Goal: Task Accomplishment & Management: Manage account settings

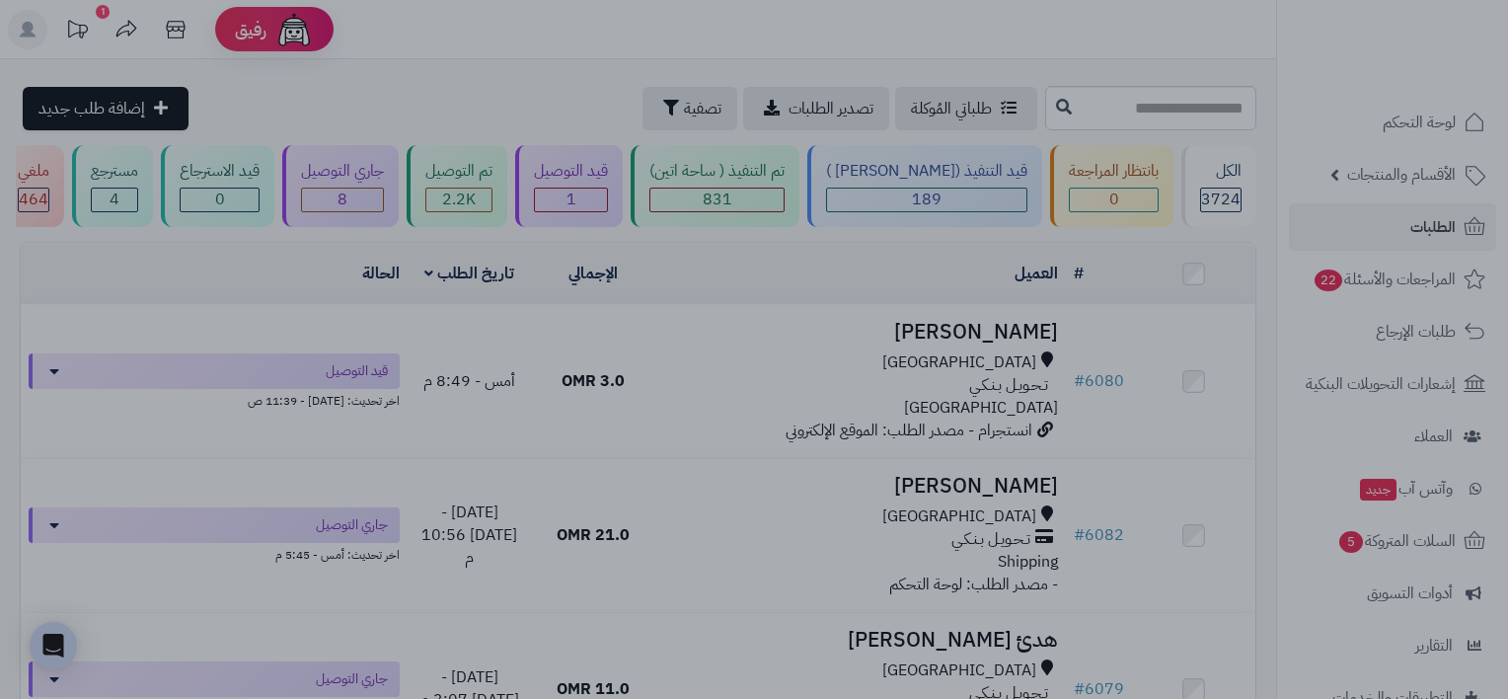
click at [1185, 426] on div at bounding box center [754, 349] width 1508 height 699
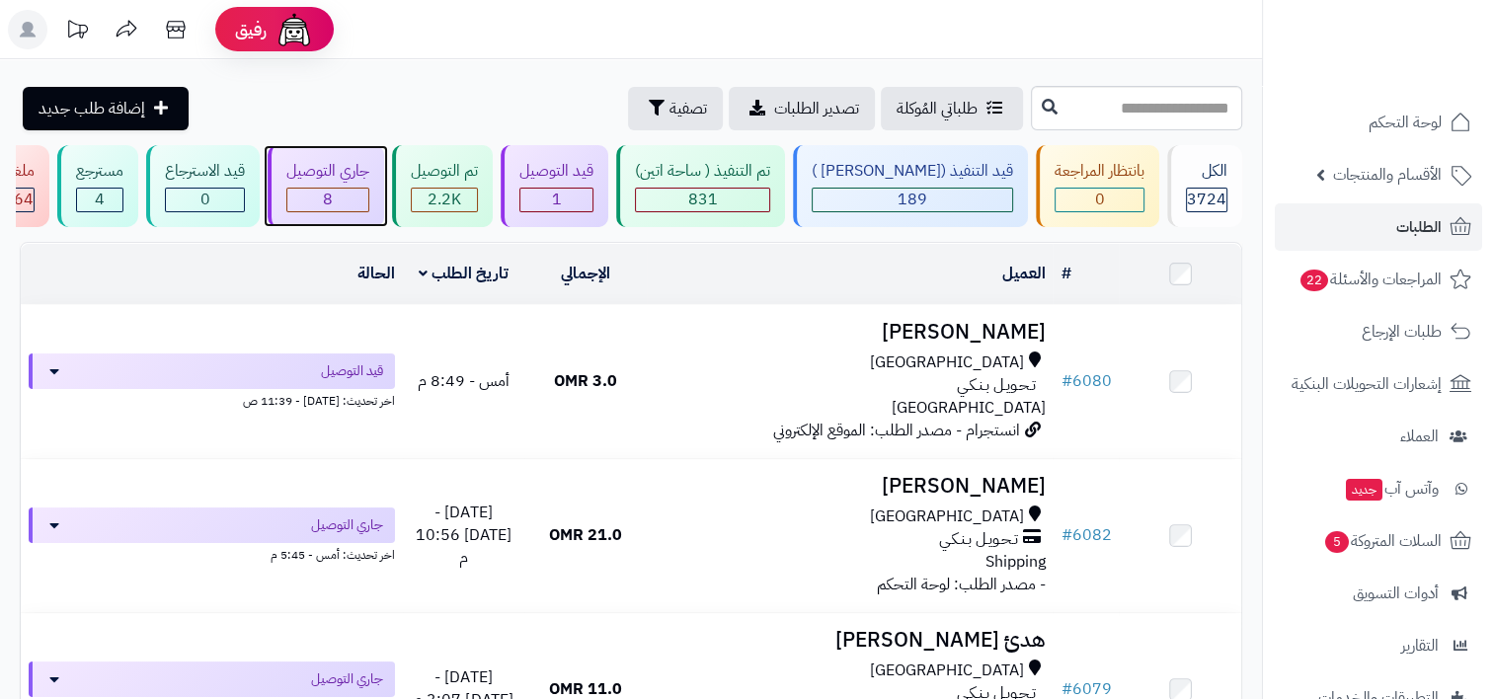
click at [368, 209] on div "8" at bounding box center [327, 200] width 81 height 23
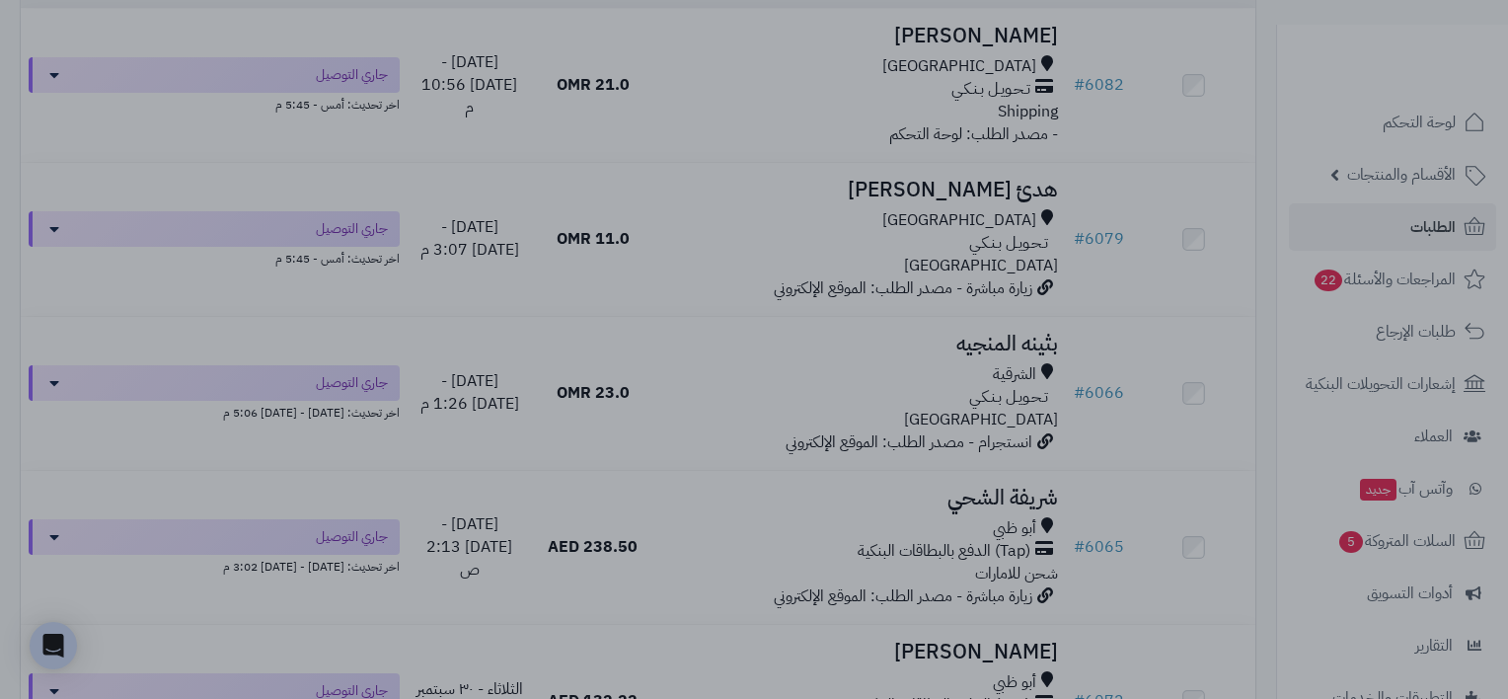
click at [1185, 310] on div at bounding box center [754, 349] width 1508 height 699
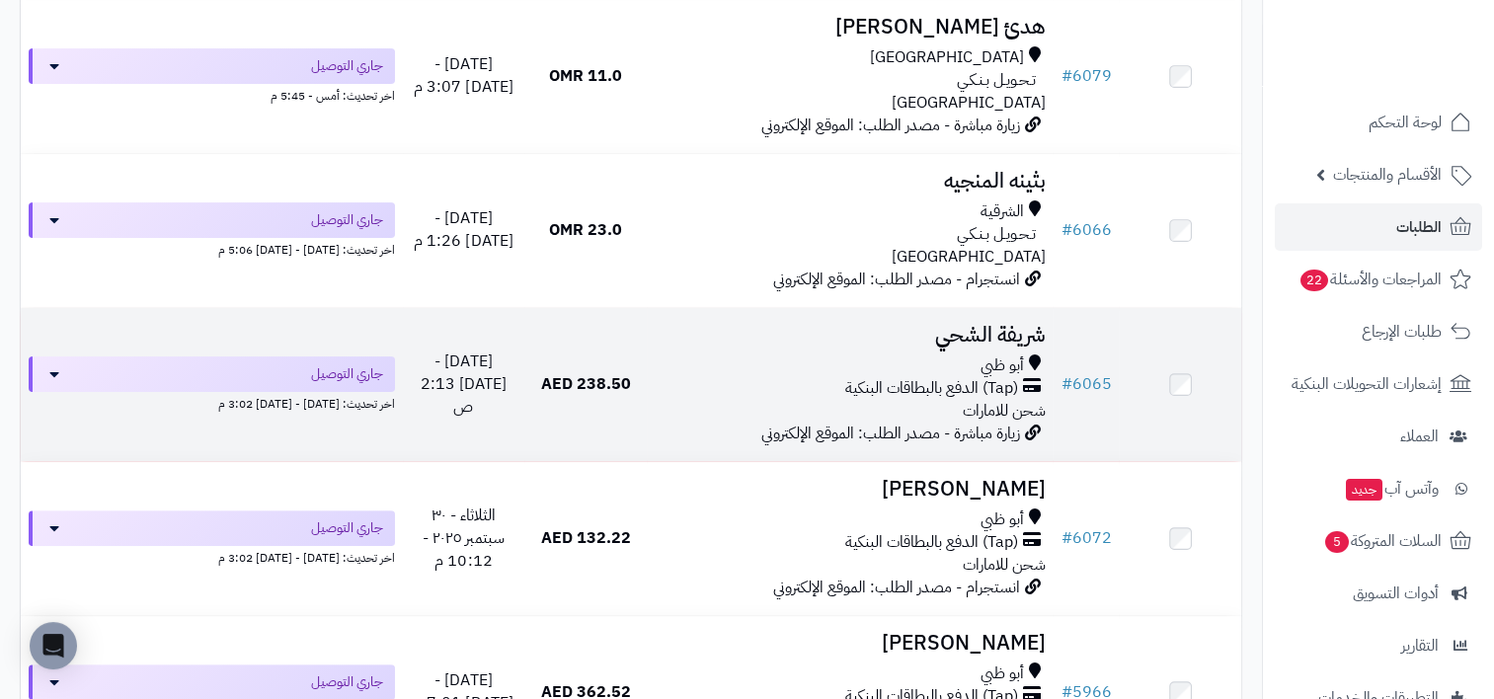
scroll to position [494, 0]
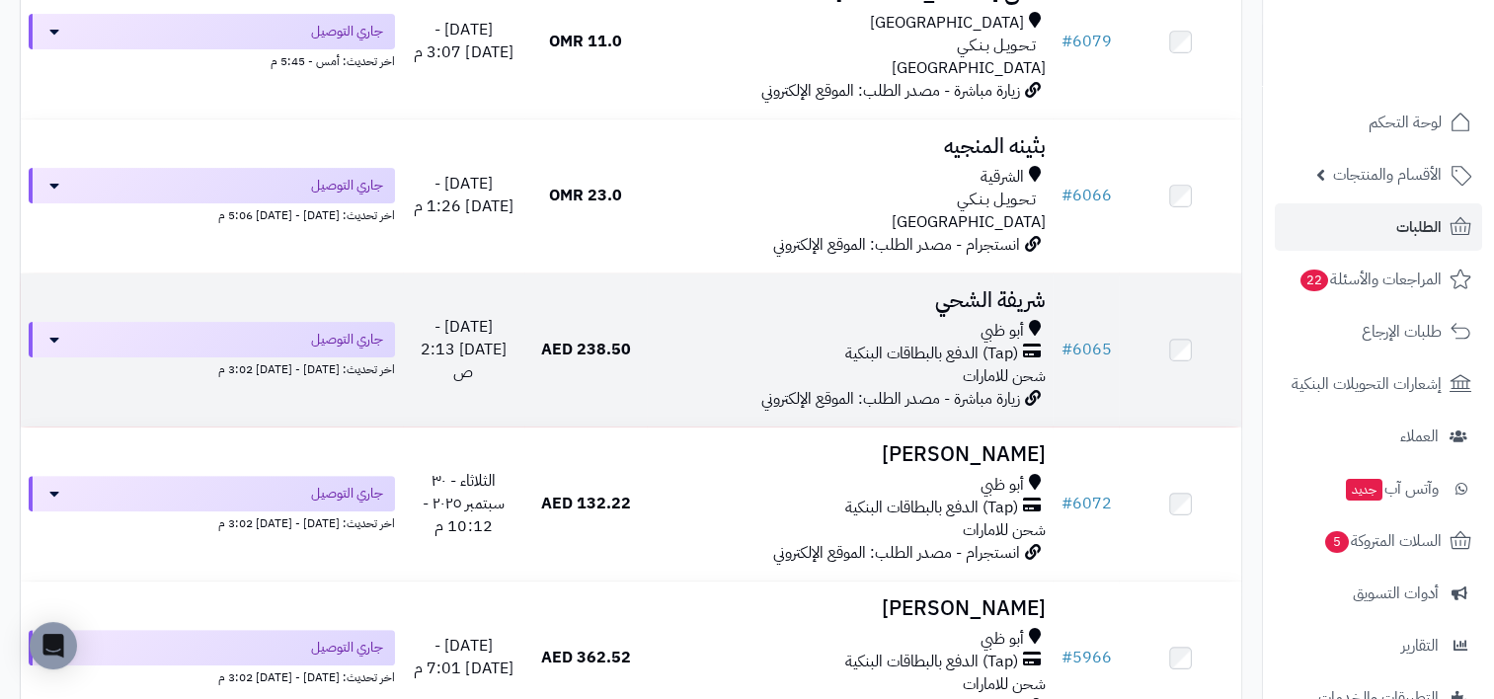
click at [935, 312] on td "شريفة الشحي أبو ظبي (Tap) الدفع بالبطاقات البنكية شحن للامارات زيارة مباشرة - م…" at bounding box center [850, 349] width 407 height 153
click at [777, 327] on div "أبو ظبي" at bounding box center [850, 331] width 391 height 23
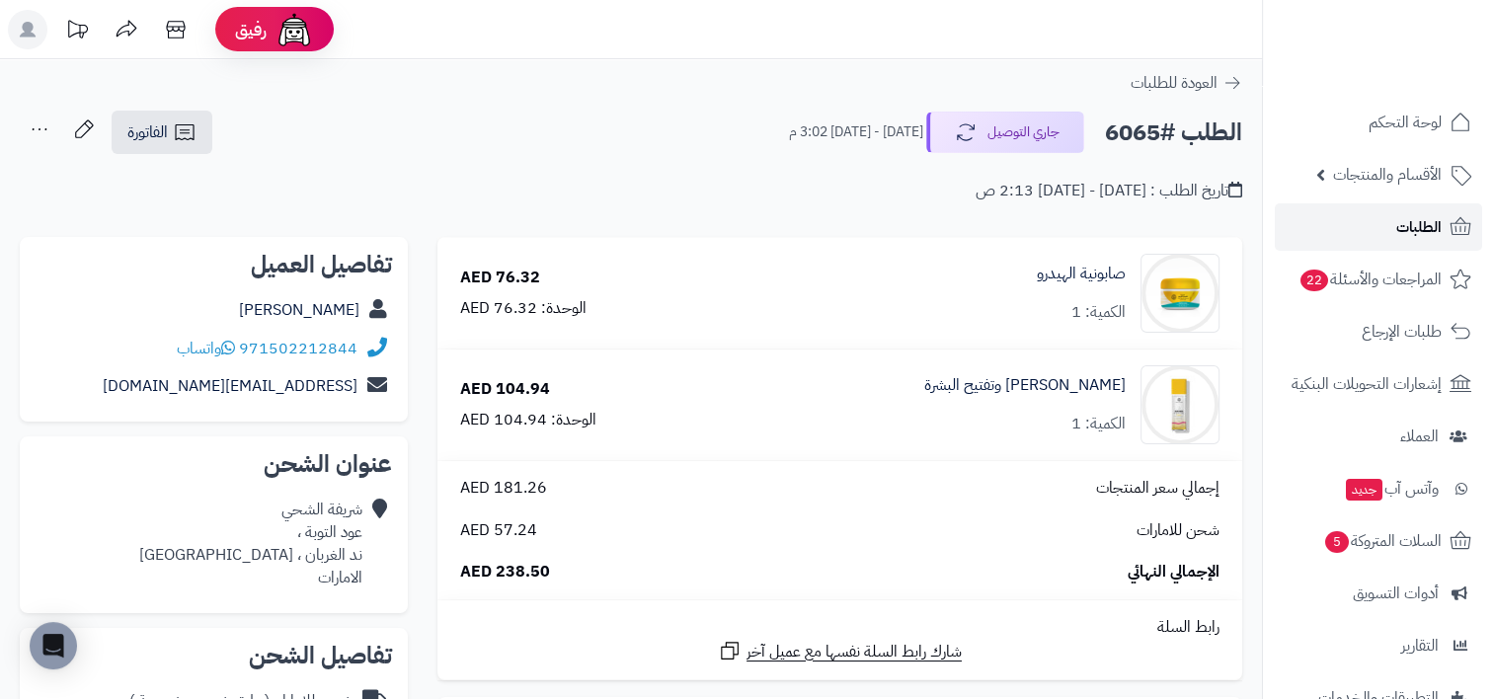
click at [1386, 241] on link "الطلبات" at bounding box center [1378, 226] width 207 height 47
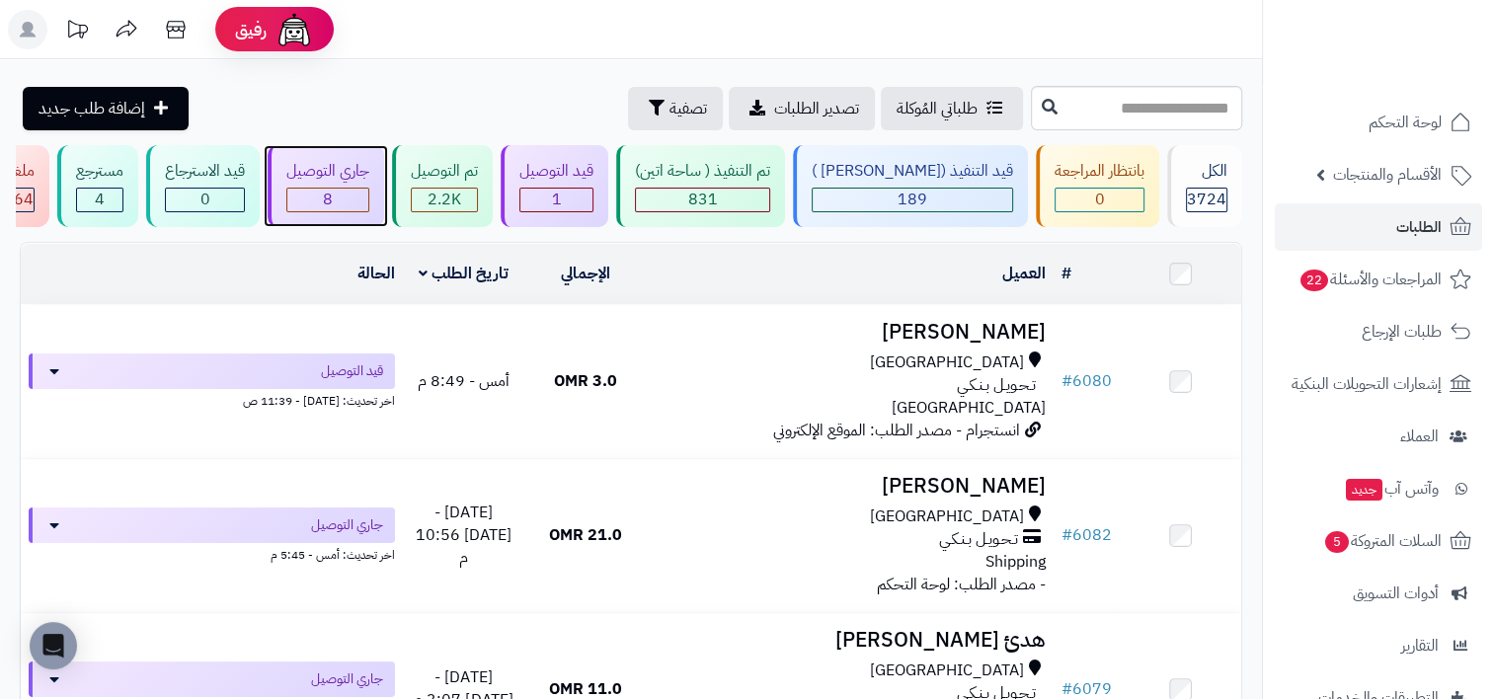
click at [368, 189] on div "8" at bounding box center [327, 200] width 81 height 23
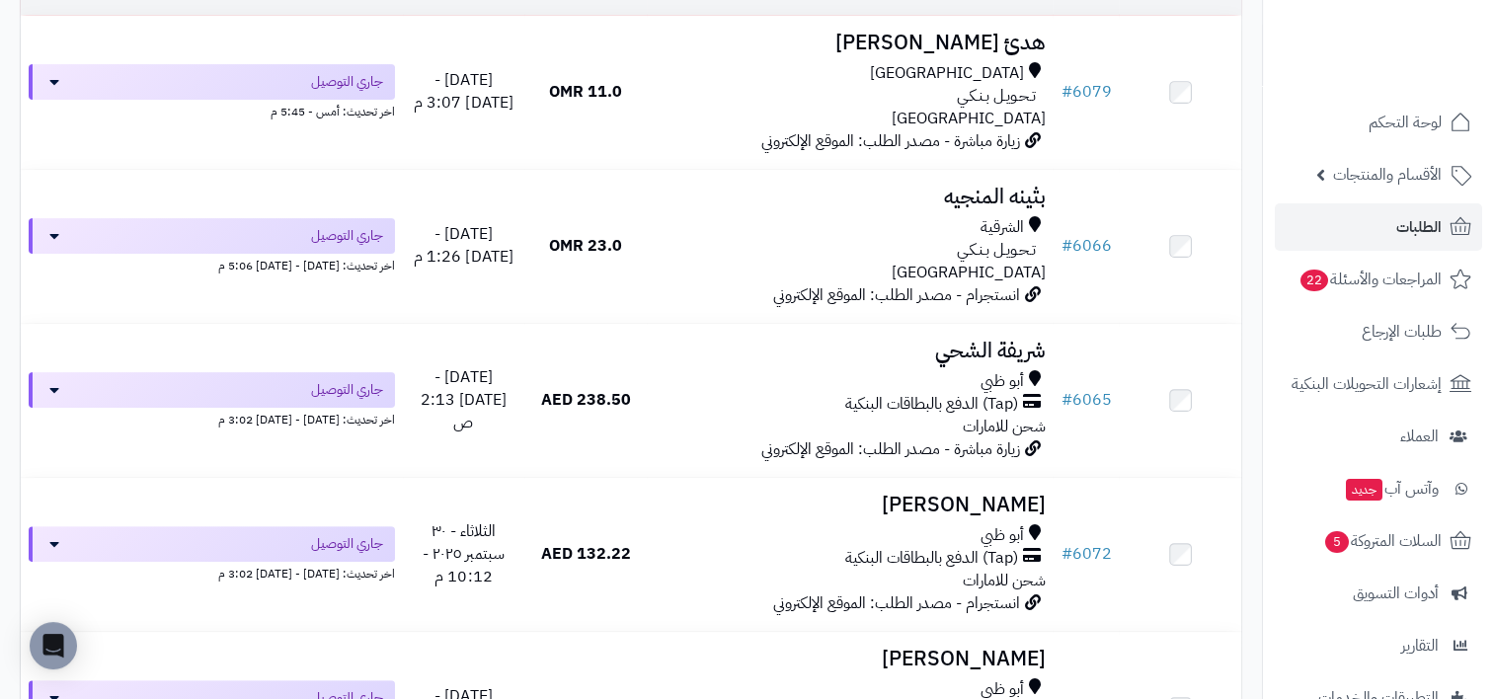
scroll to position [494, 0]
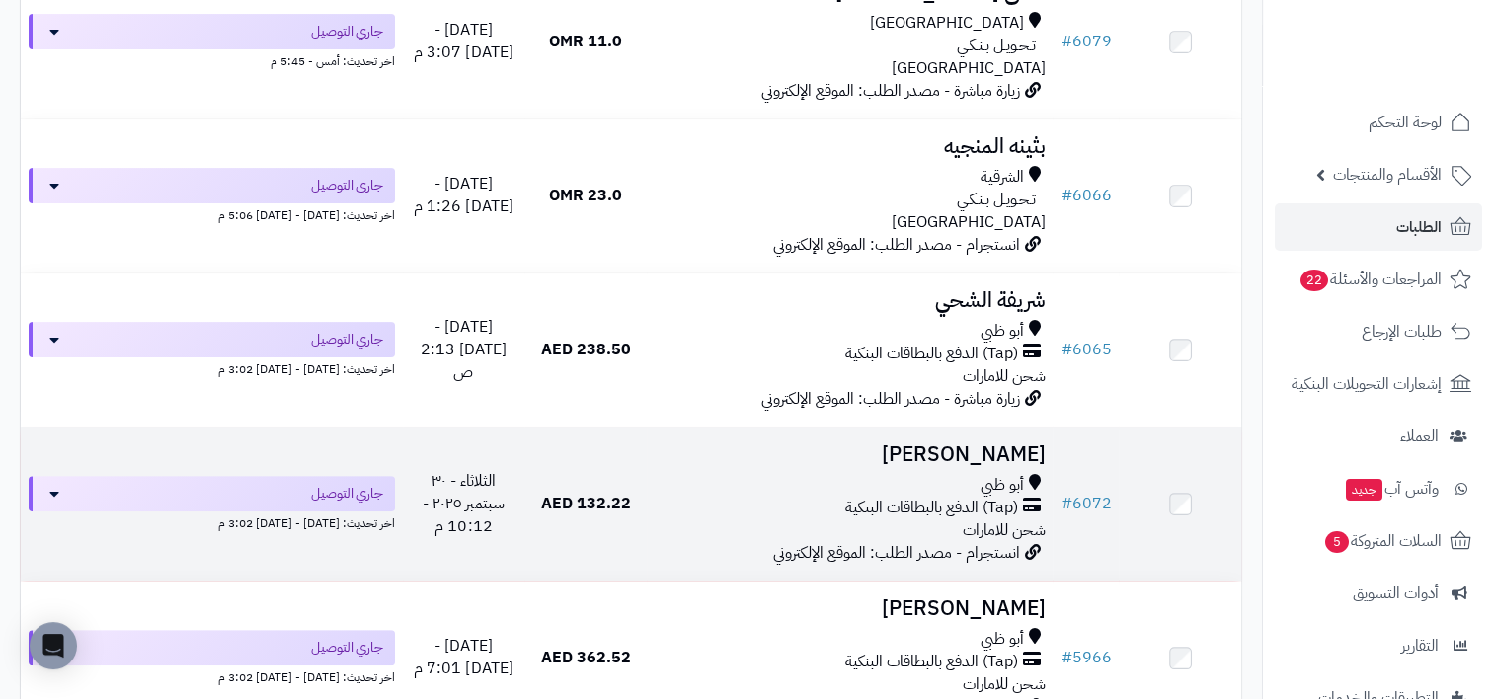
click at [803, 486] on div "أبو ظبي" at bounding box center [850, 485] width 391 height 23
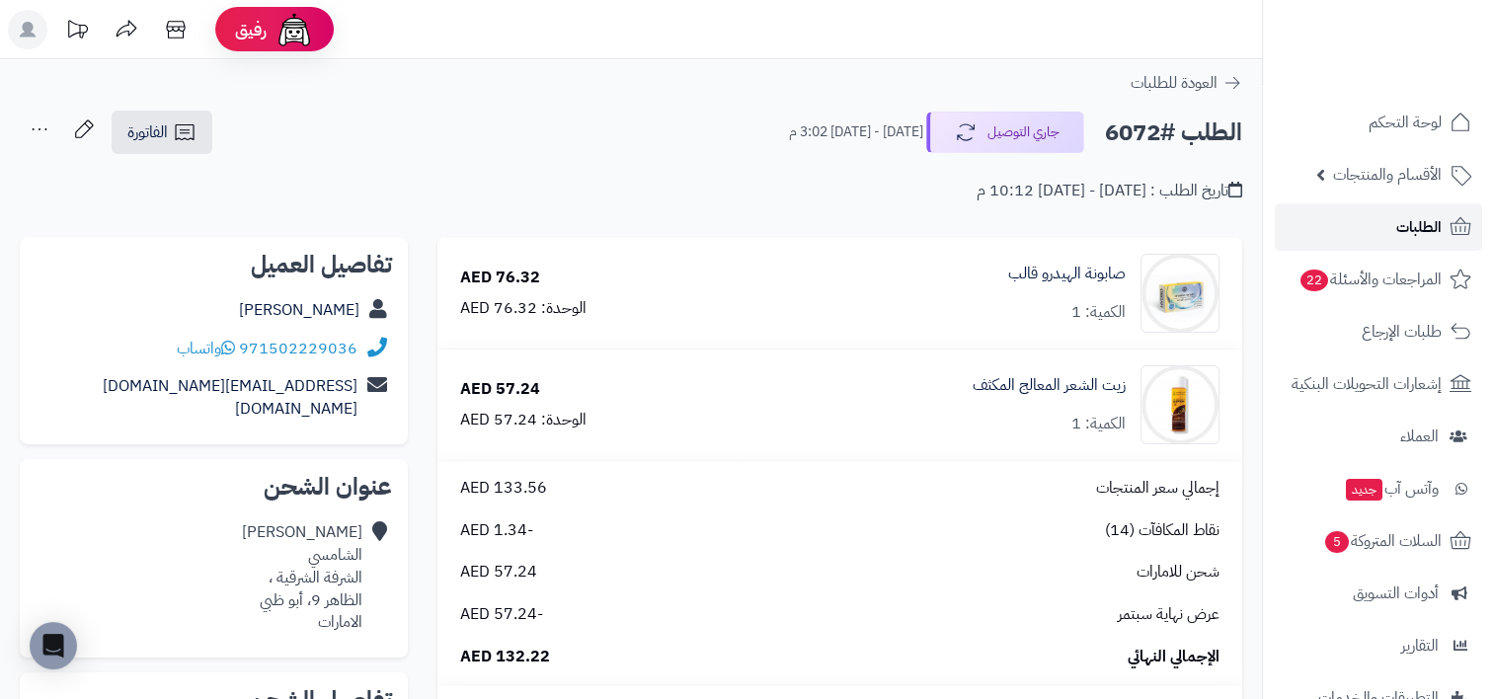
click at [1390, 238] on link "الطلبات" at bounding box center [1378, 226] width 207 height 47
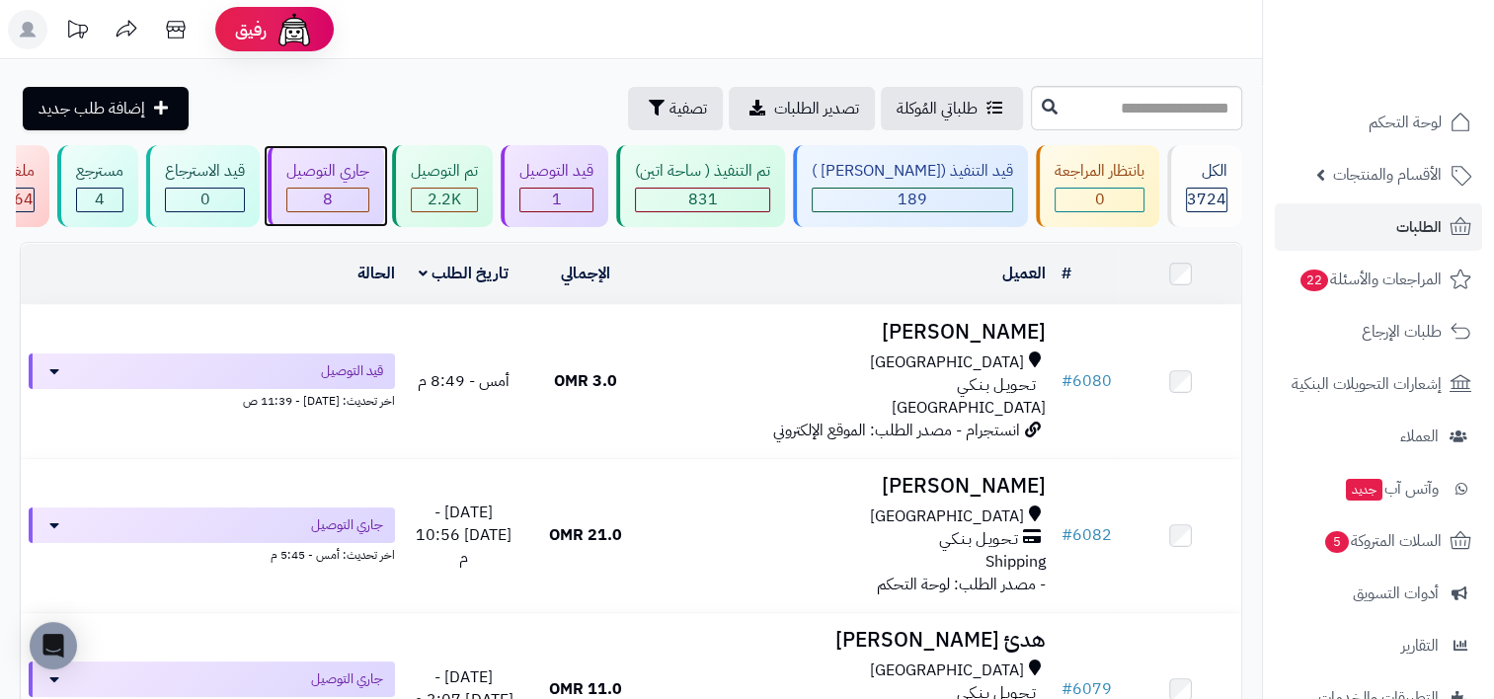
click at [368, 193] on div "8" at bounding box center [327, 200] width 81 height 23
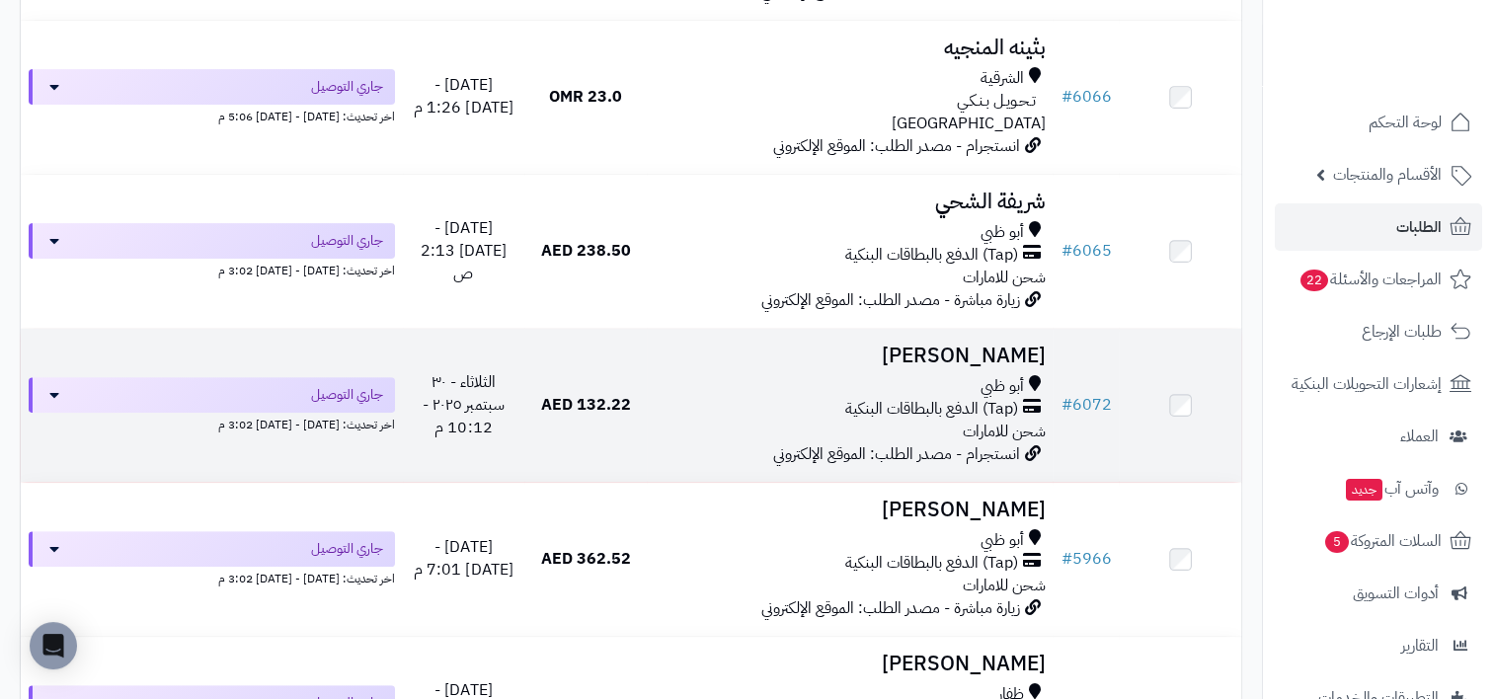
scroll to position [790, 0]
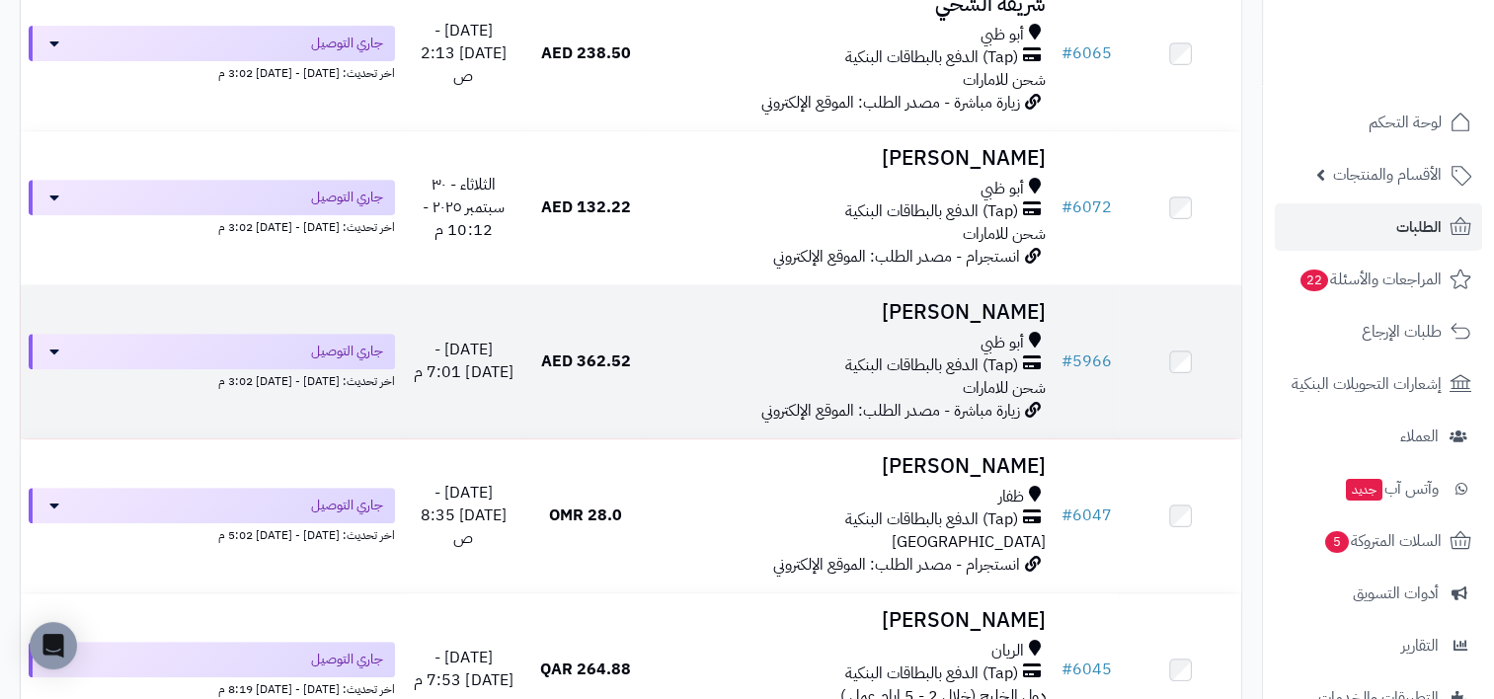
click at [758, 348] on div "أبو ظبي" at bounding box center [850, 343] width 391 height 23
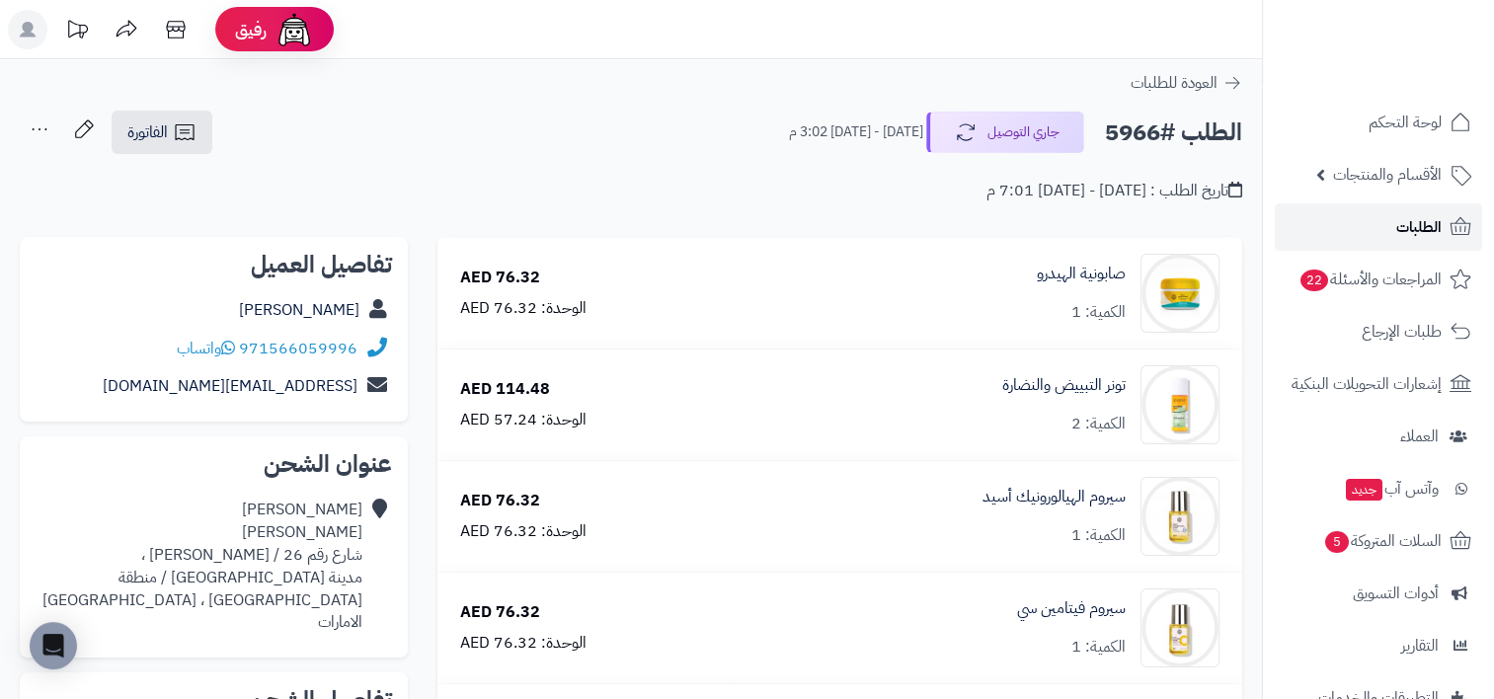
click at [1369, 229] on link "الطلبات" at bounding box center [1378, 226] width 207 height 47
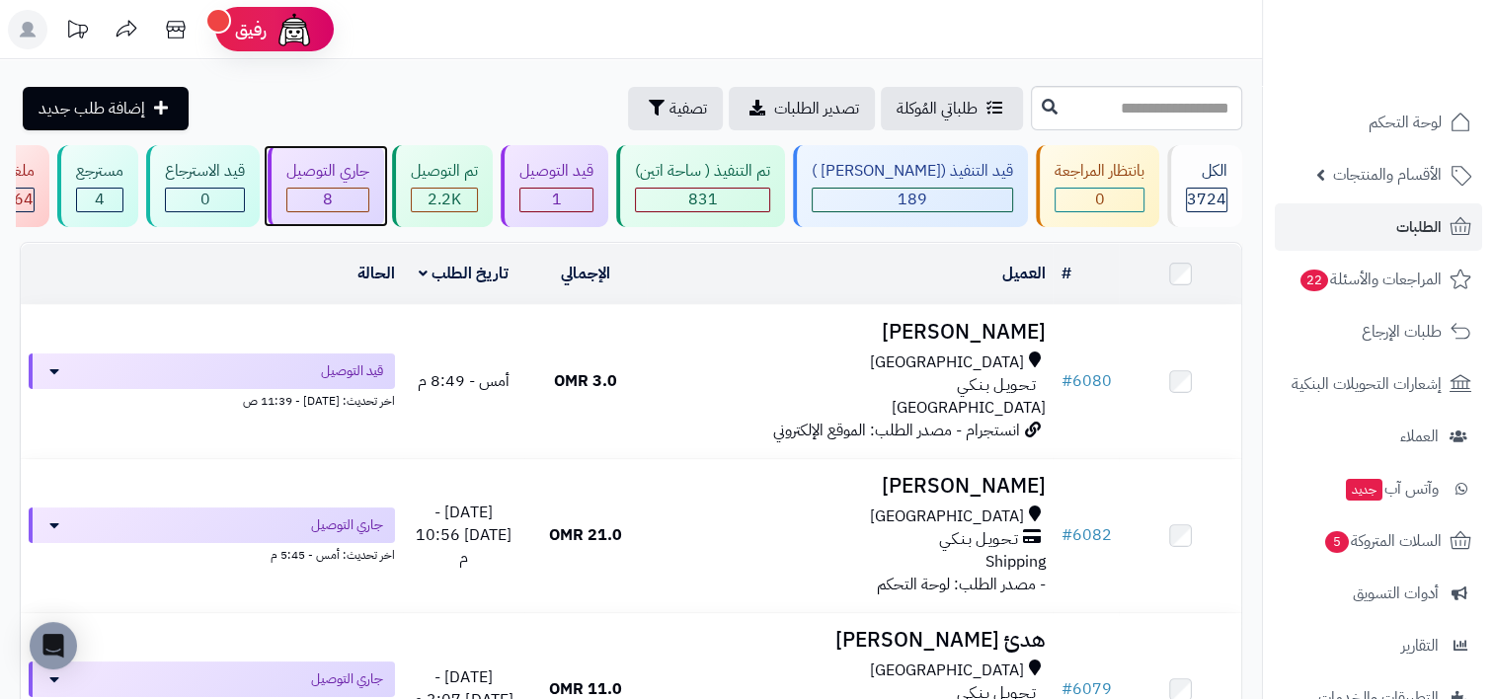
click at [368, 189] on div "8" at bounding box center [327, 200] width 81 height 23
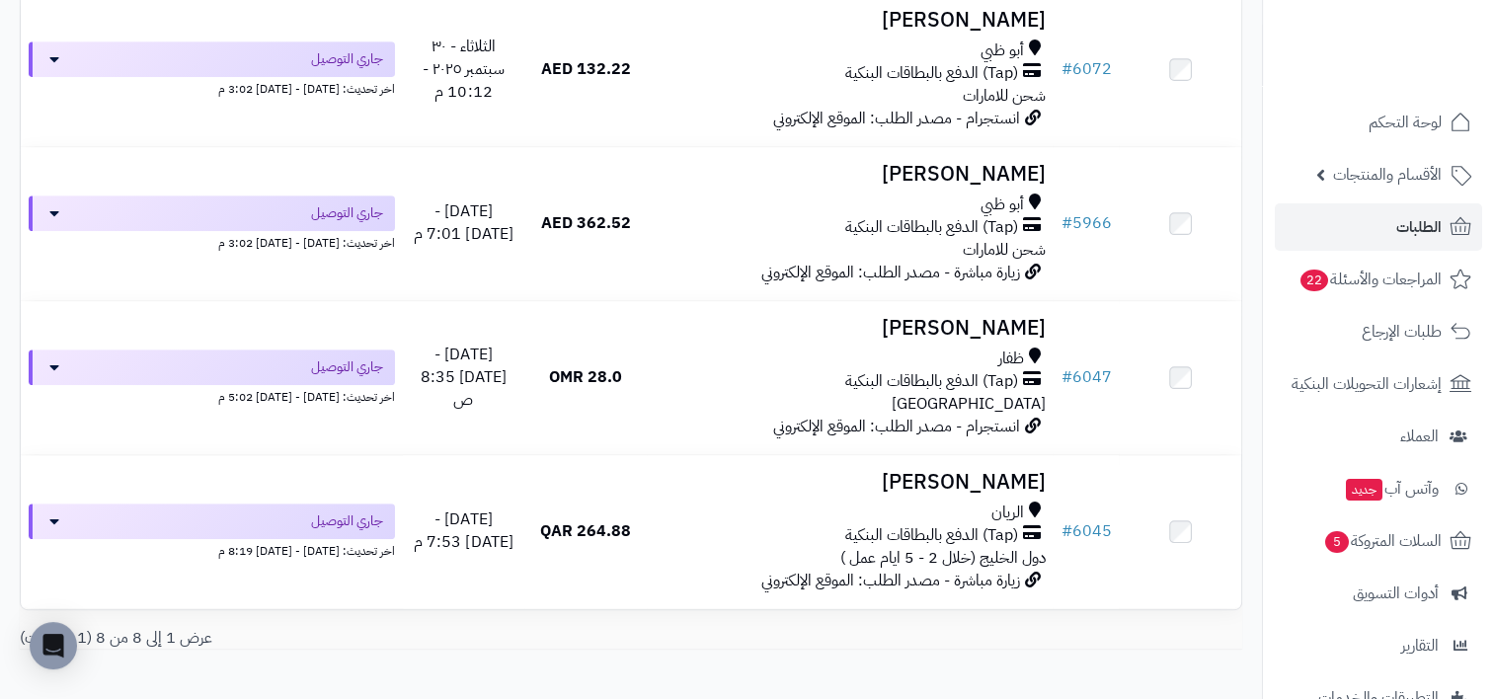
scroll to position [987, 0]
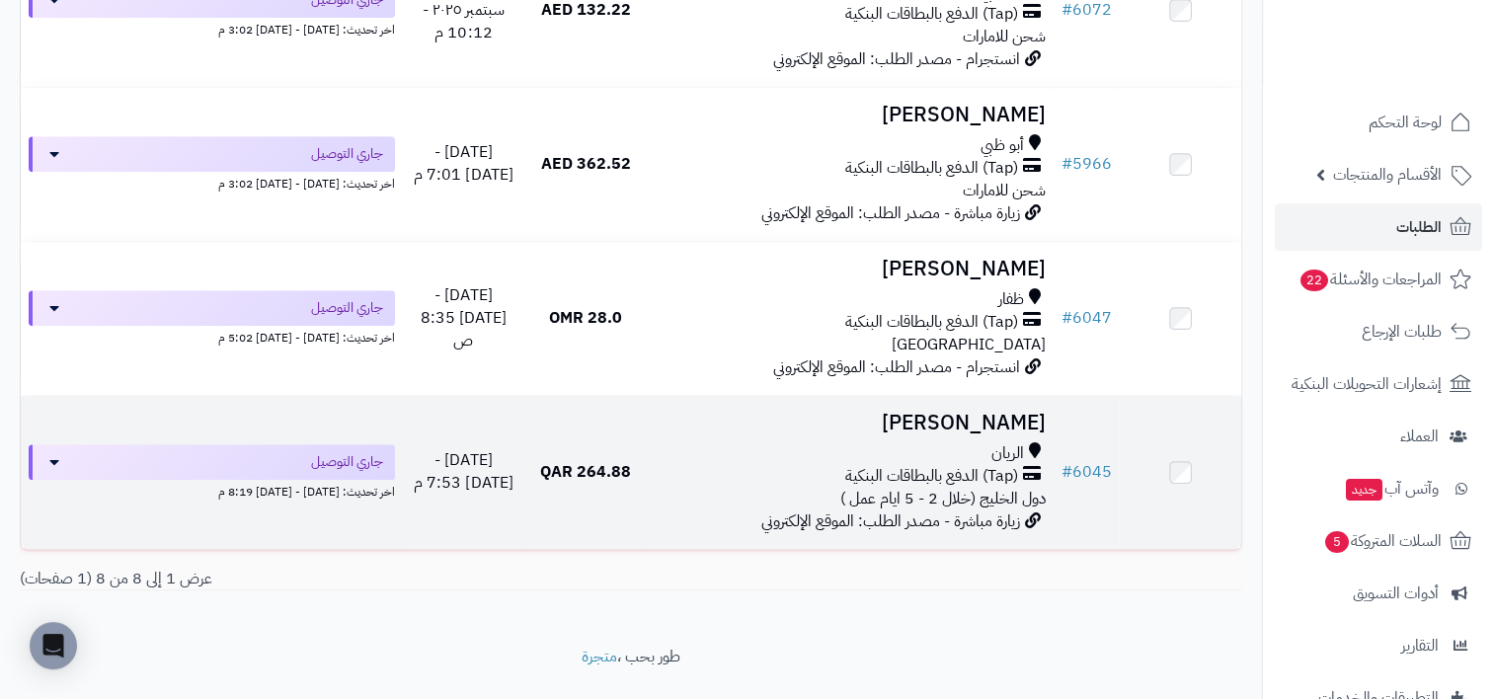
click at [719, 450] on div "الريان" at bounding box center [850, 453] width 391 height 23
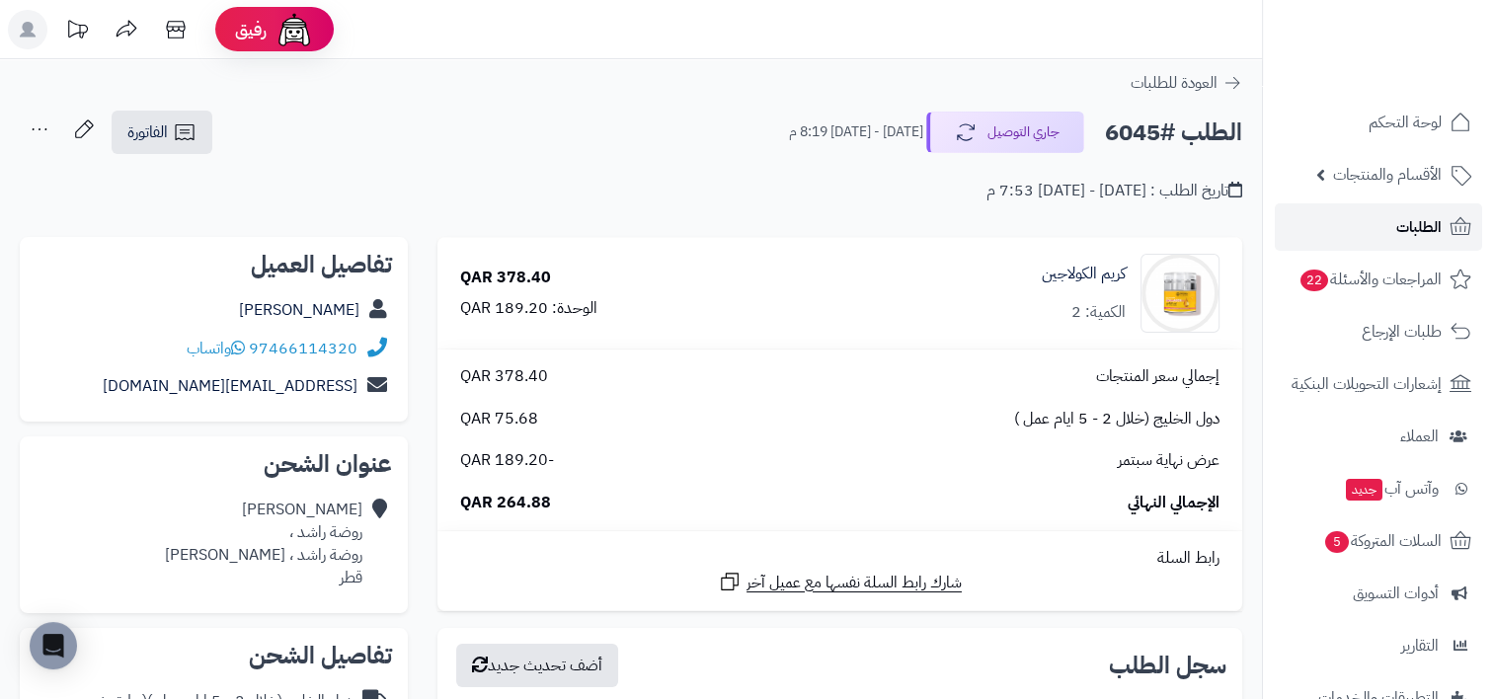
click at [1423, 211] on link "الطلبات" at bounding box center [1378, 226] width 207 height 47
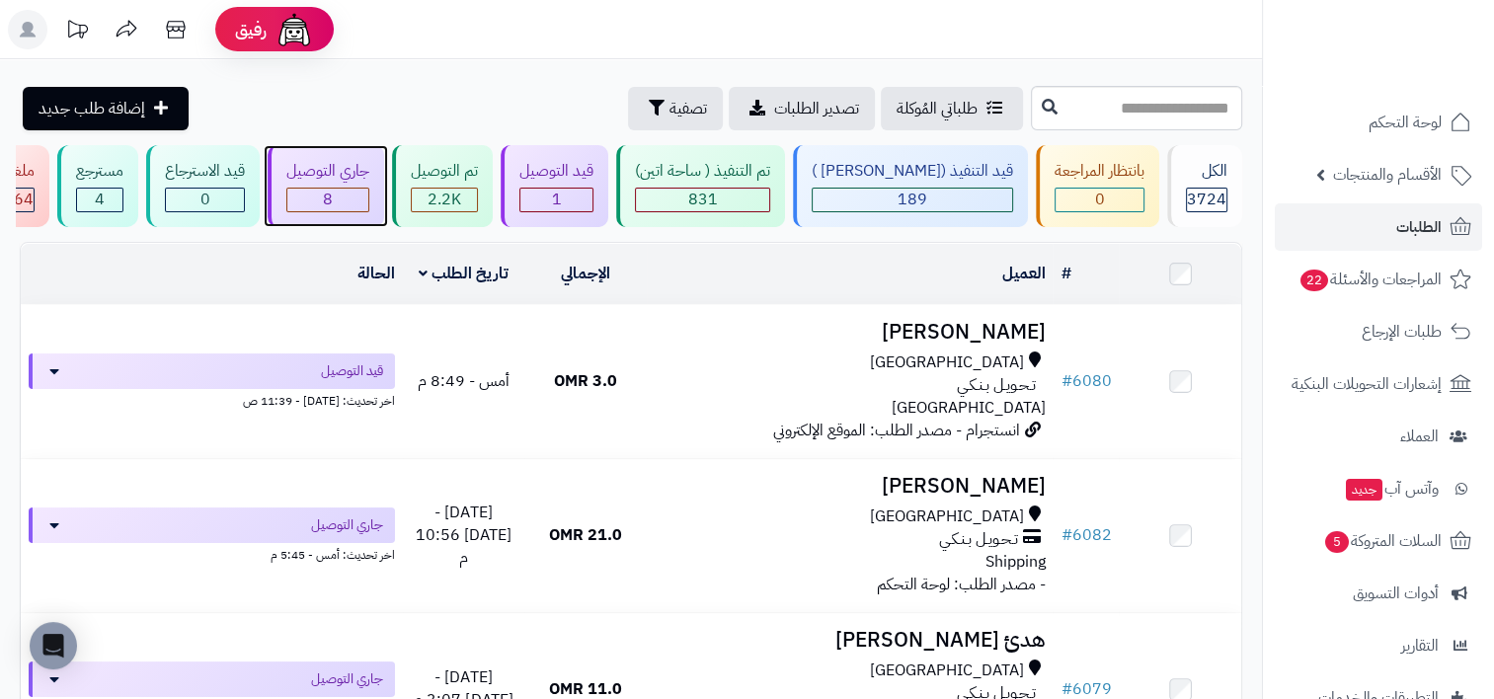
click at [367, 192] on div "8" at bounding box center [327, 200] width 81 height 23
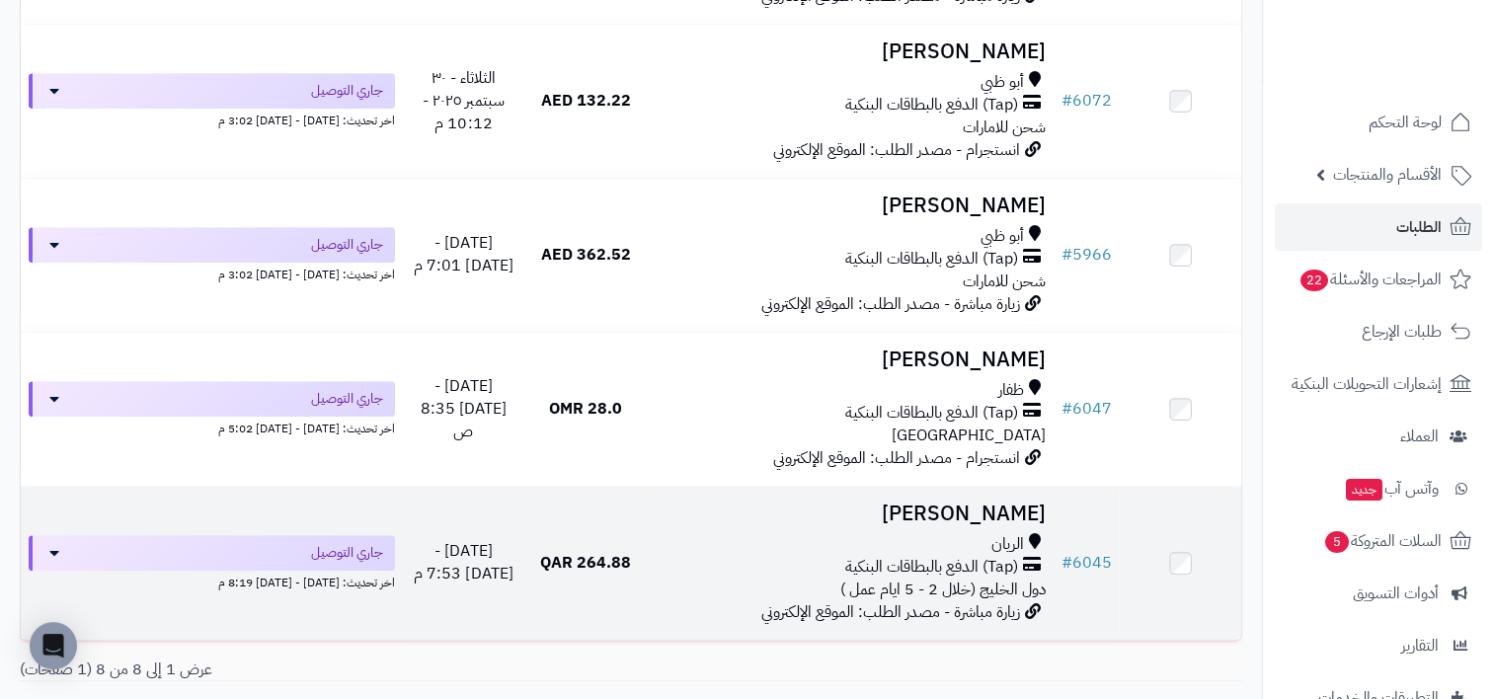
scroll to position [837, 0]
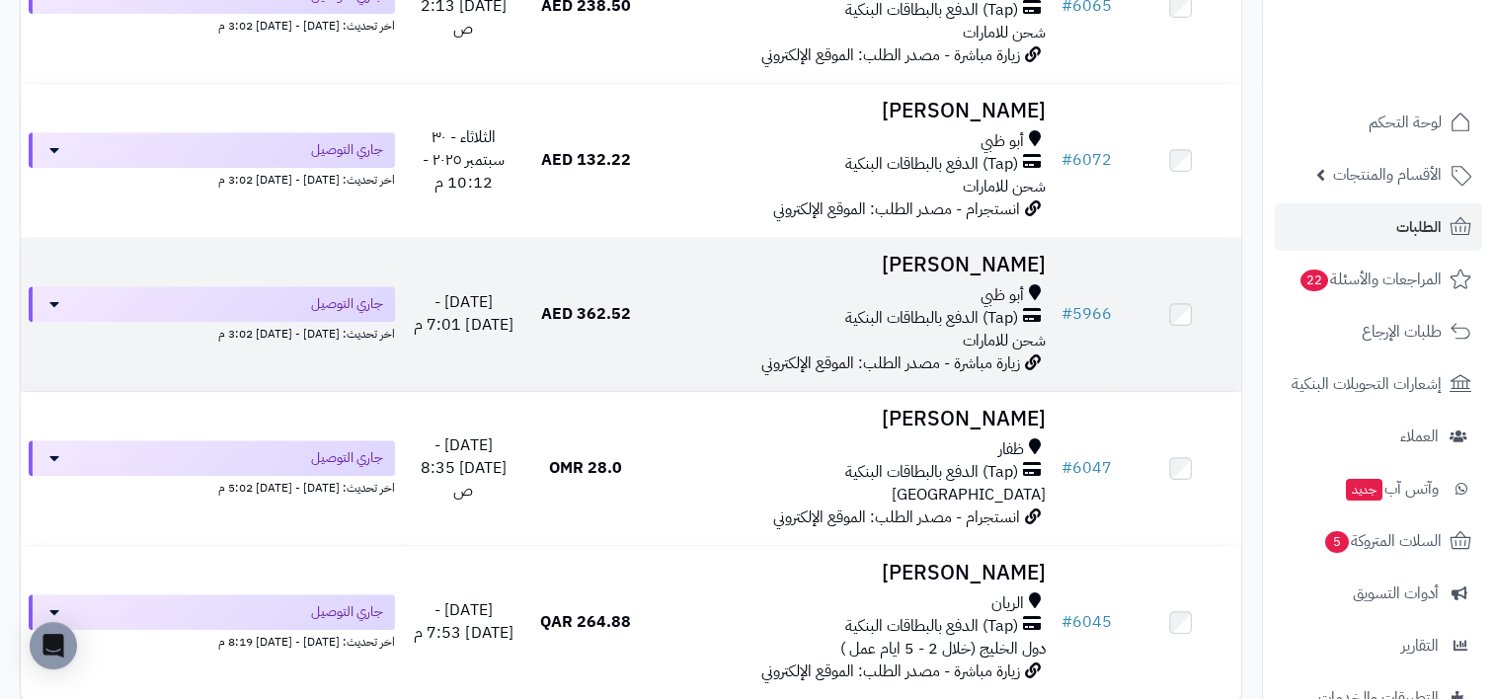
click at [717, 295] on div "أبو ظبي" at bounding box center [850, 295] width 391 height 23
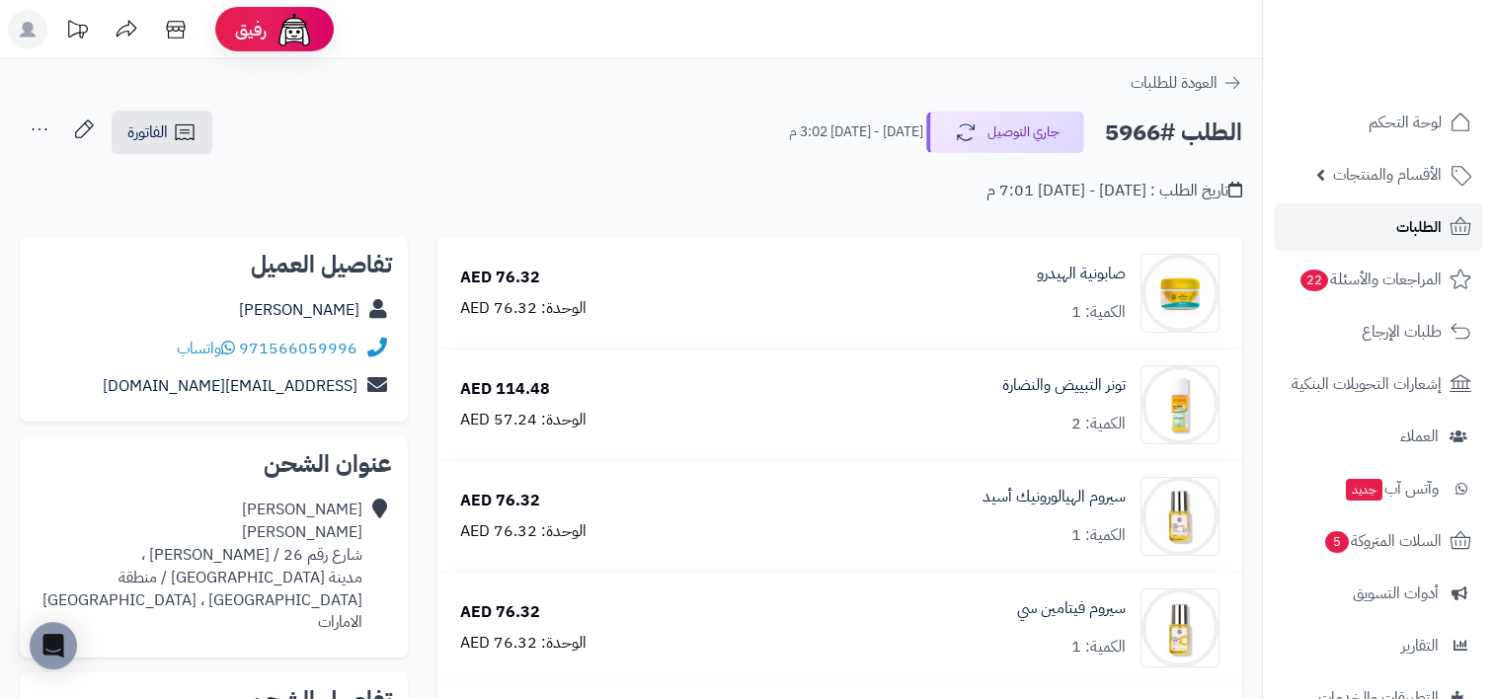
click at [1404, 234] on span "الطلبات" at bounding box center [1418, 227] width 45 height 28
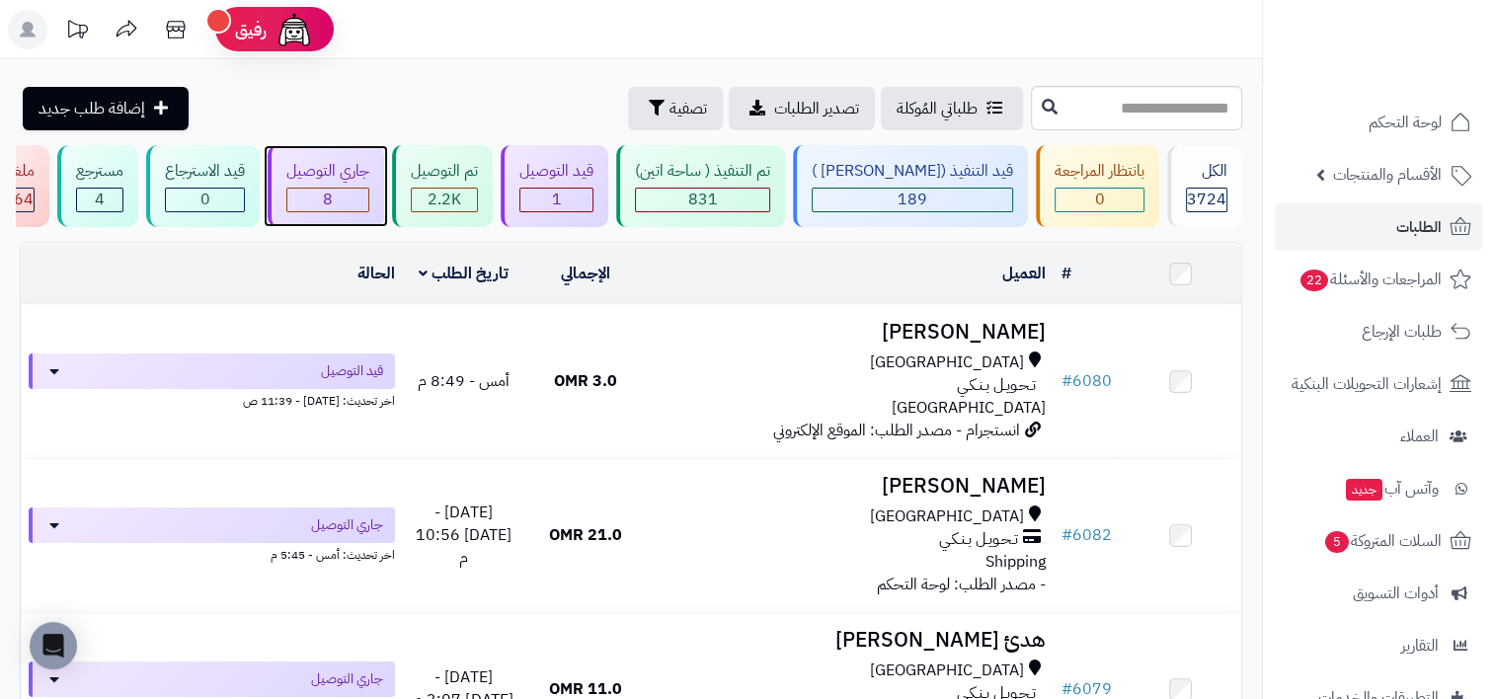
click at [368, 204] on div "8" at bounding box center [327, 200] width 81 height 23
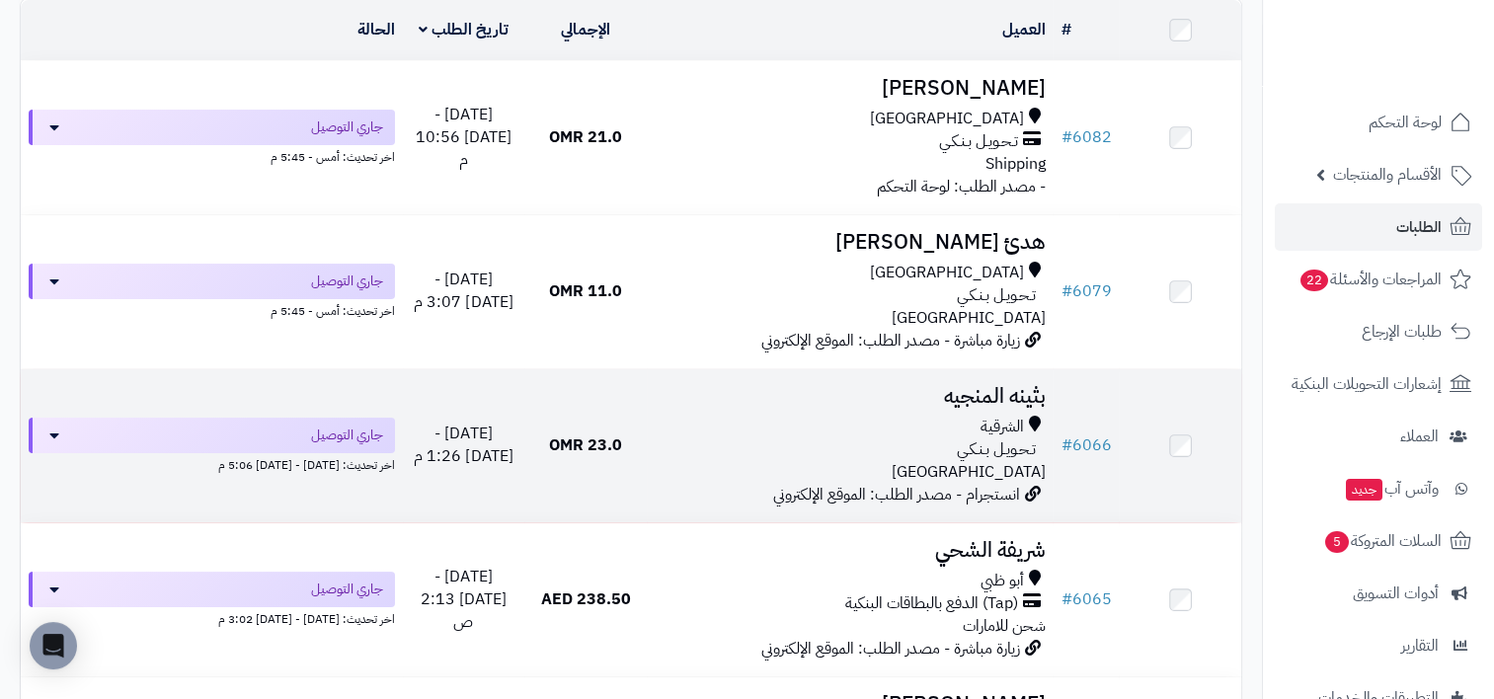
scroll to position [395, 0]
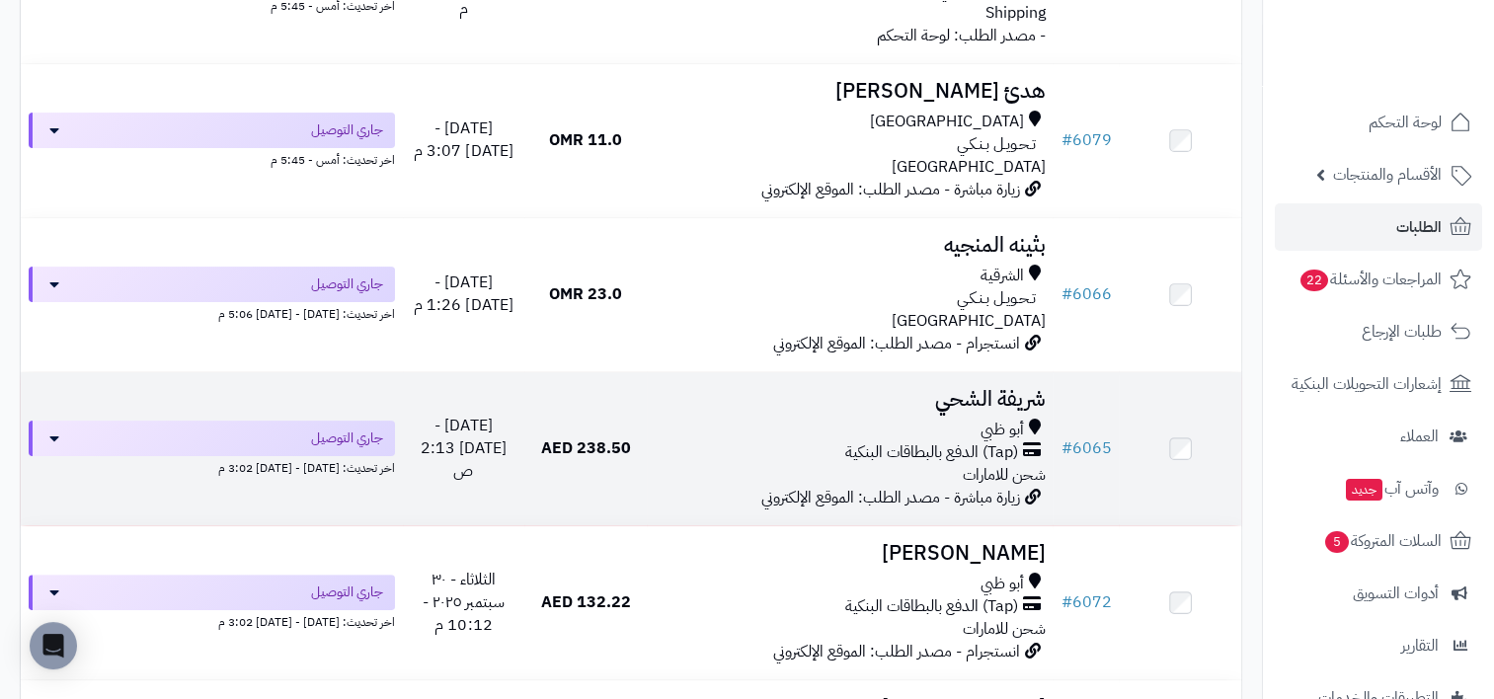
click at [715, 446] on div "(Tap) الدفع بالبطاقات البنكية" at bounding box center [850, 452] width 391 height 23
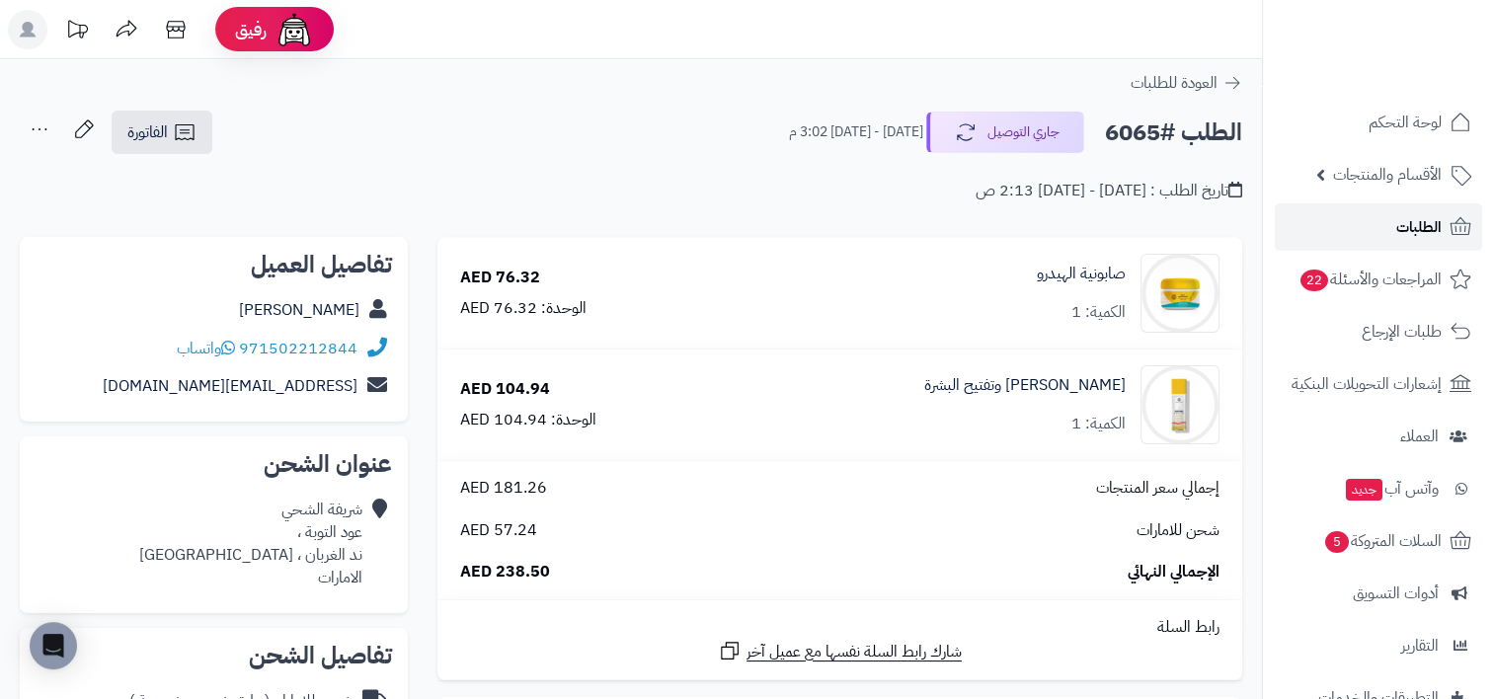
click at [1382, 245] on link "الطلبات" at bounding box center [1378, 226] width 207 height 47
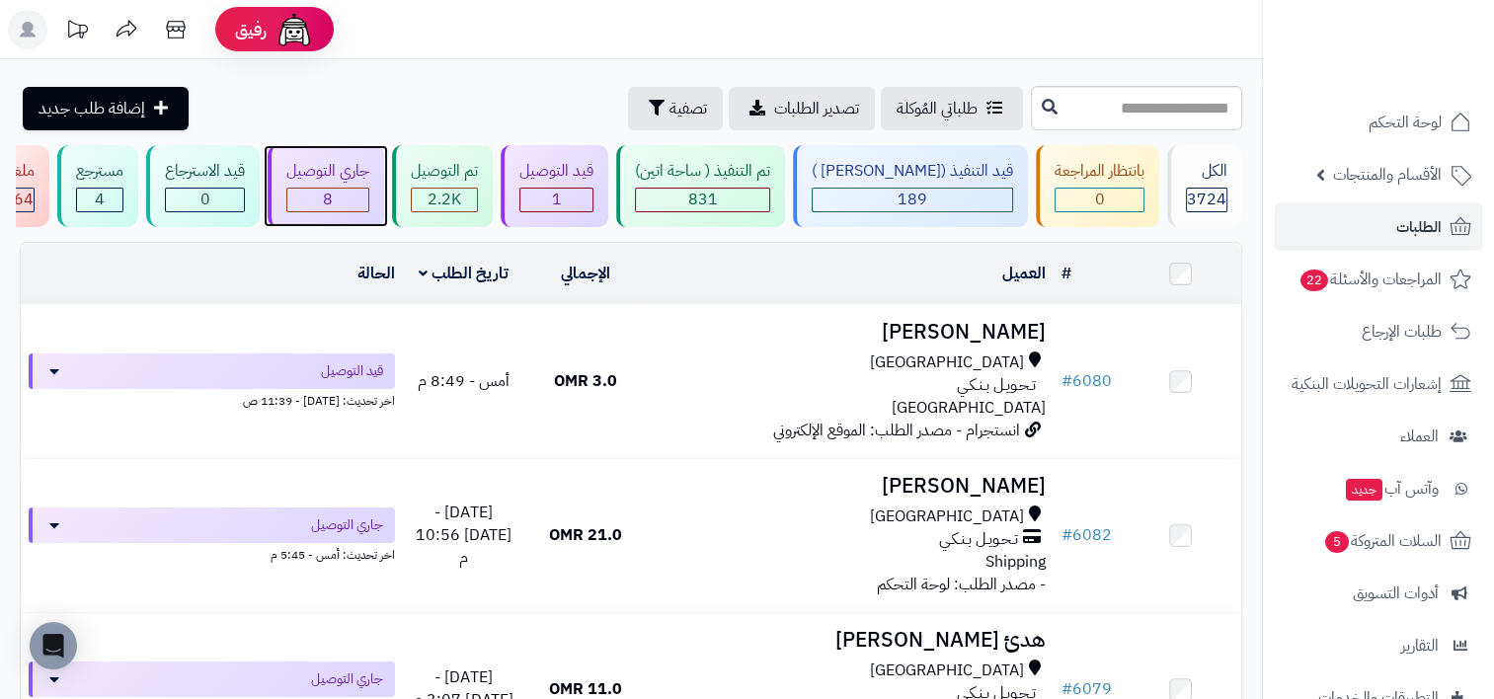
click at [321, 205] on div "جاري التوصيل 8" at bounding box center [326, 186] width 116 height 82
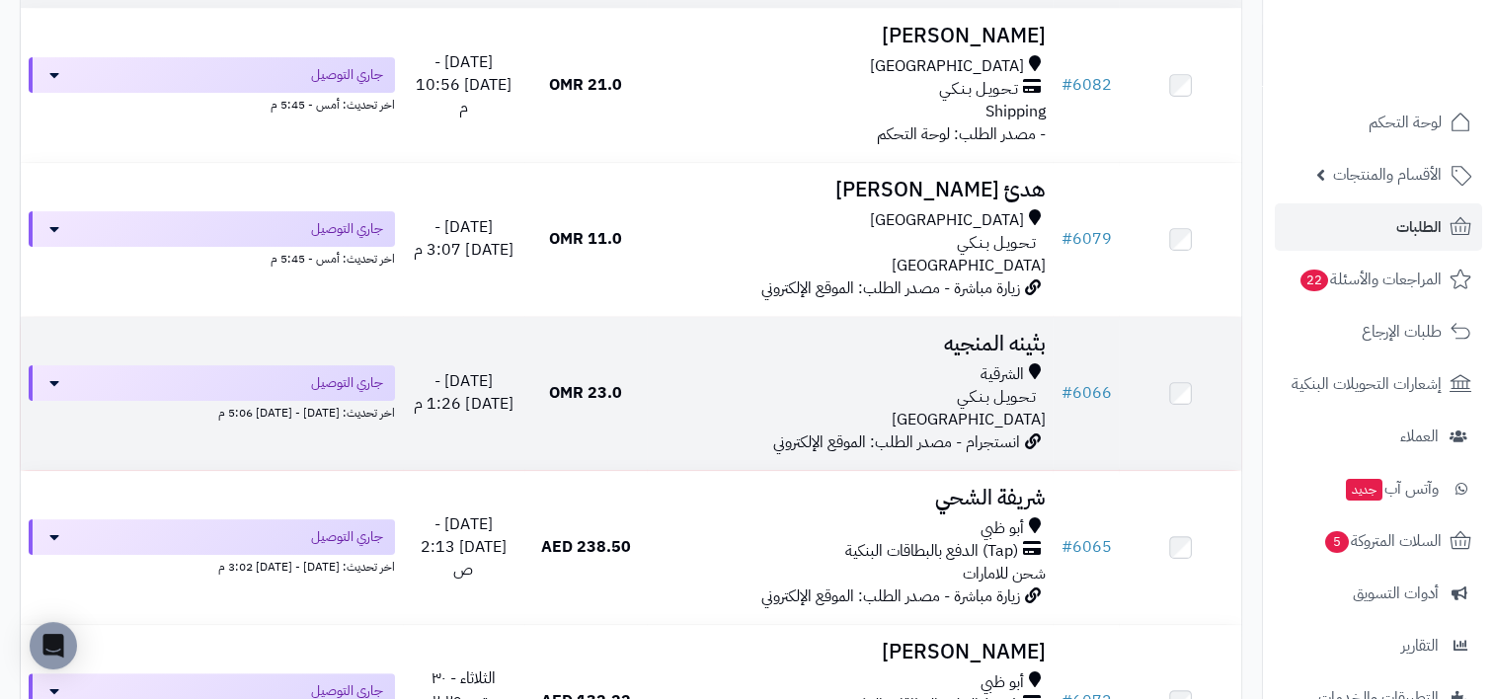
scroll to position [592, 0]
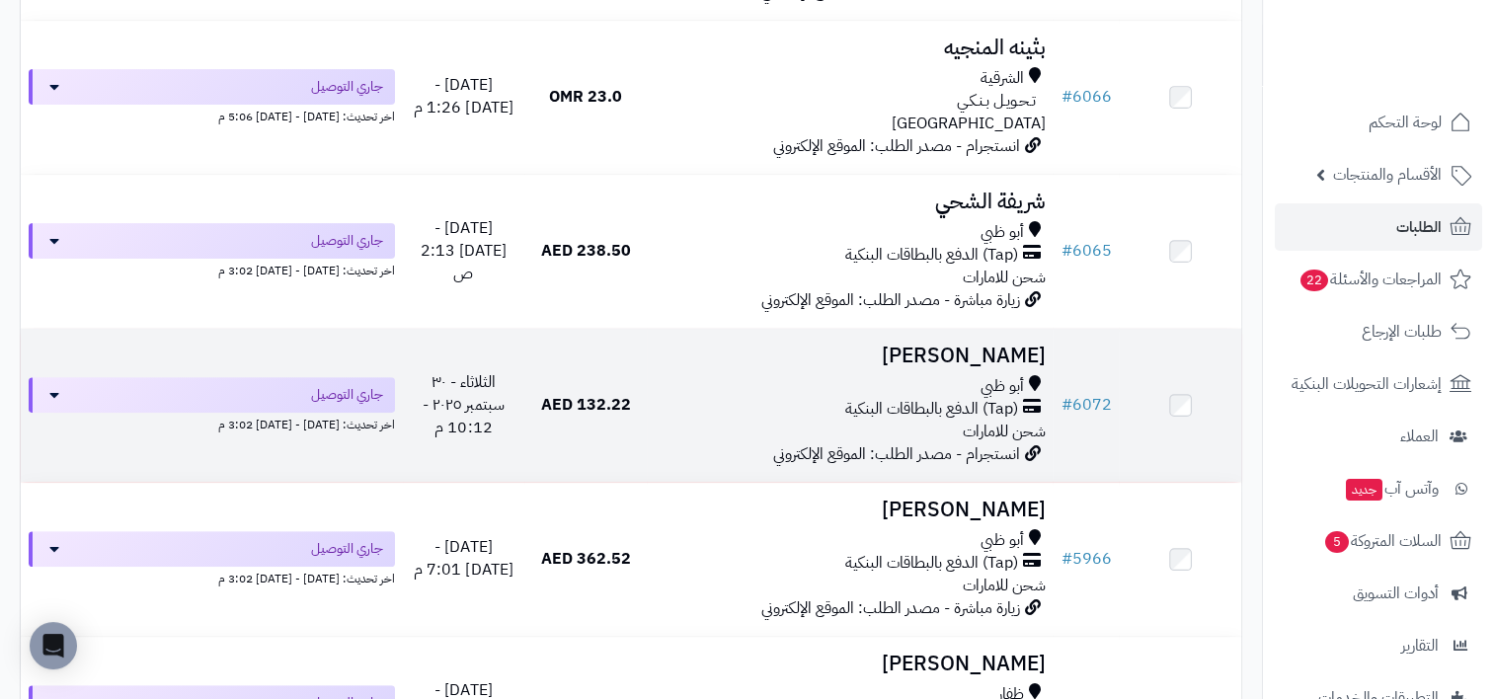
click at [735, 414] on div "(Tap) الدفع بالبطاقات البنكية" at bounding box center [850, 409] width 391 height 23
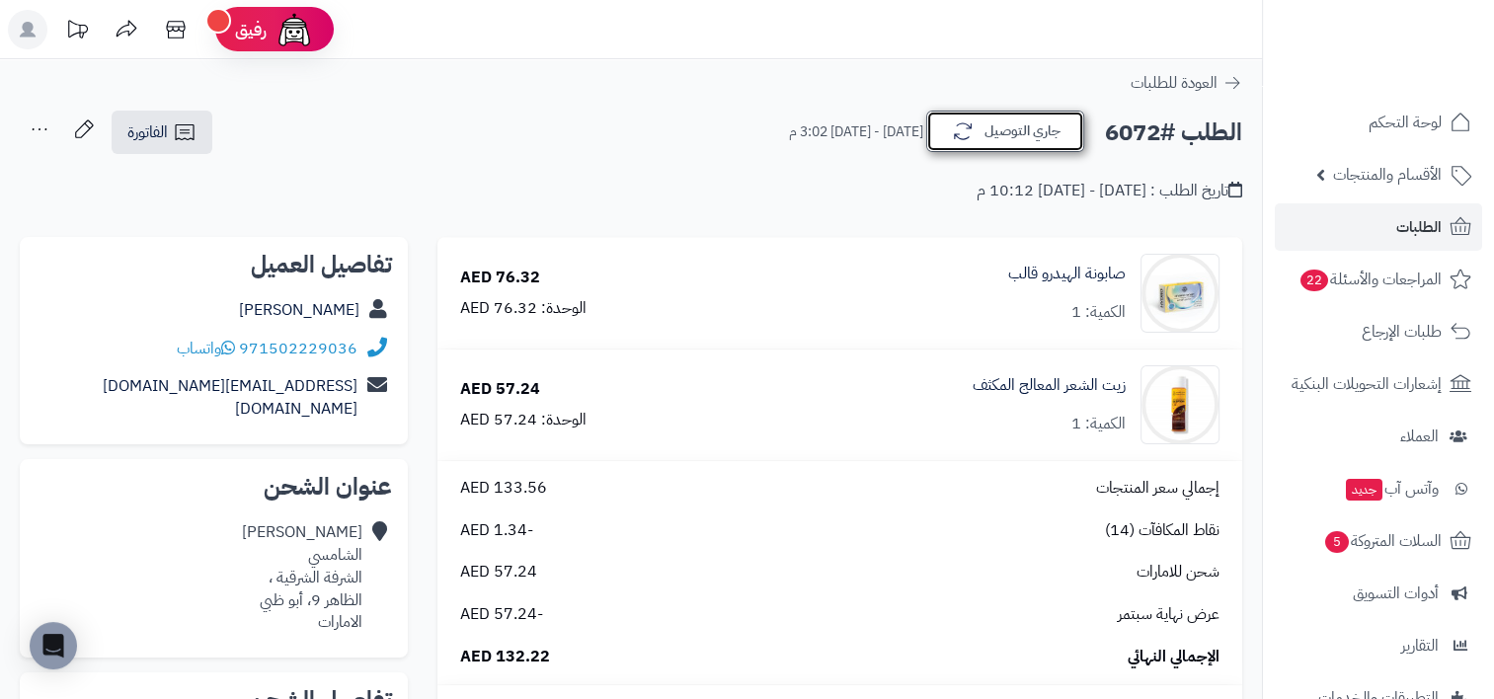
click at [1002, 116] on button "جاري التوصيل" at bounding box center [1005, 131] width 158 height 41
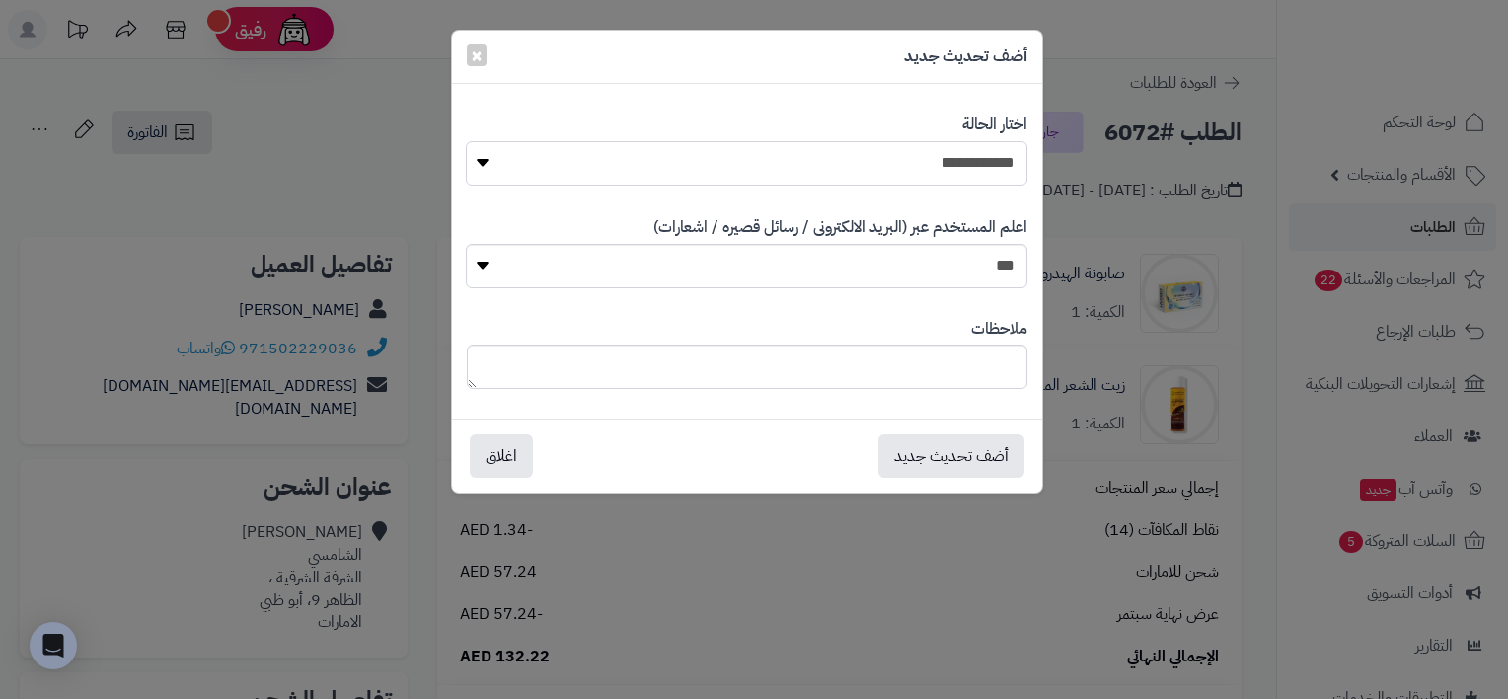
drag, startPoint x: 983, startPoint y: 179, endPoint x: 971, endPoint y: 169, distance: 15.4
click at [983, 179] on select "**********" at bounding box center [746, 163] width 561 height 44
click at [379, 107] on div "**********" at bounding box center [754, 349] width 1508 height 699
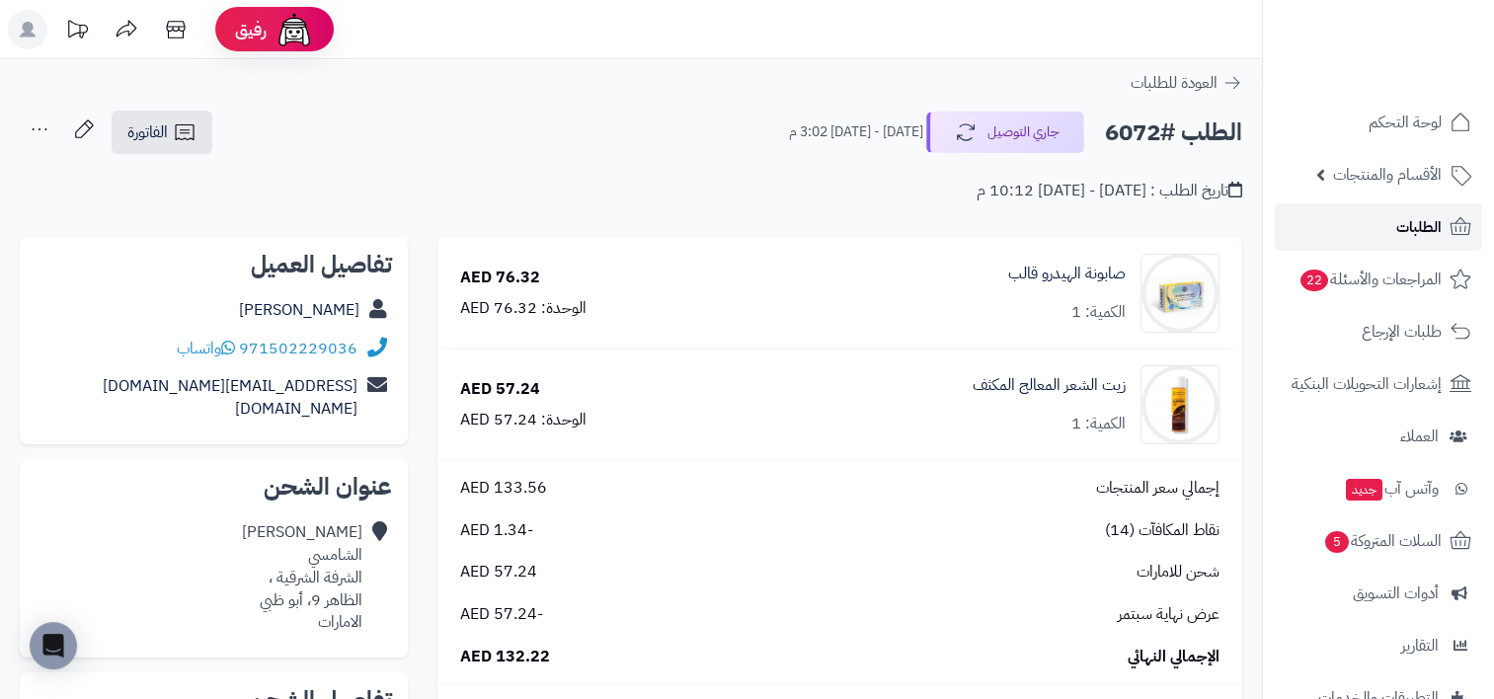
click at [1355, 215] on link "الطلبات" at bounding box center [1378, 226] width 207 height 47
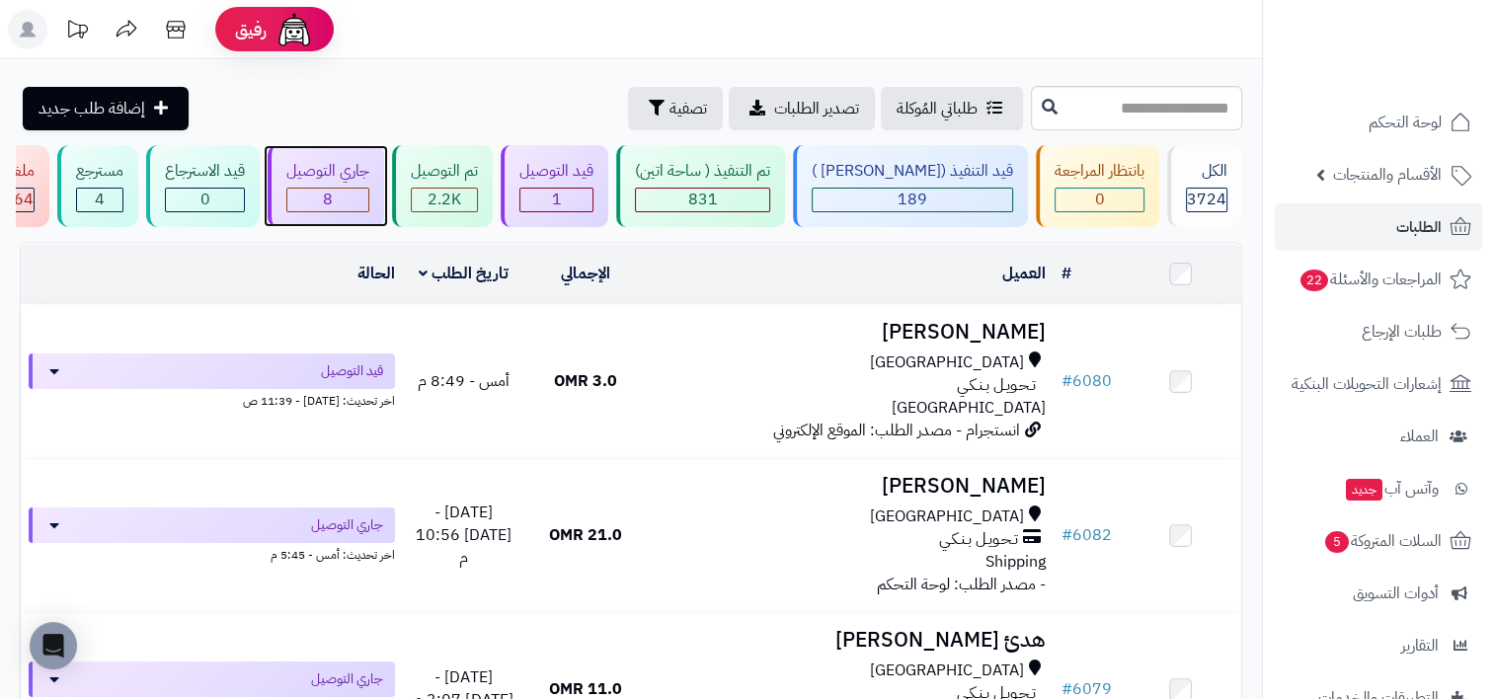
click at [346, 213] on div "جاري التوصيل 8" at bounding box center [326, 186] width 116 height 82
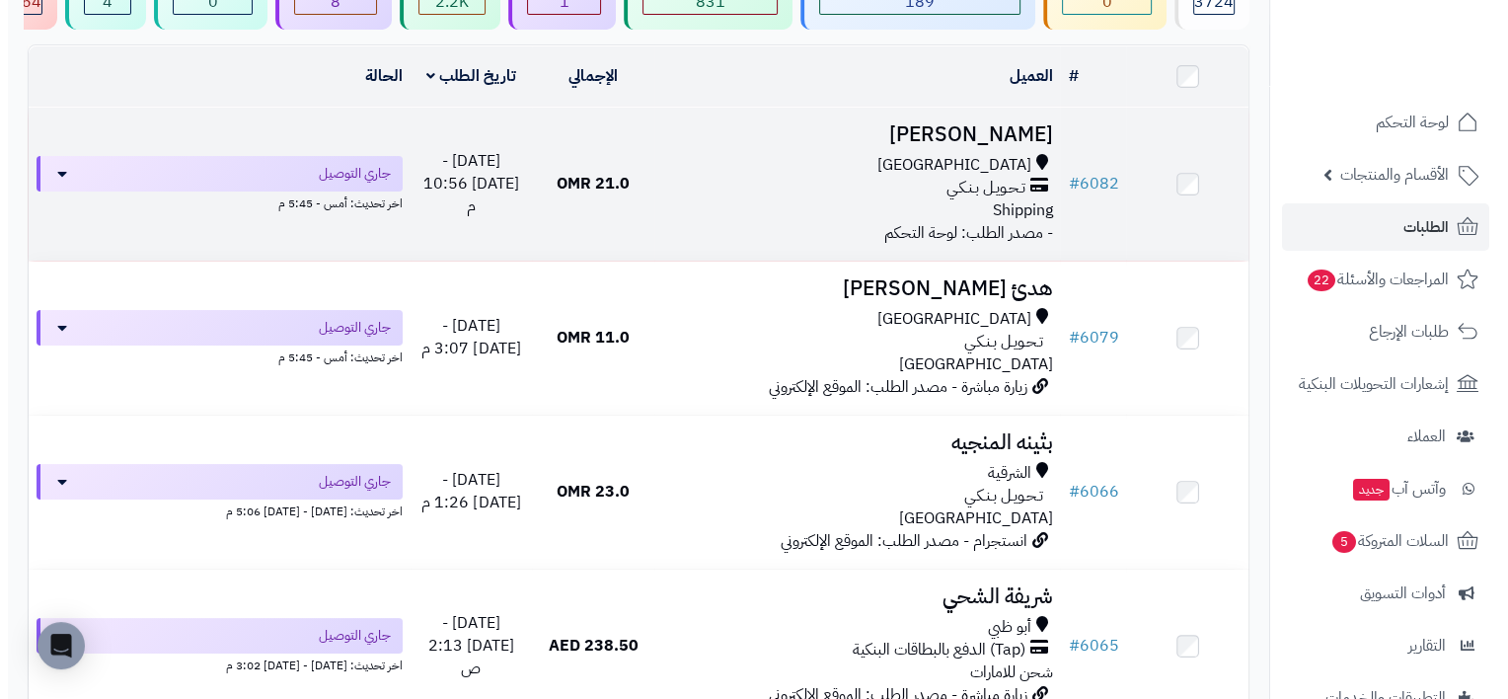
scroll to position [296, 0]
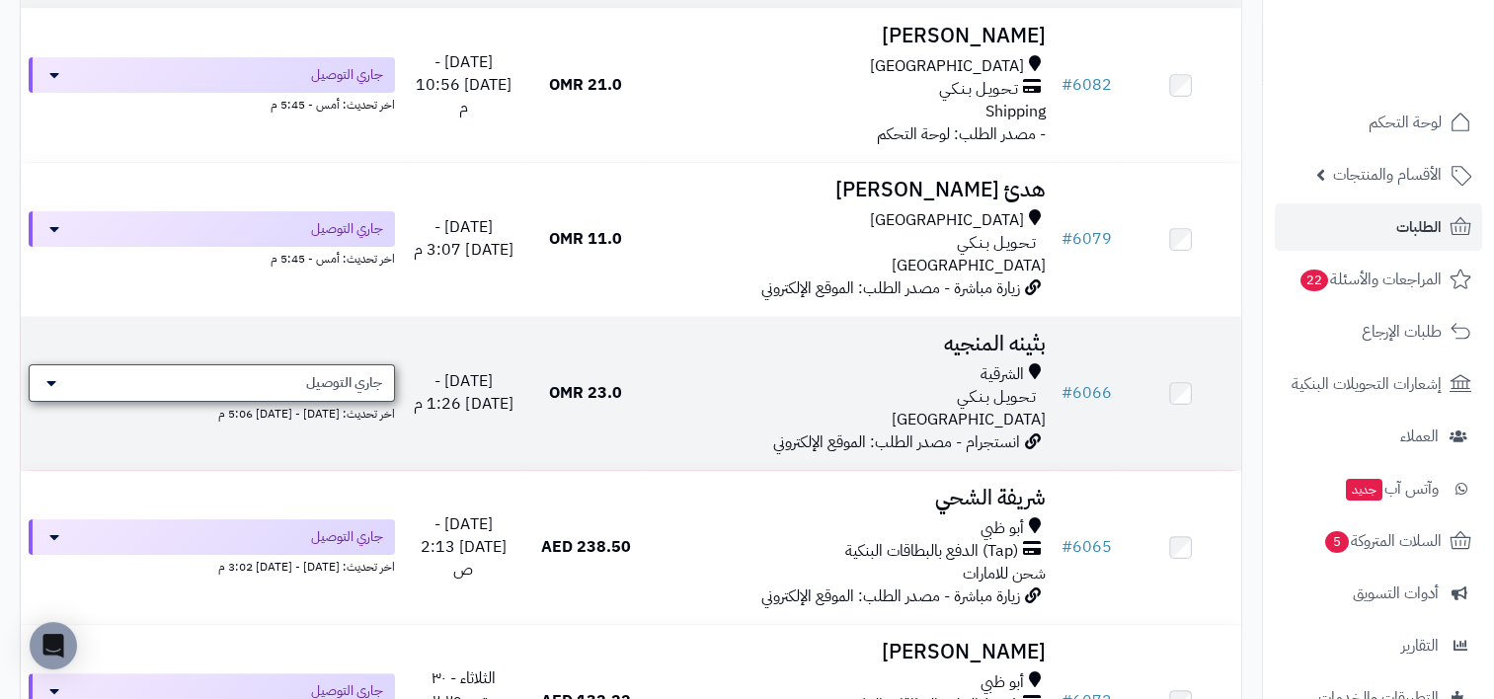
click at [329, 379] on span "جاري التوصيل" at bounding box center [344, 383] width 76 height 20
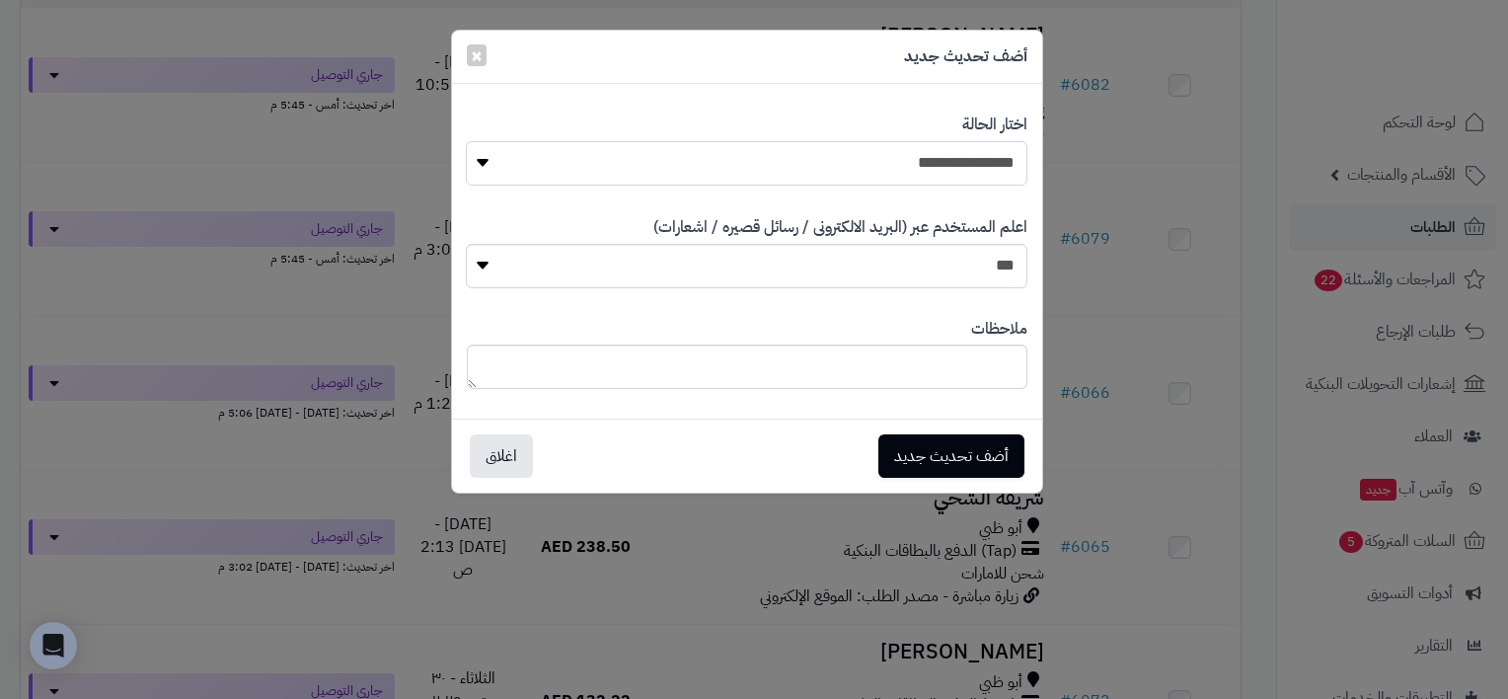
click at [918, 145] on select "**********" at bounding box center [746, 163] width 561 height 44
select select "**"
click at [466, 141] on select "**********" at bounding box center [746, 163] width 561 height 44
click at [985, 454] on button "أضف تحديث جديد" at bounding box center [952, 454] width 146 height 43
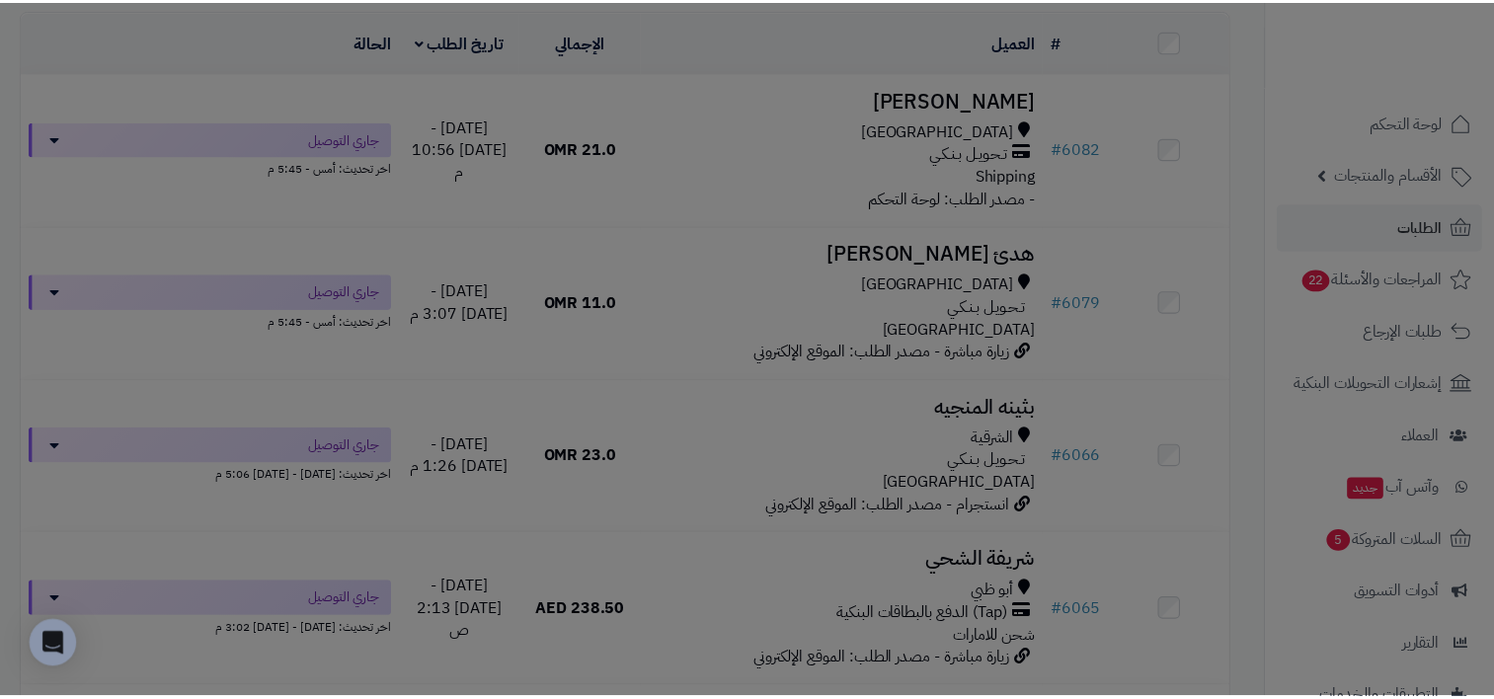
scroll to position [359, 0]
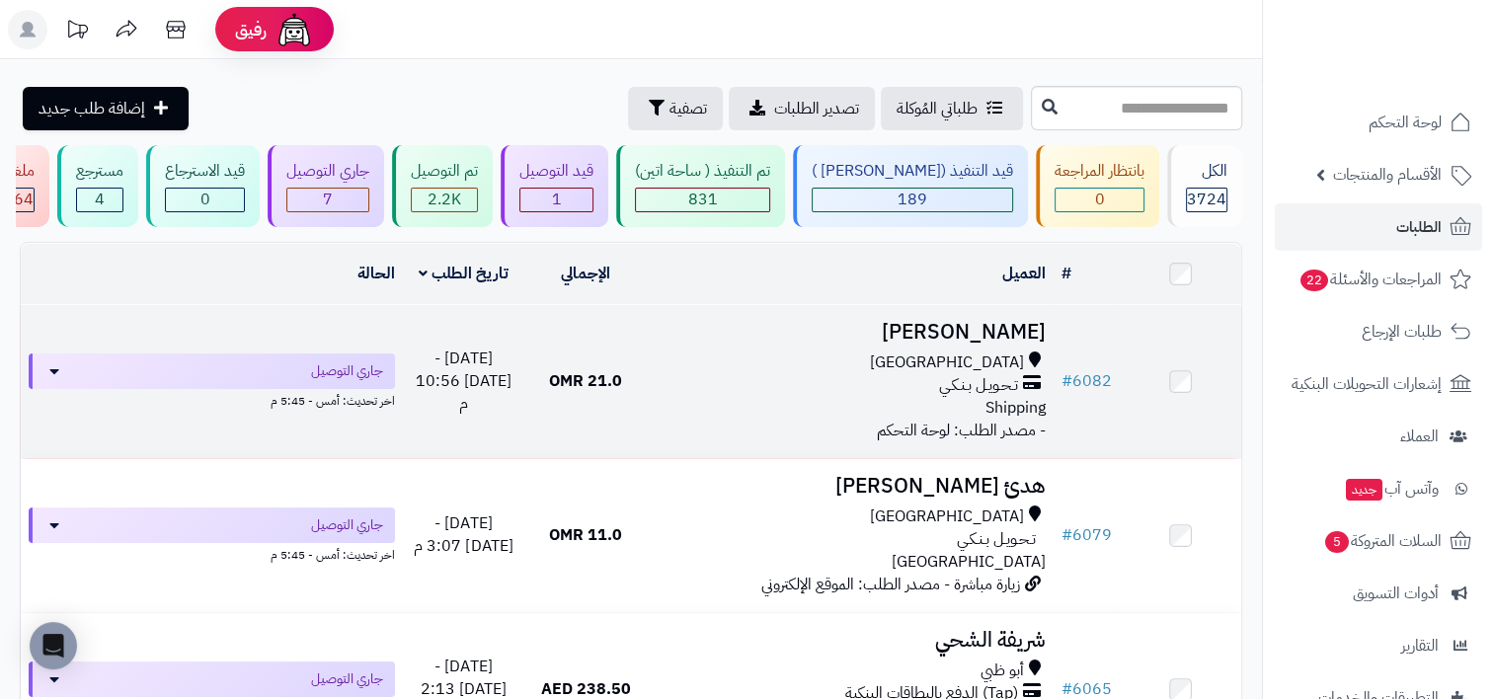
scroll to position [197, 0]
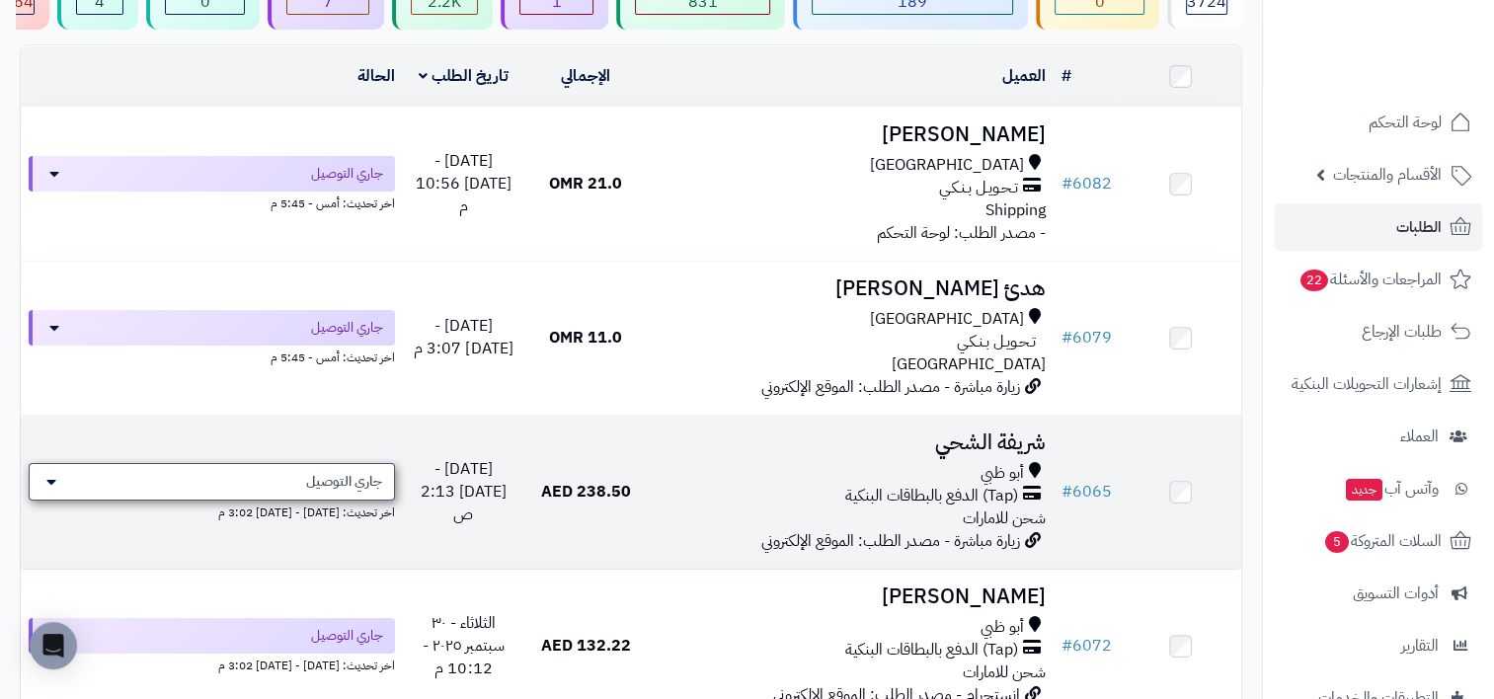
click at [338, 484] on span "جاري التوصيل" at bounding box center [344, 482] width 76 height 20
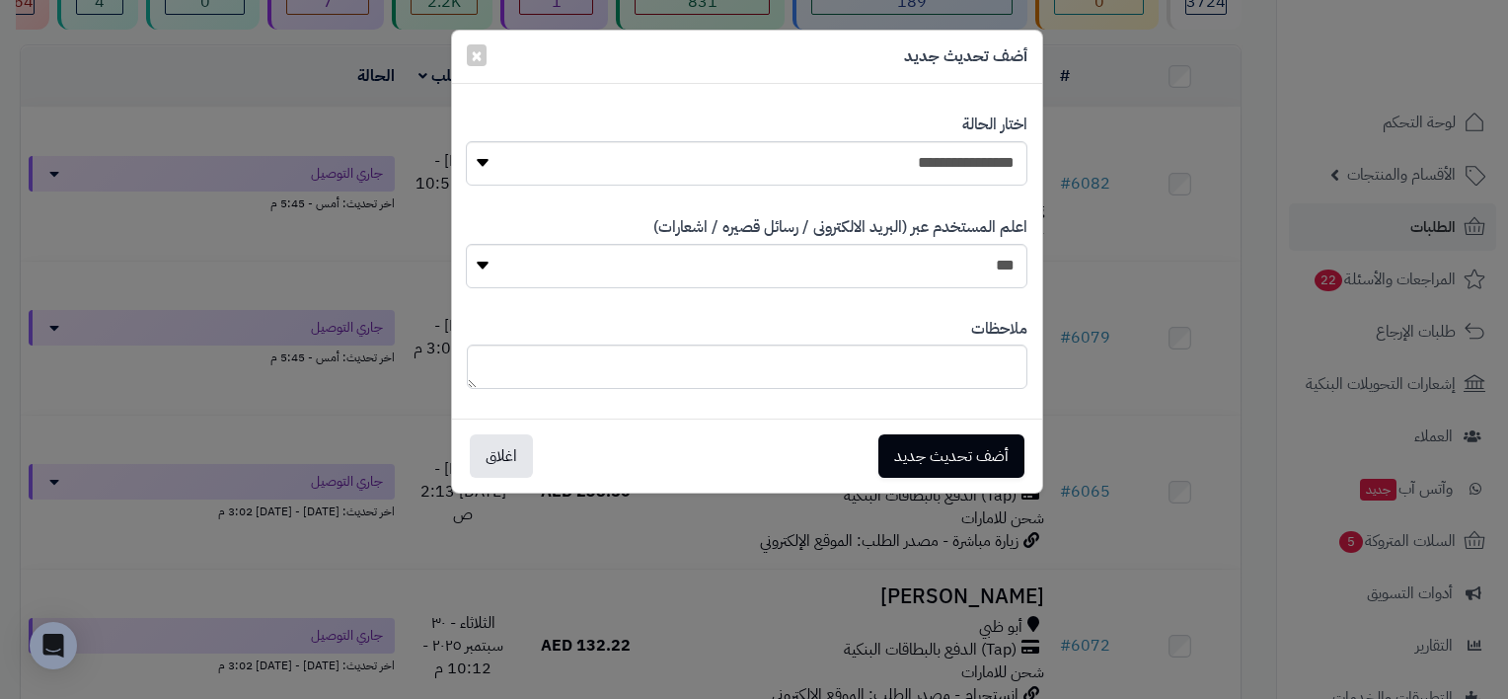
click at [1109, 551] on div "**********" at bounding box center [754, 349] width 1508 height 699
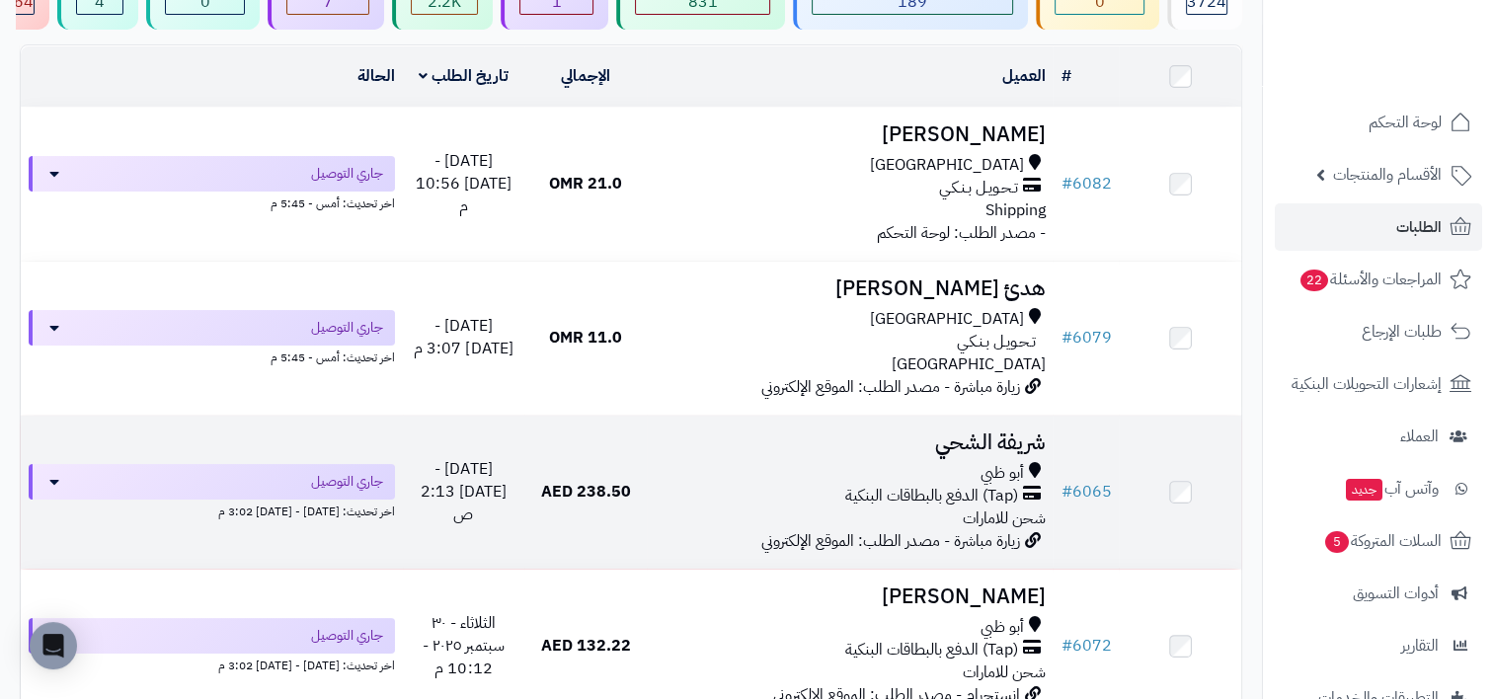
click at [865, 467] on div "أبو ظبي" at bounding box center [850, 473] width 391 height 23
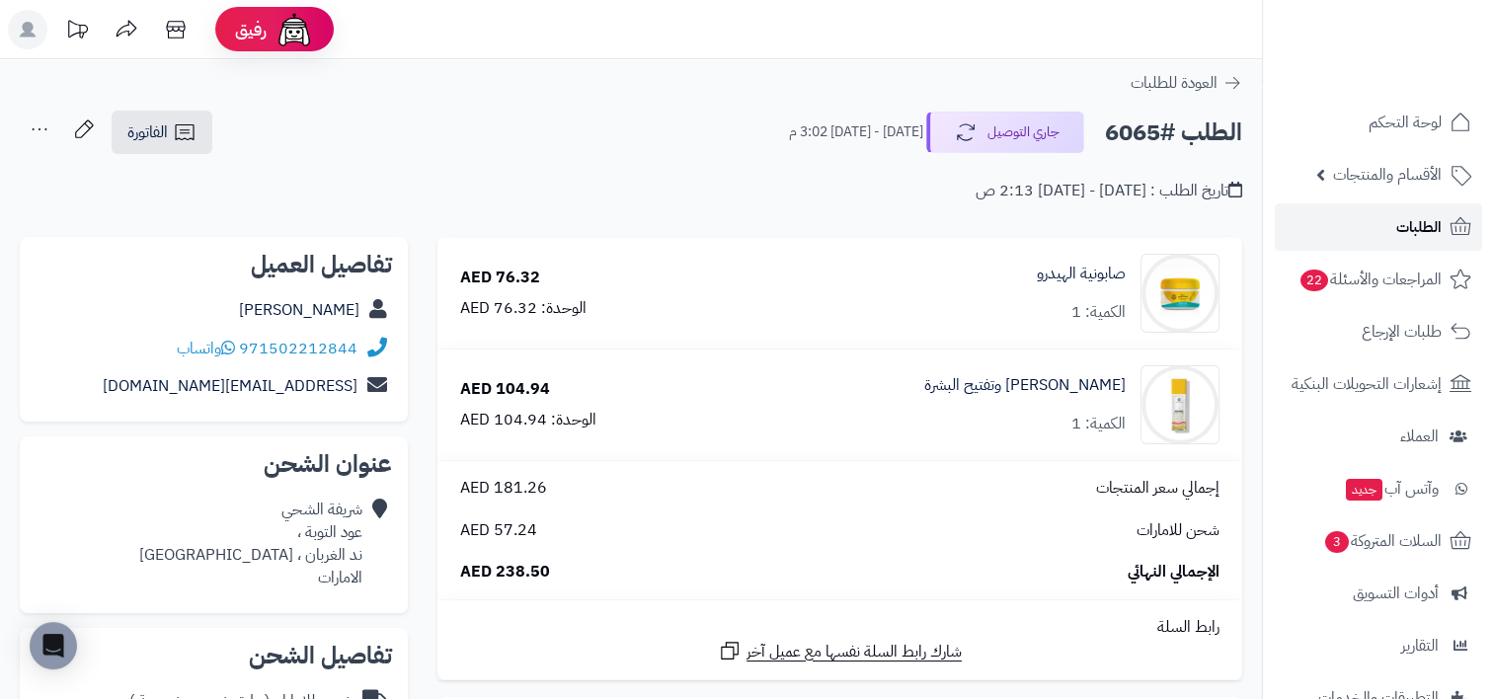
click at [1382, 230] on link "الطلبات" at bounding box center [1378, 226] width 207 height 47
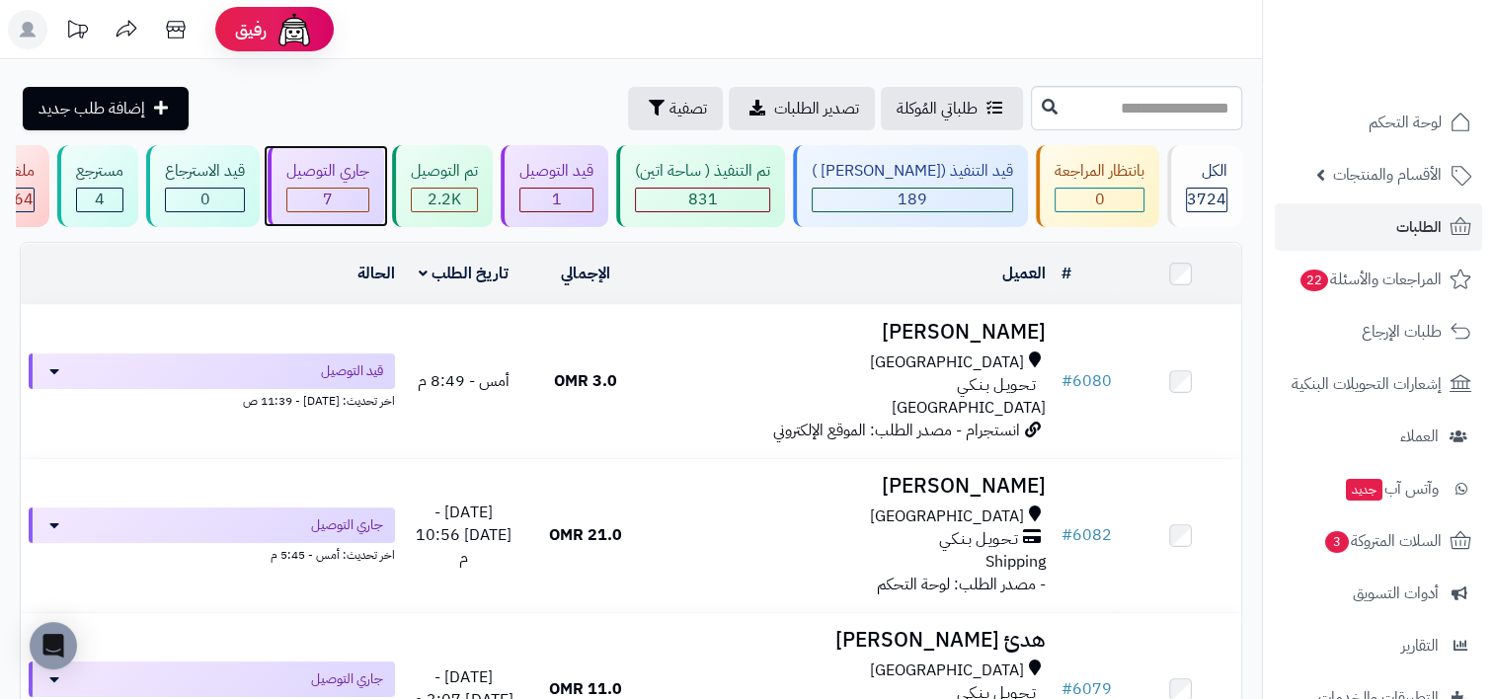
click at [368, 200] on div "7" at bounding box center [327, 200] width 81 height 23
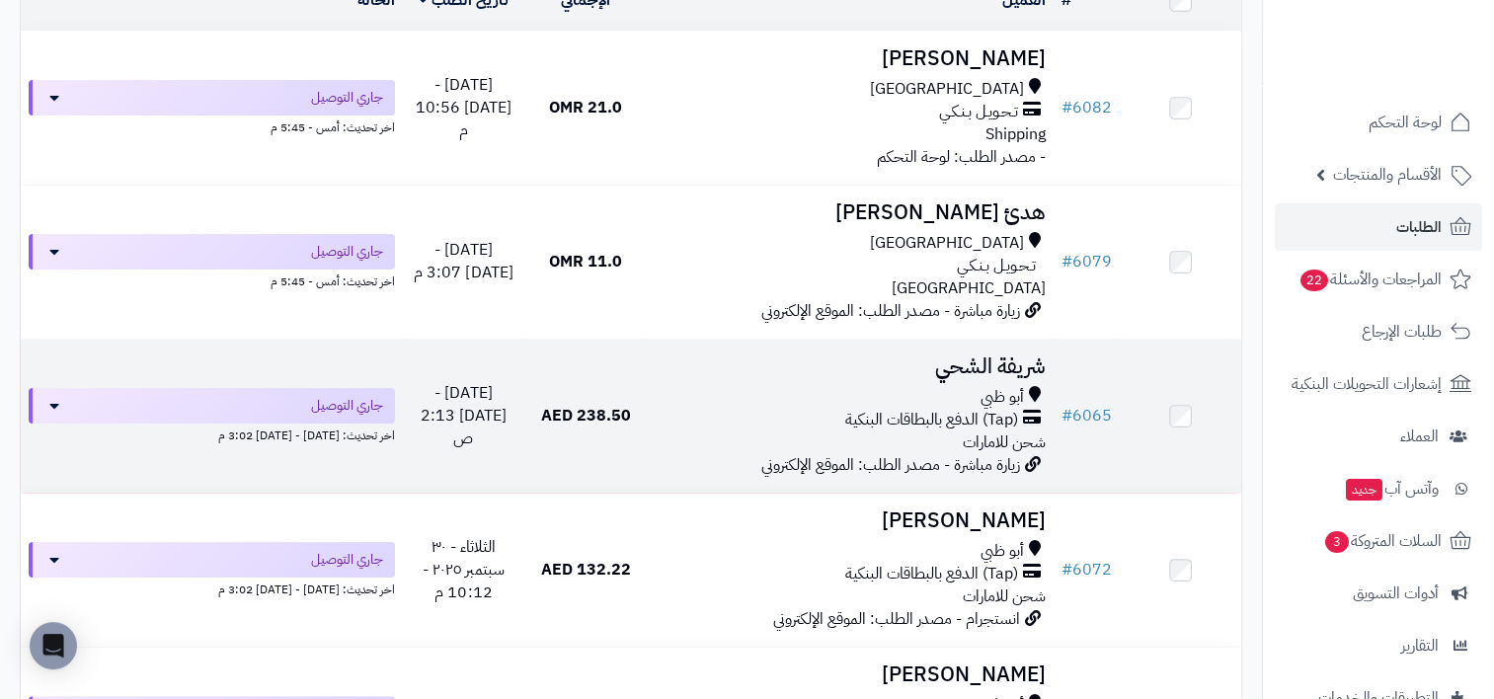
scroll to position [296, 0]
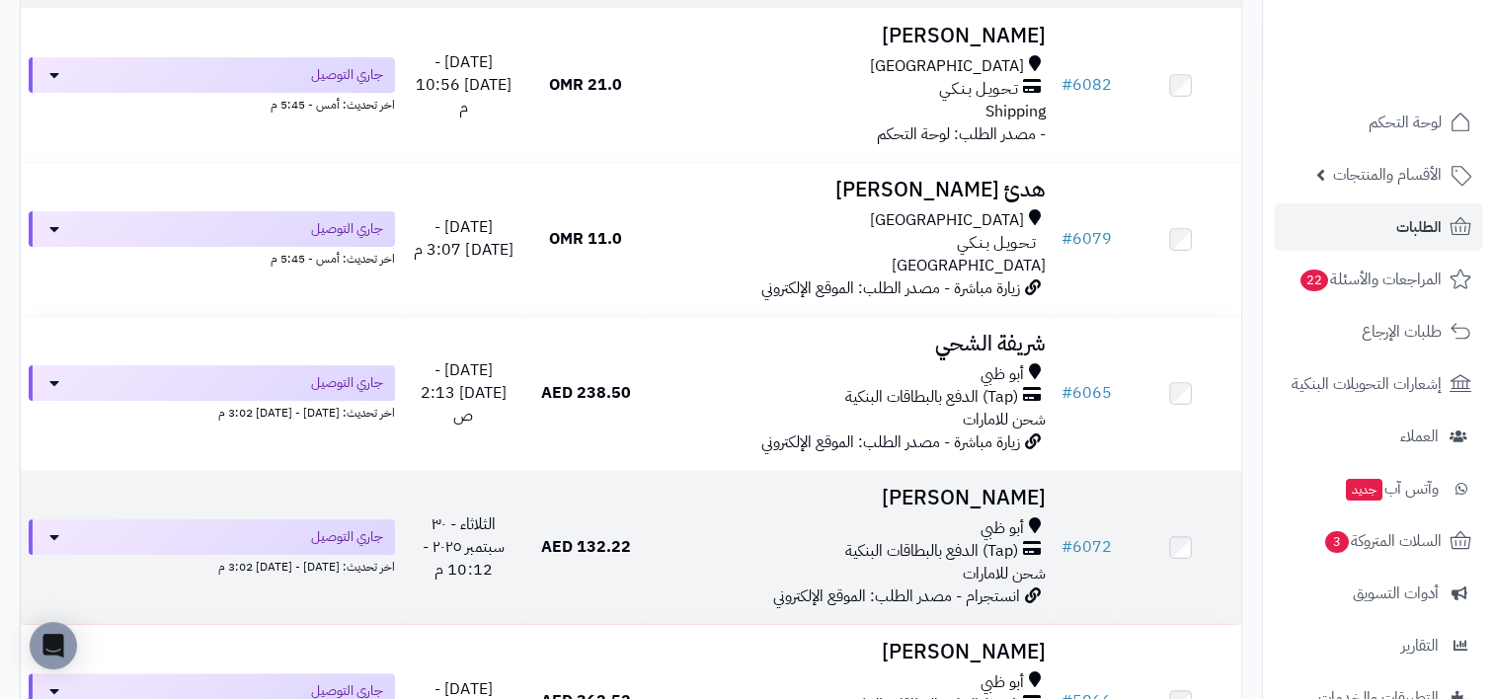
click at [766, 538] on div "أبو ظبي" at bounding box center [850, 528] width 391 height 23
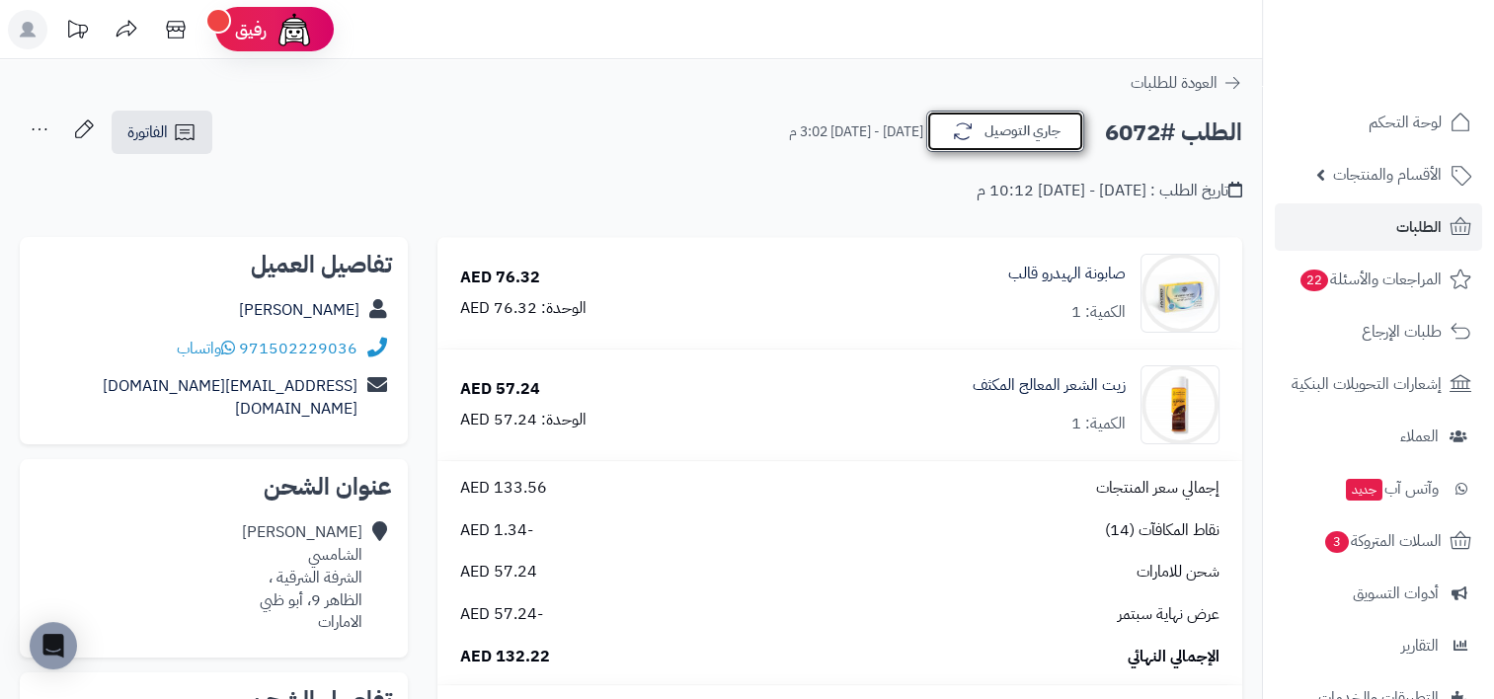
click at [1019, 124] on button "جاري التوصيل" at bounding box center [1005, 131] width 158 height 41
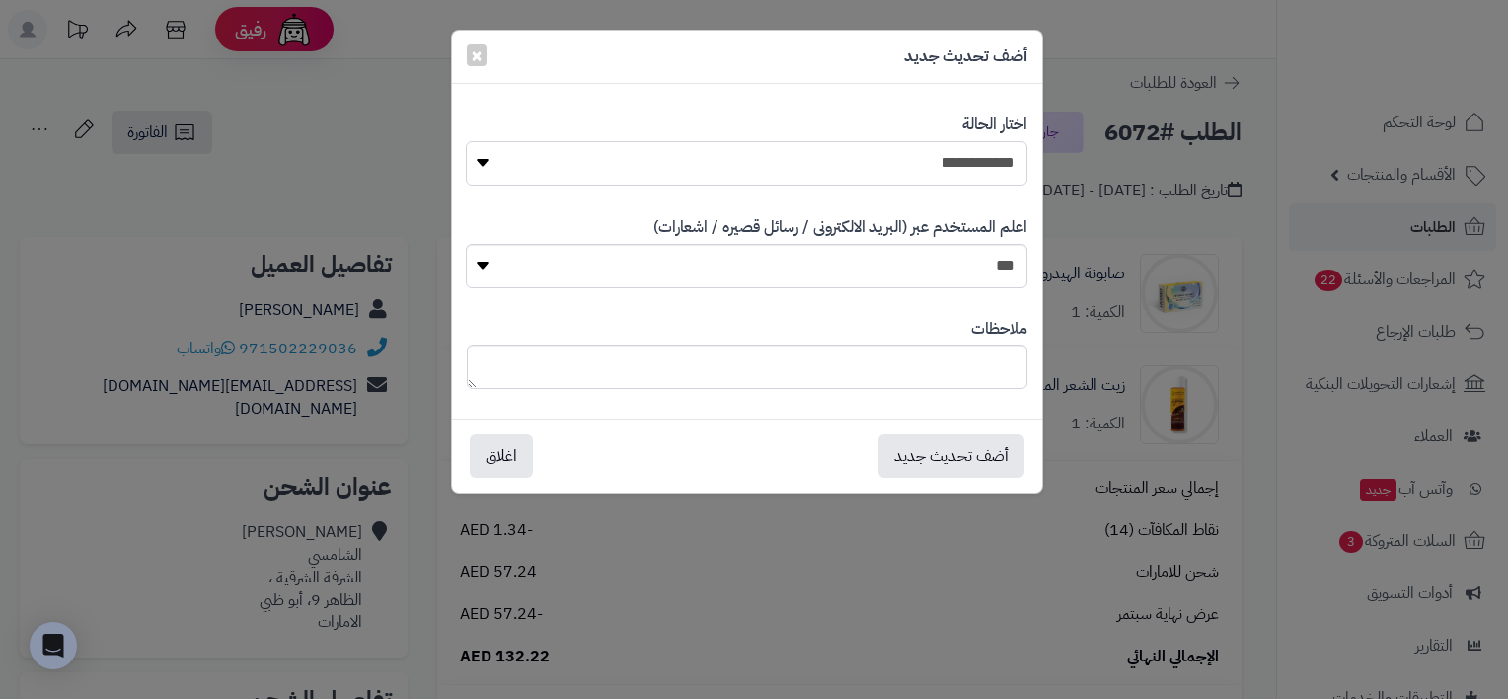
click at [982, 167] on select "**********" at bounding box center [746, 163] width 561 height 44
click at [1387, 202] on div "**********" at bounding box center [754, 349] width 1508 height 699
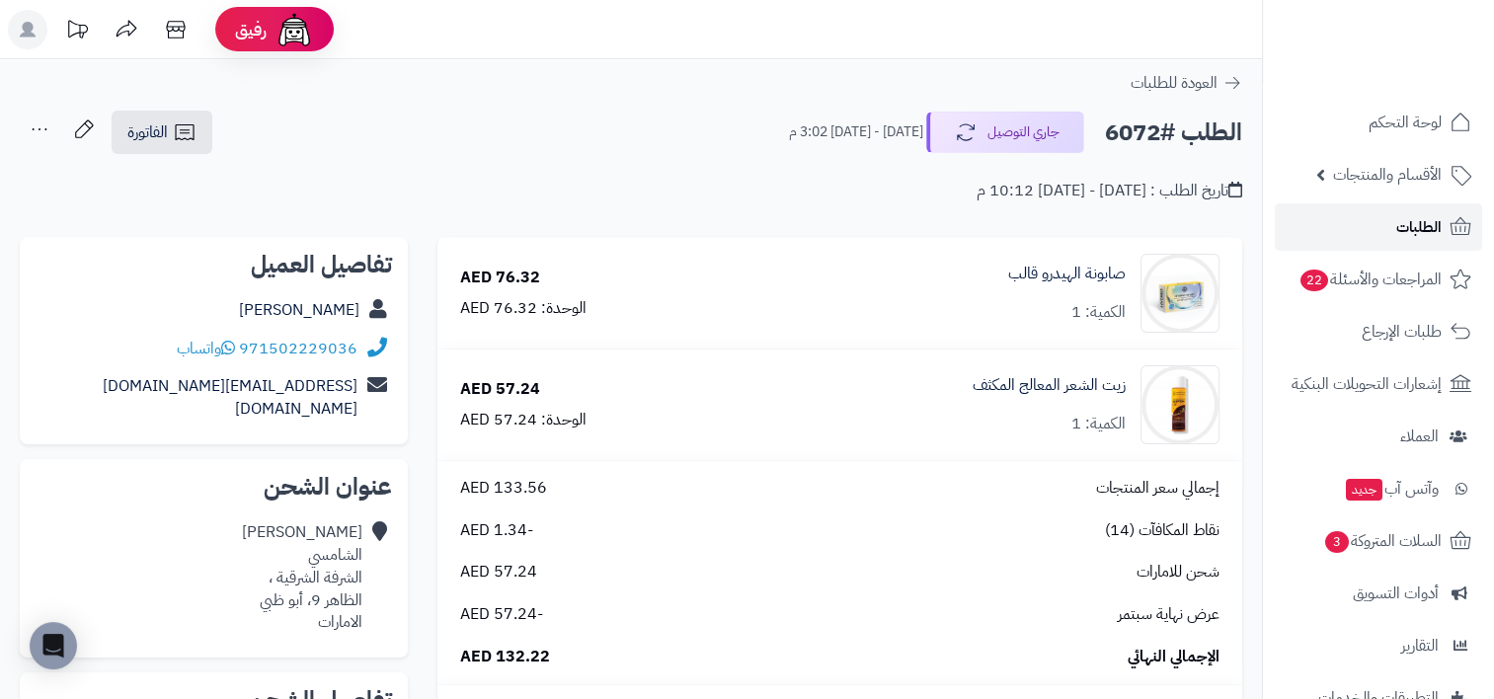
click at [1387, 220] on link "الطلبات" at bounding box center [1378, 226] width 207 height 47
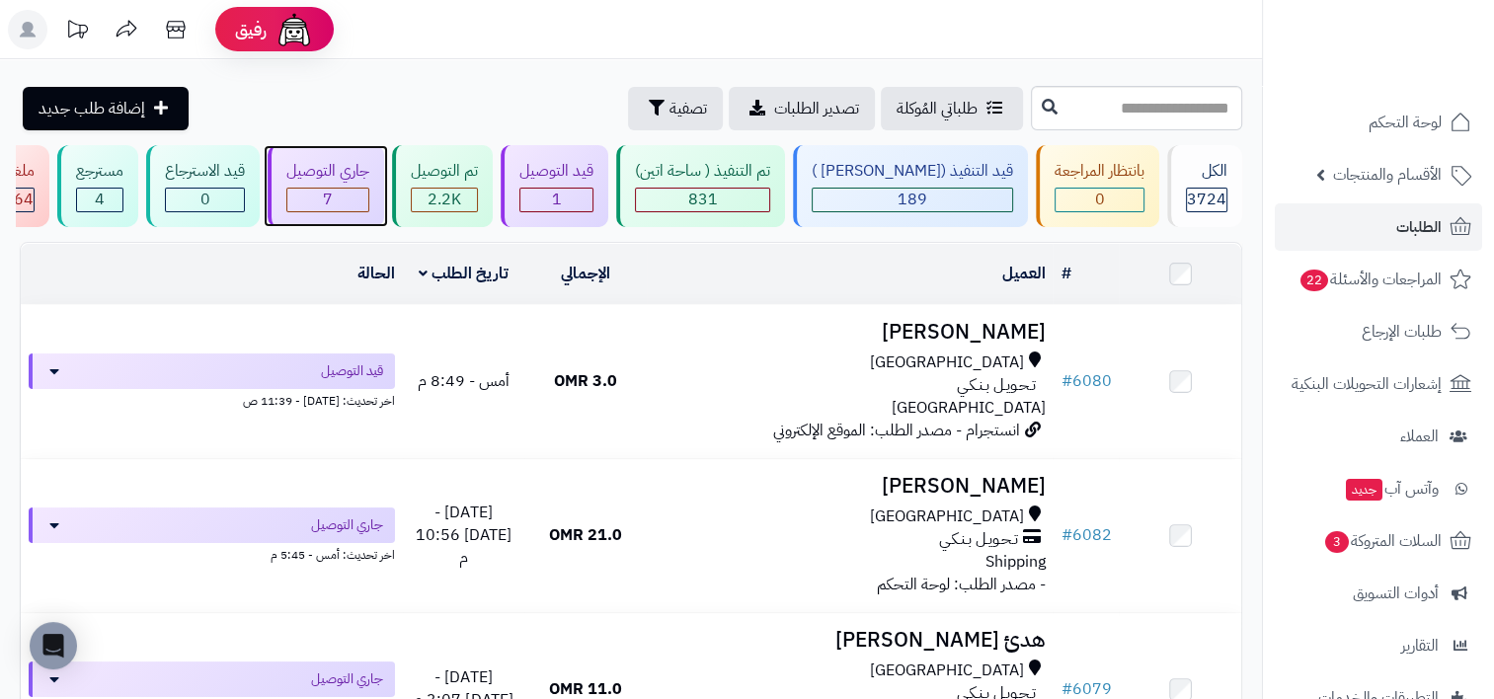
click at [368, 200] on div "7" at bounding box center [327, 200] width 81 height 23
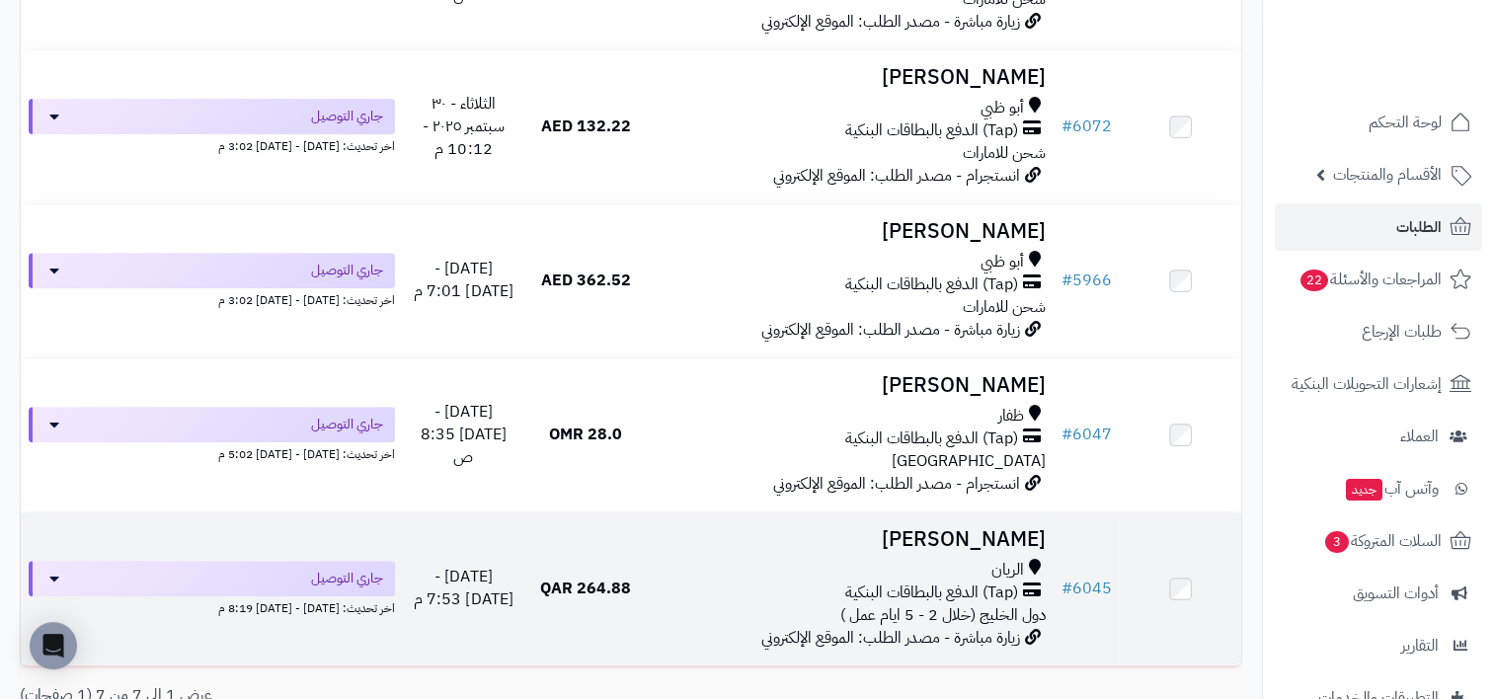
scroll to position [881, 0]
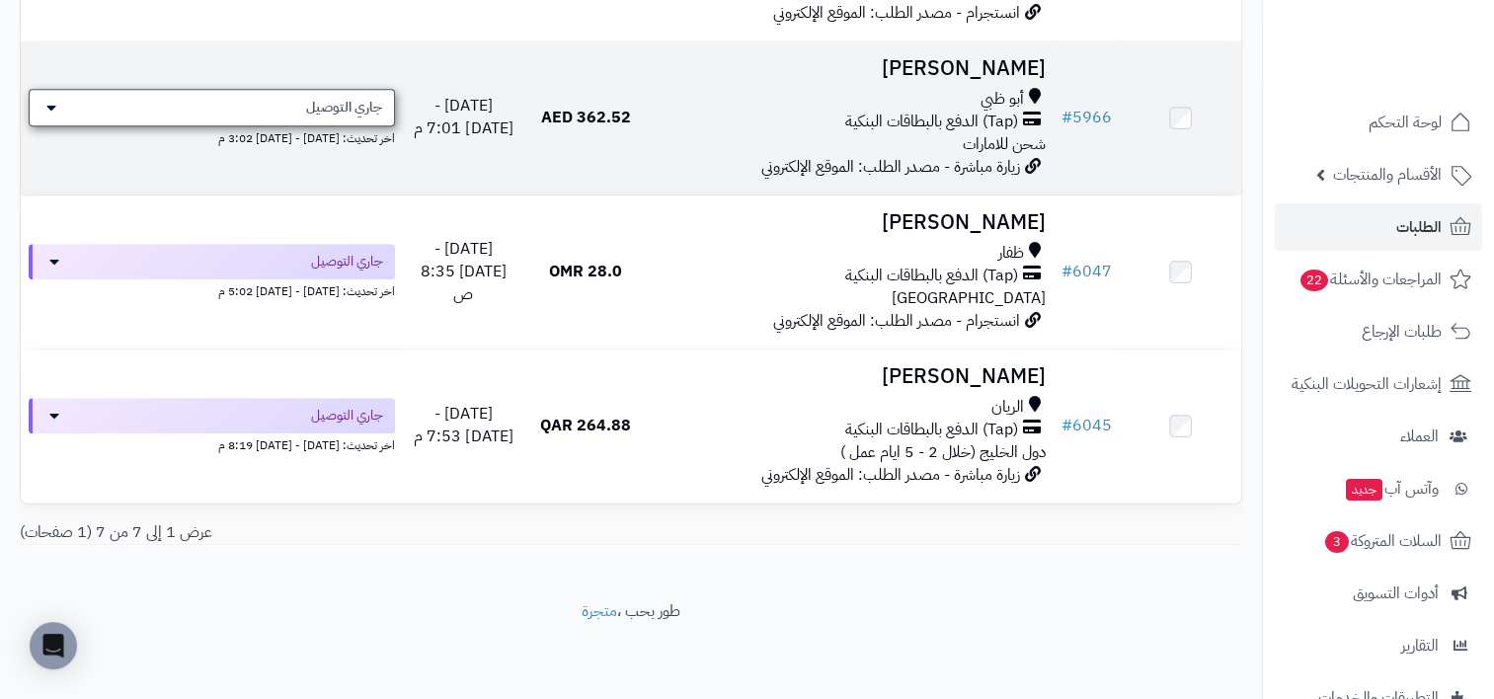
click at [370, 103] on span "جاري التوصيل" at bounding box center [344, 108] width 76 height 20
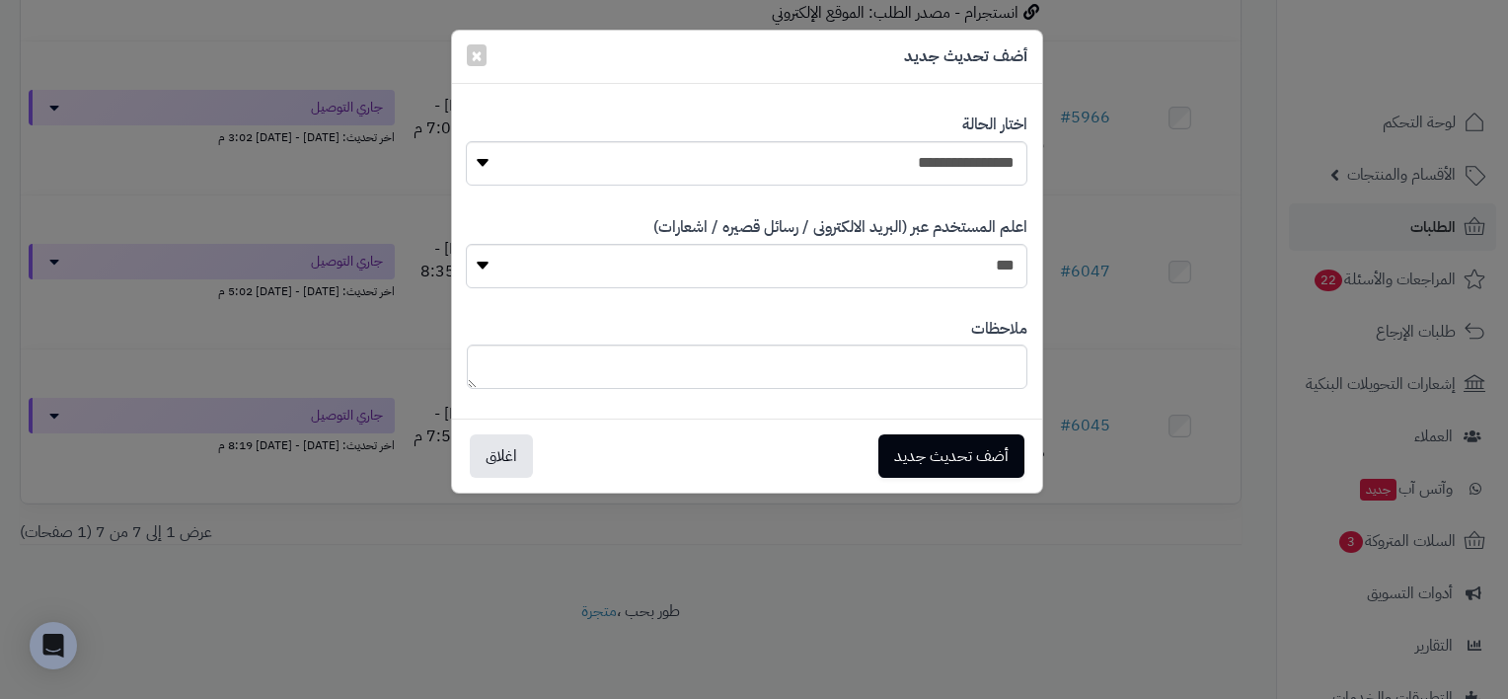
click at [1194, 175] on div "**********" at bounding box center [754, 349] width 1508 height 699
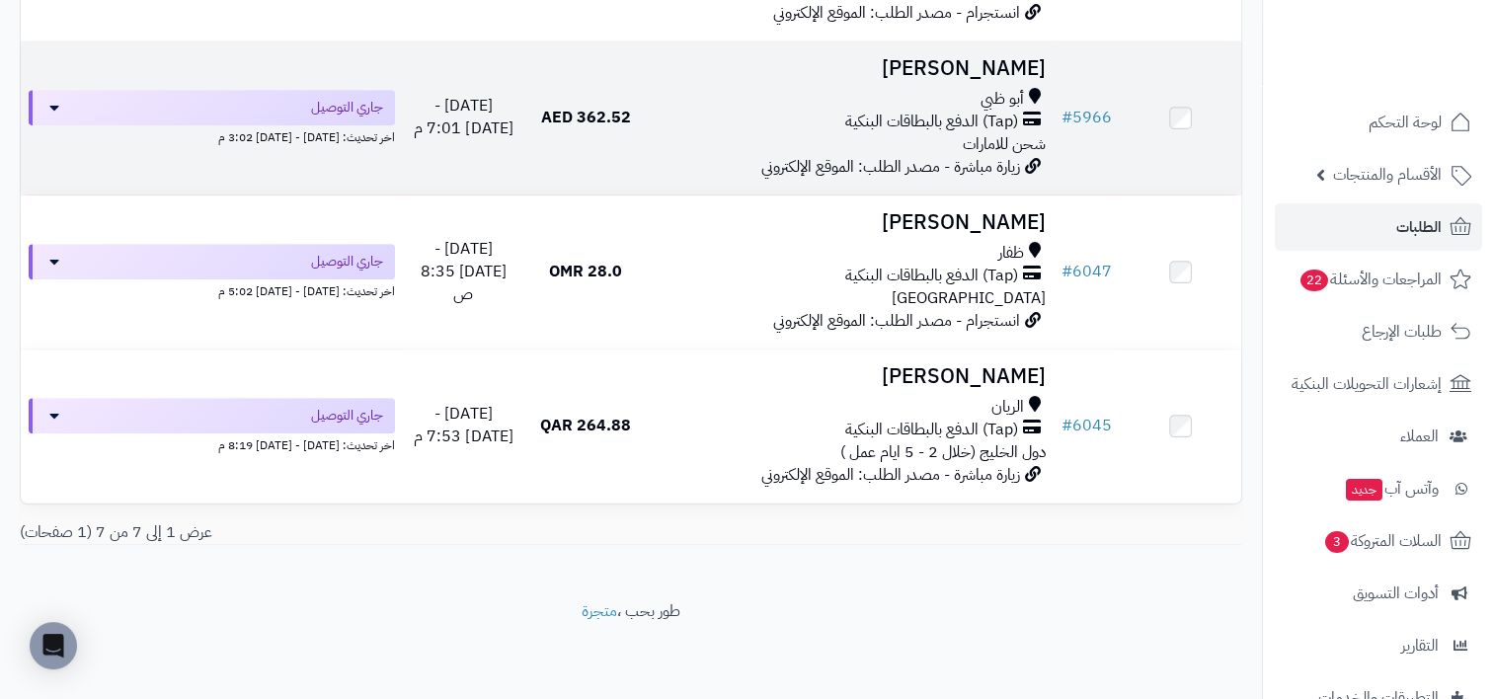
click at [881, 111] on span "(Tap) الدفع بالبطاقات البنكية" at bounding box center [930, 122] width 173 height 23
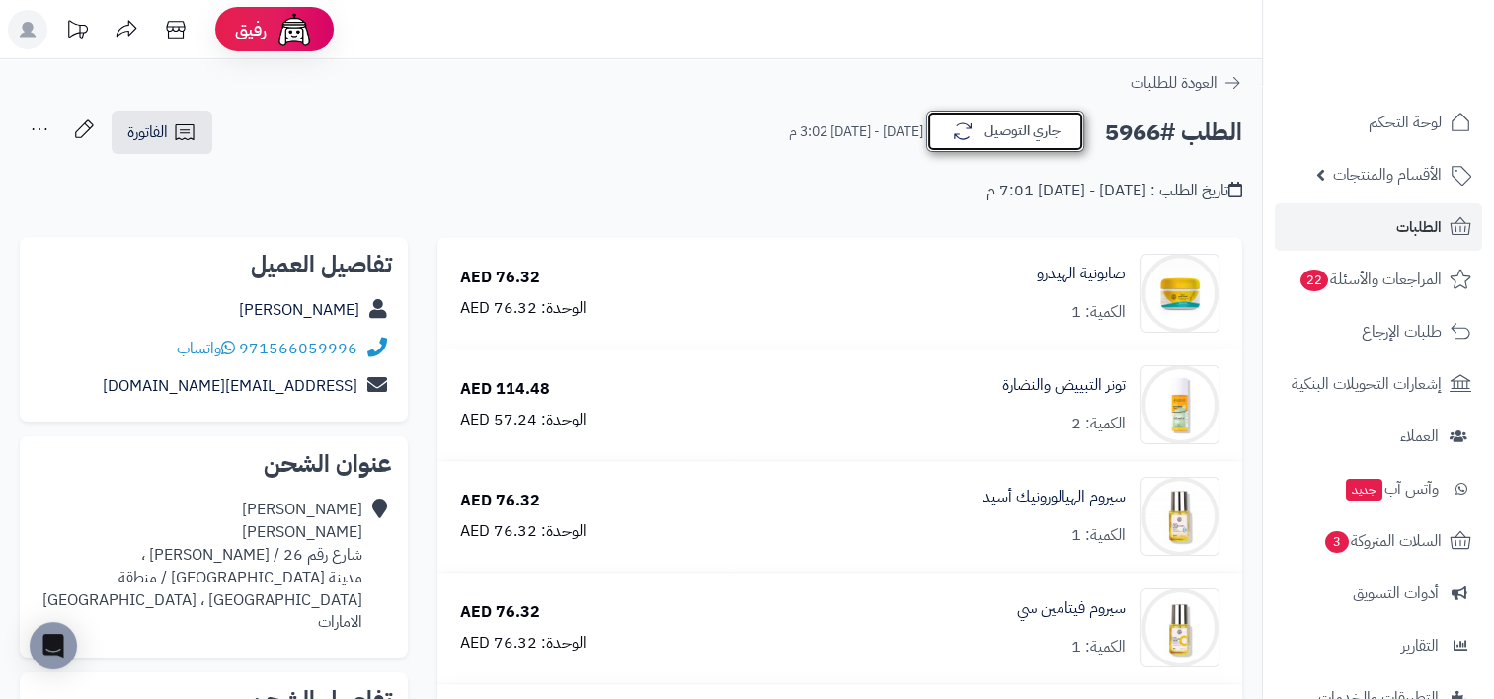
click at [990, 122] on button "جاري التوصيل" at bounding box center [1005, 131] width 158 height 41
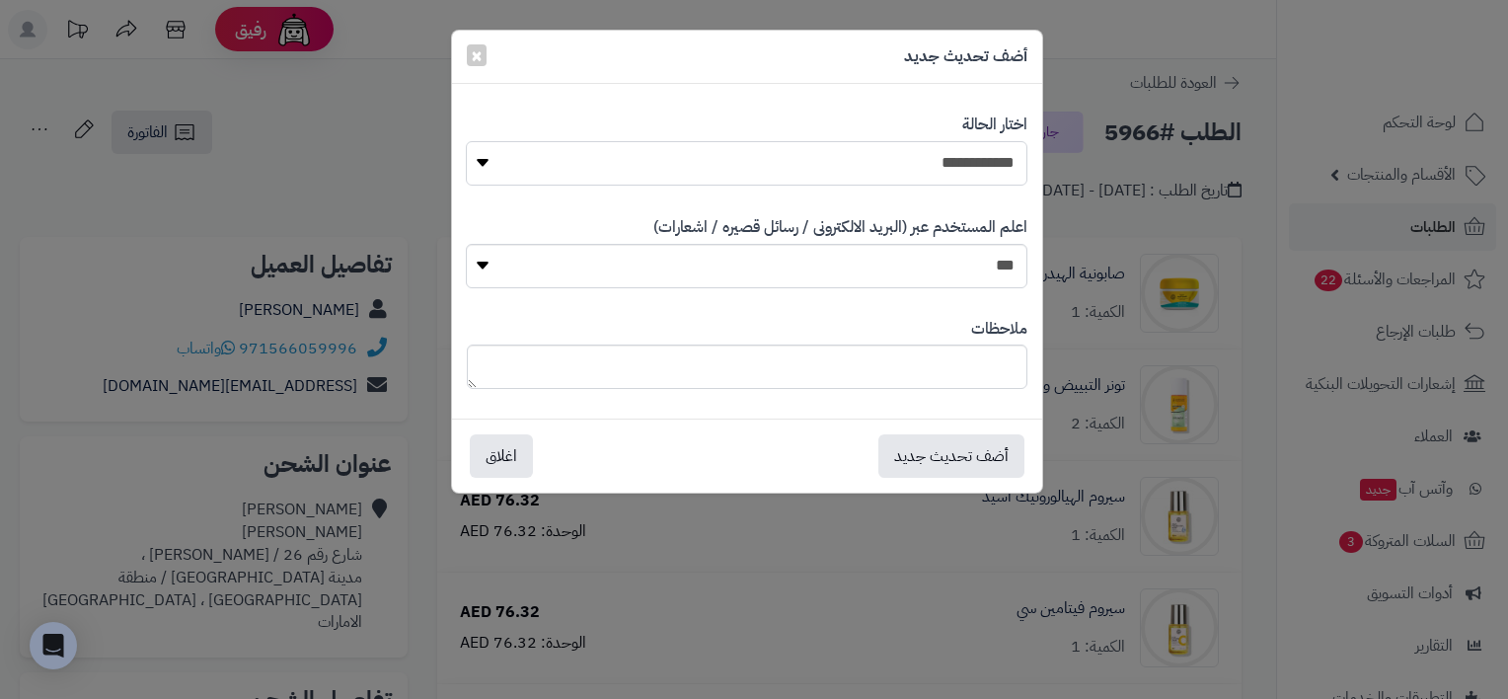
click at [983, 170] on select "**********" at bounding box center [746, 163] width 561 height 44
select select "**"
click at [466, 141] on select "**********" at bounding box center [746, 163] width 561 height 44
click at [956, 447] on button "أضف تحديث جديد" at bounding box center [952, 454] width 146 height 43
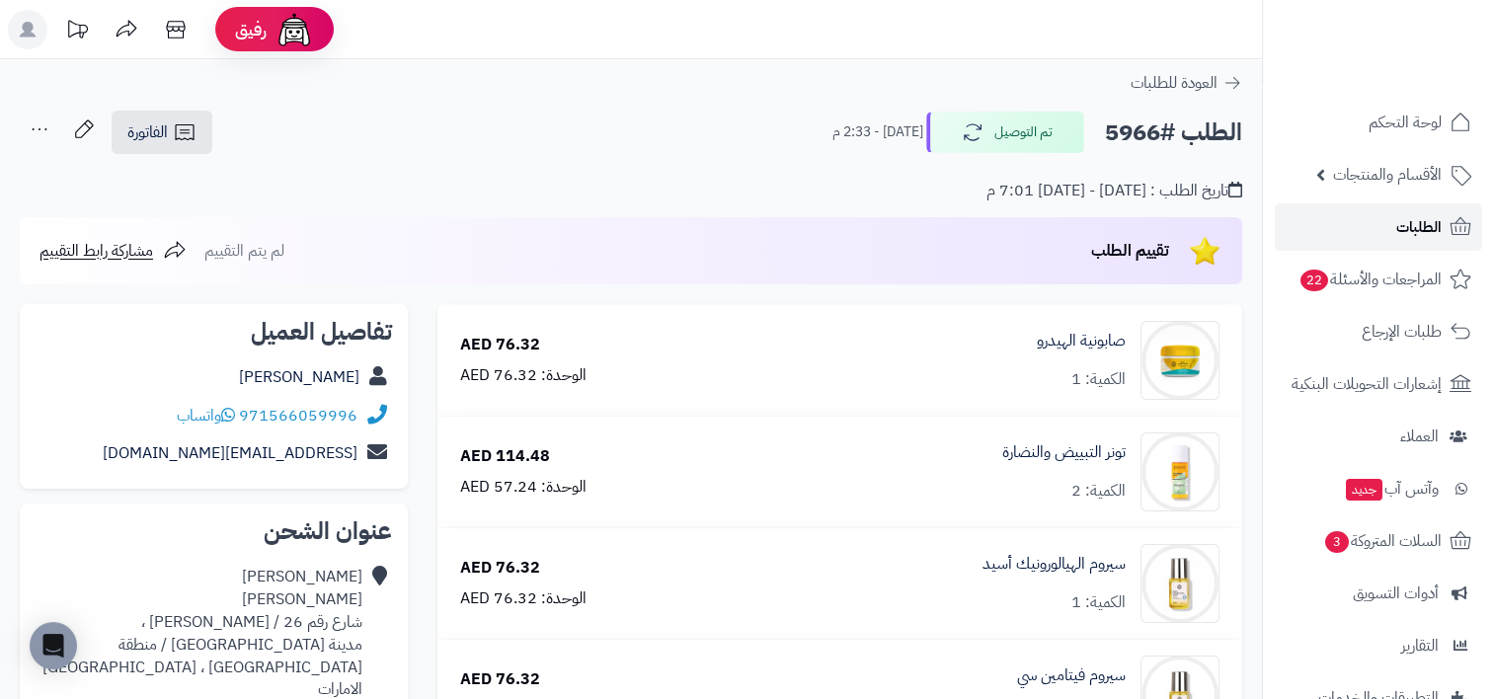
click at [1359, 213] on link "الطلبات" at bounding box center [1378, 226] width 207 height 47
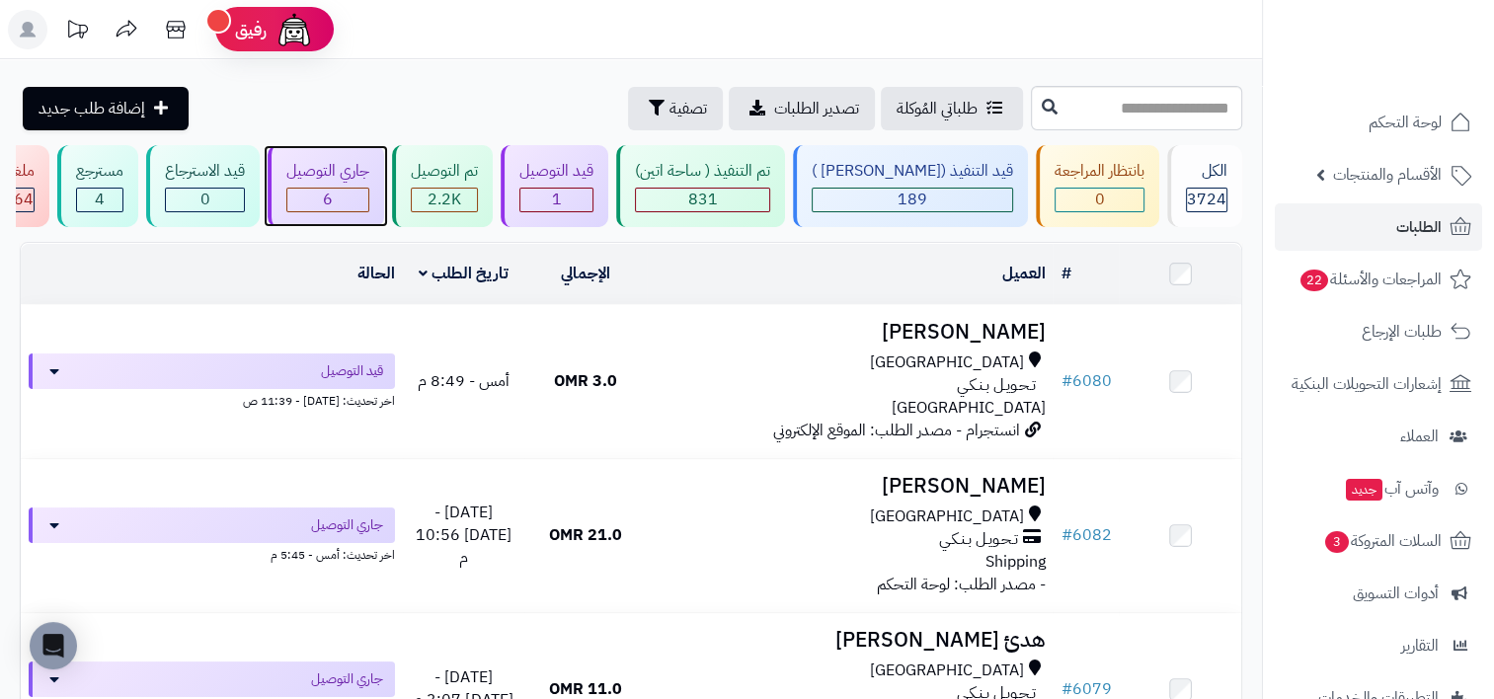
click at [368, 198] on div "6" at bounding box center [327, 200] width 81 height 23
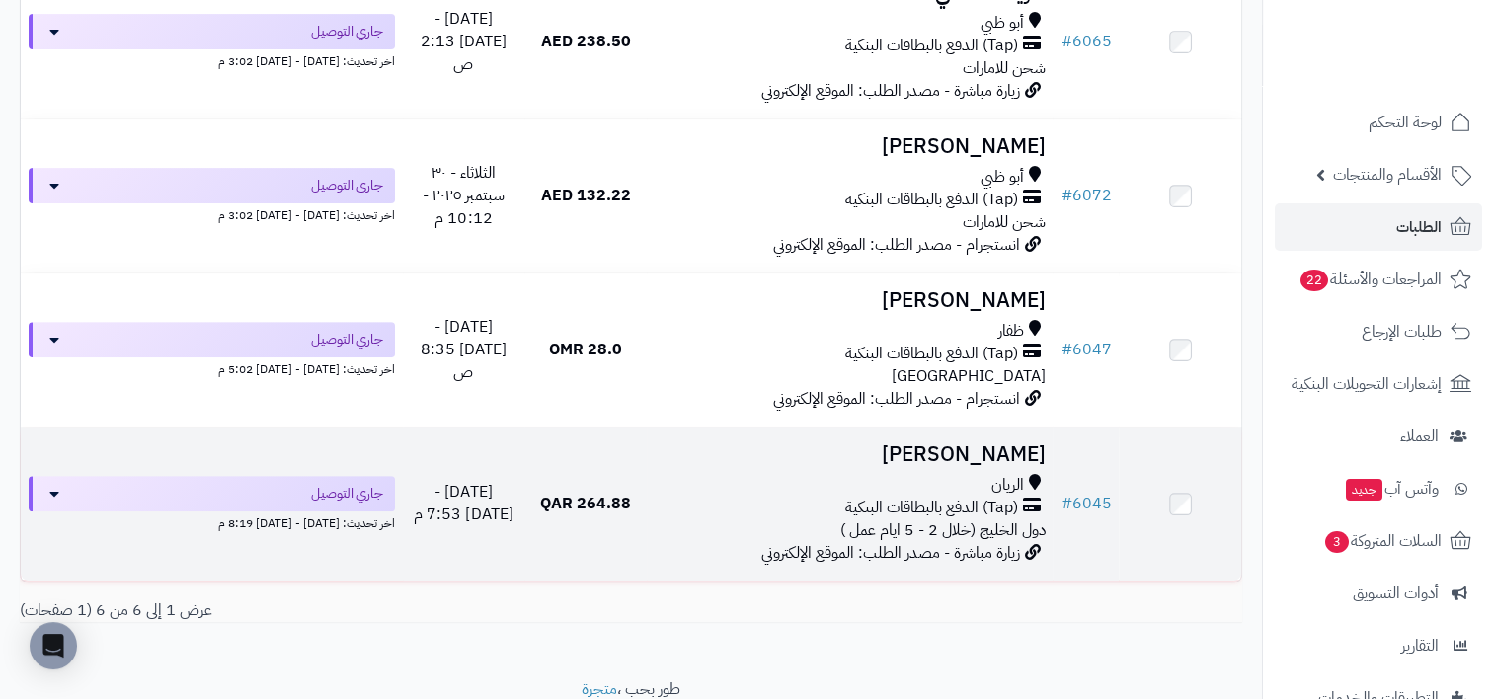
scroll to position [627, 0]
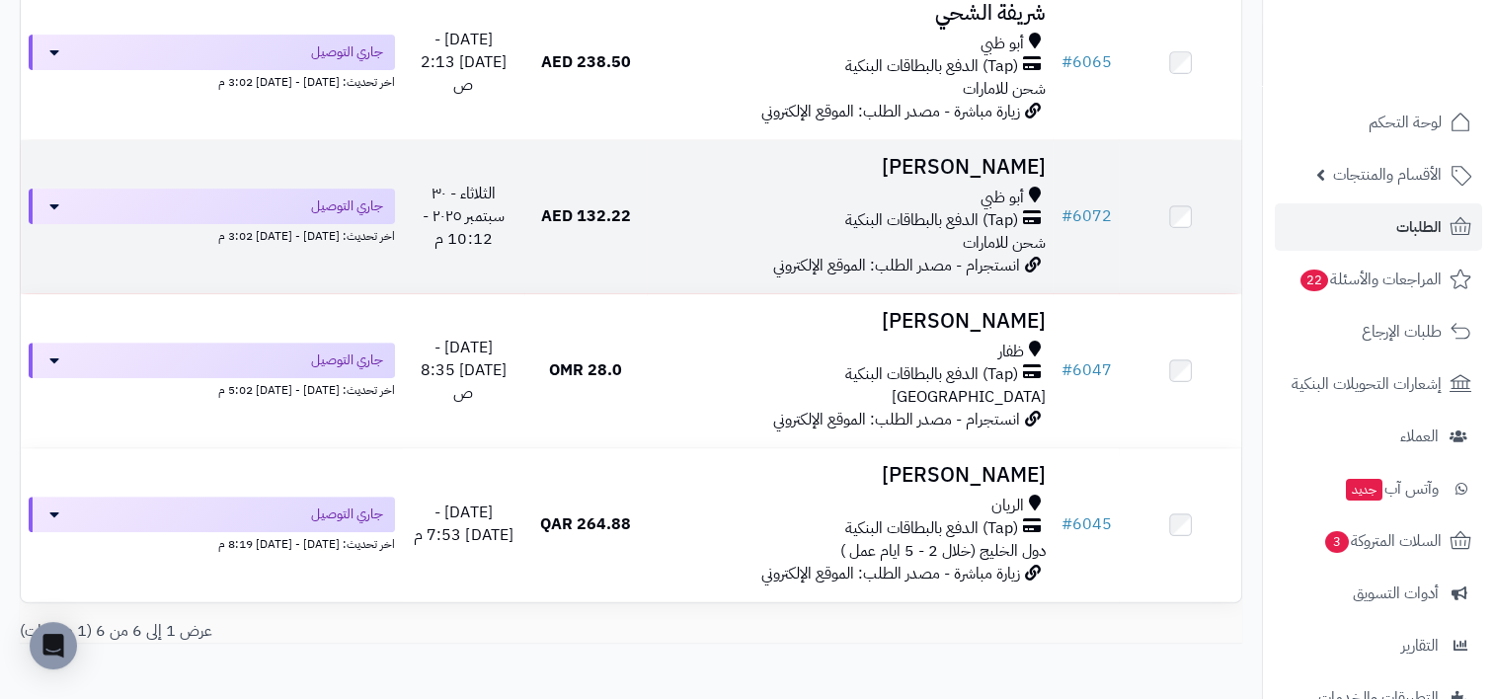
click at [743, 204] on div "أبو ظبي" at bounding box center [850, 198] width 391 height 23
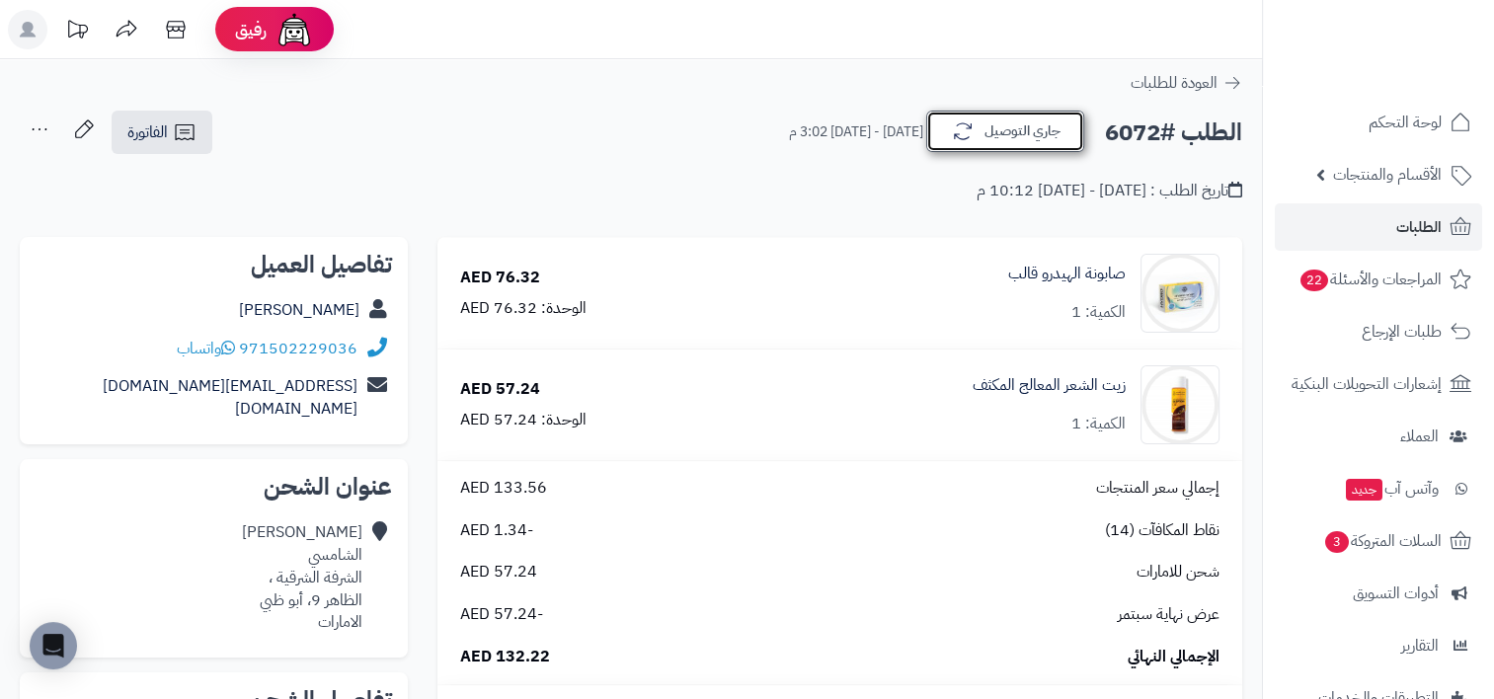
click at [1021, 133] on button "جاري التوصيل" at bounding box center [1005, 131] width 158 height 41
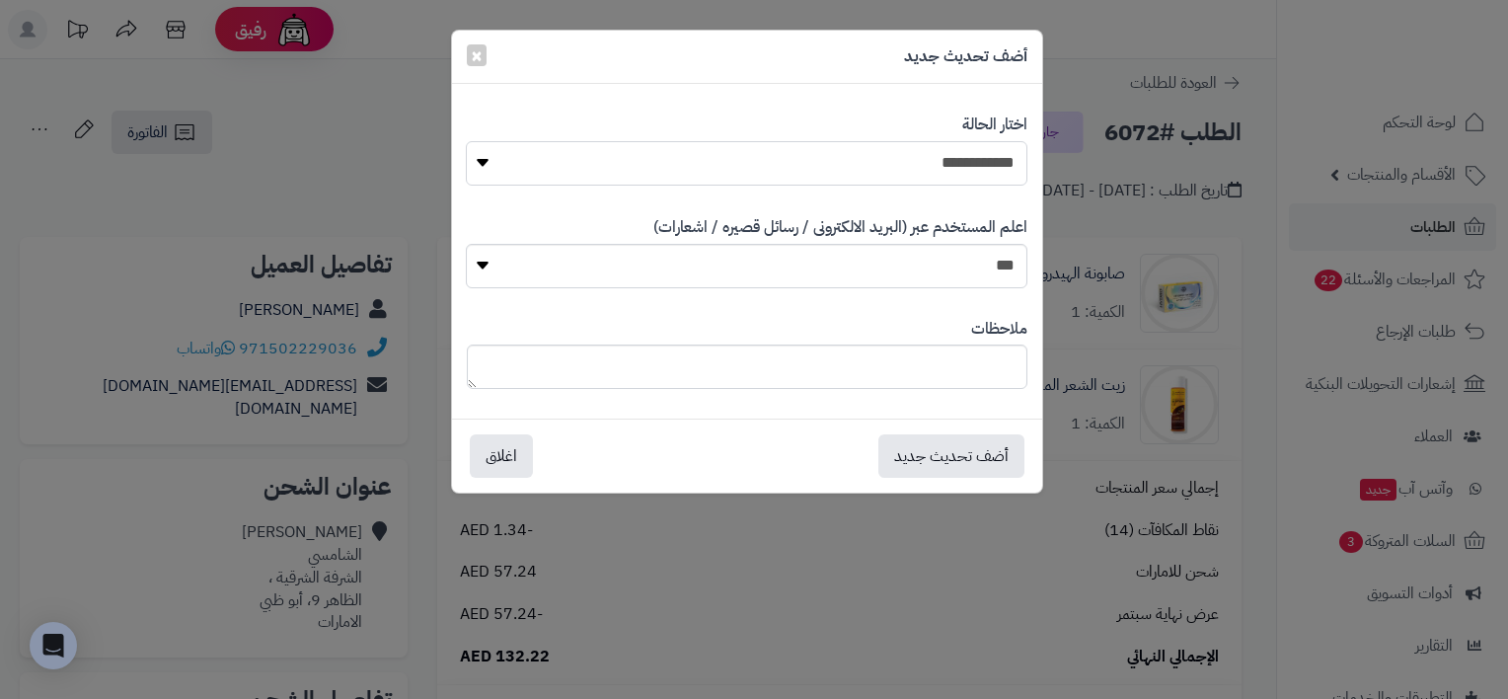
click at [989, 163] on select "**********" at bounding box center [746, 163] width 561 height 44
select select "**"
click at [466, 141] on select "**********" at bounding box center [746, 163] width 561 height 44
click at [951, 432] on div "أضف تحديث جديد اغلاق" at bounding box center [747, 456] width 590 height 74
click at [952, 466] on button "أضف تحديث جديد" at bounding box center [952, 454] width 146 height 43
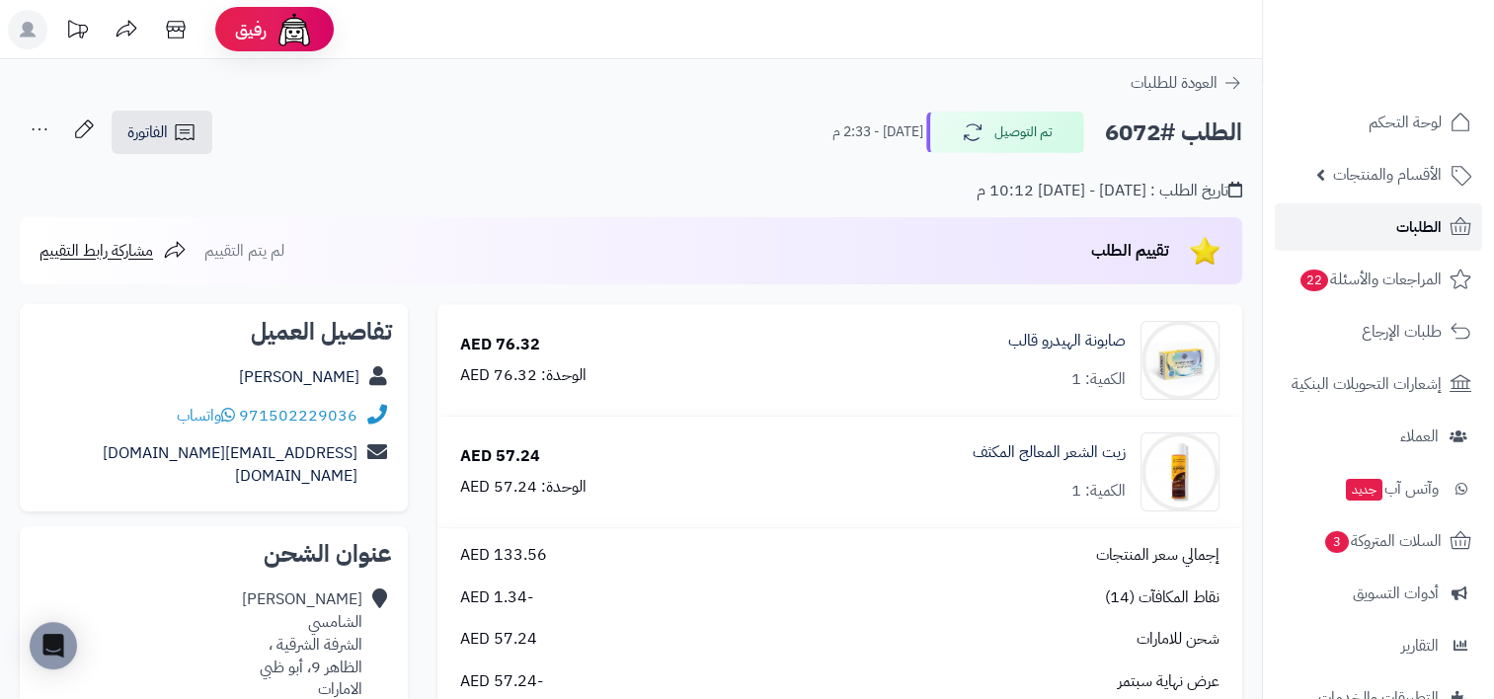
click at [1378, 226] on link "الطلبات" at bounding box center [1378, 226] width 207 height 47
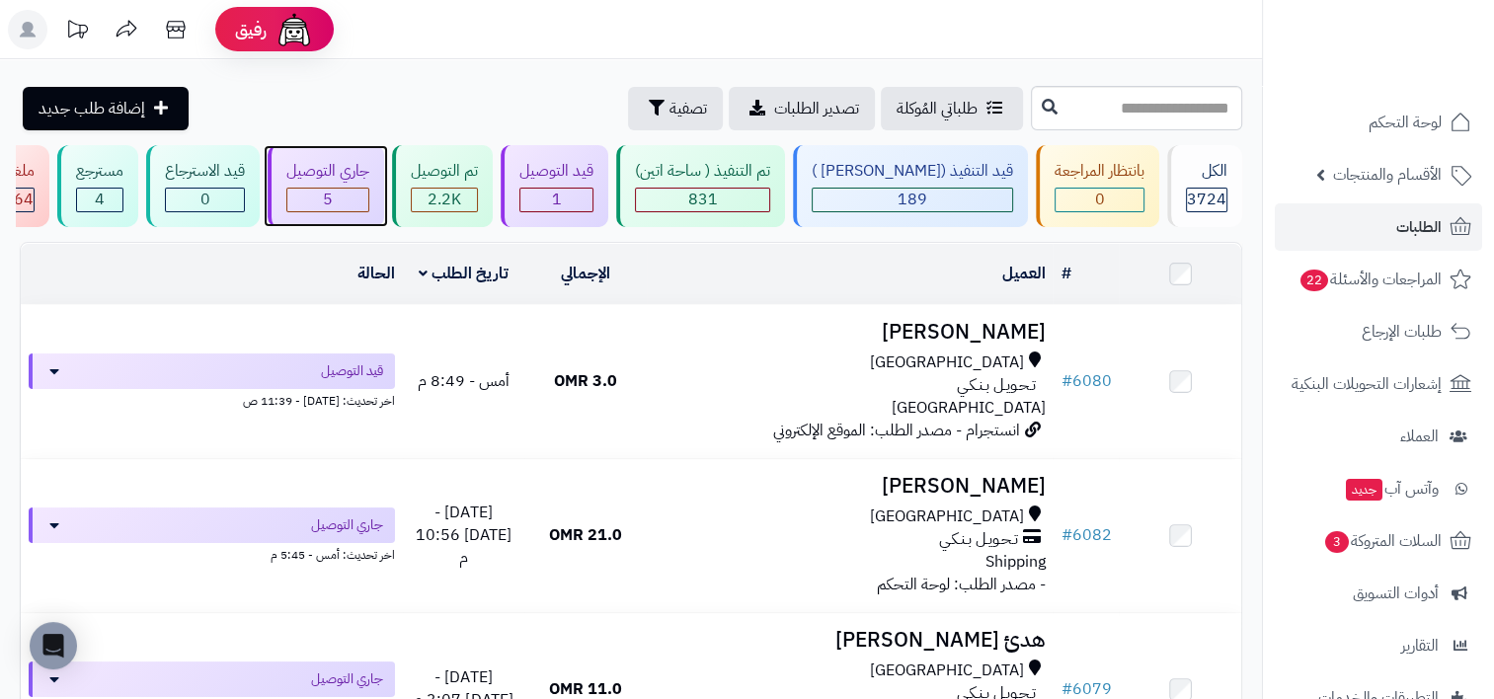
click at [368, 200] on div "5" at bounding box center [327, 200] width 81 height 23
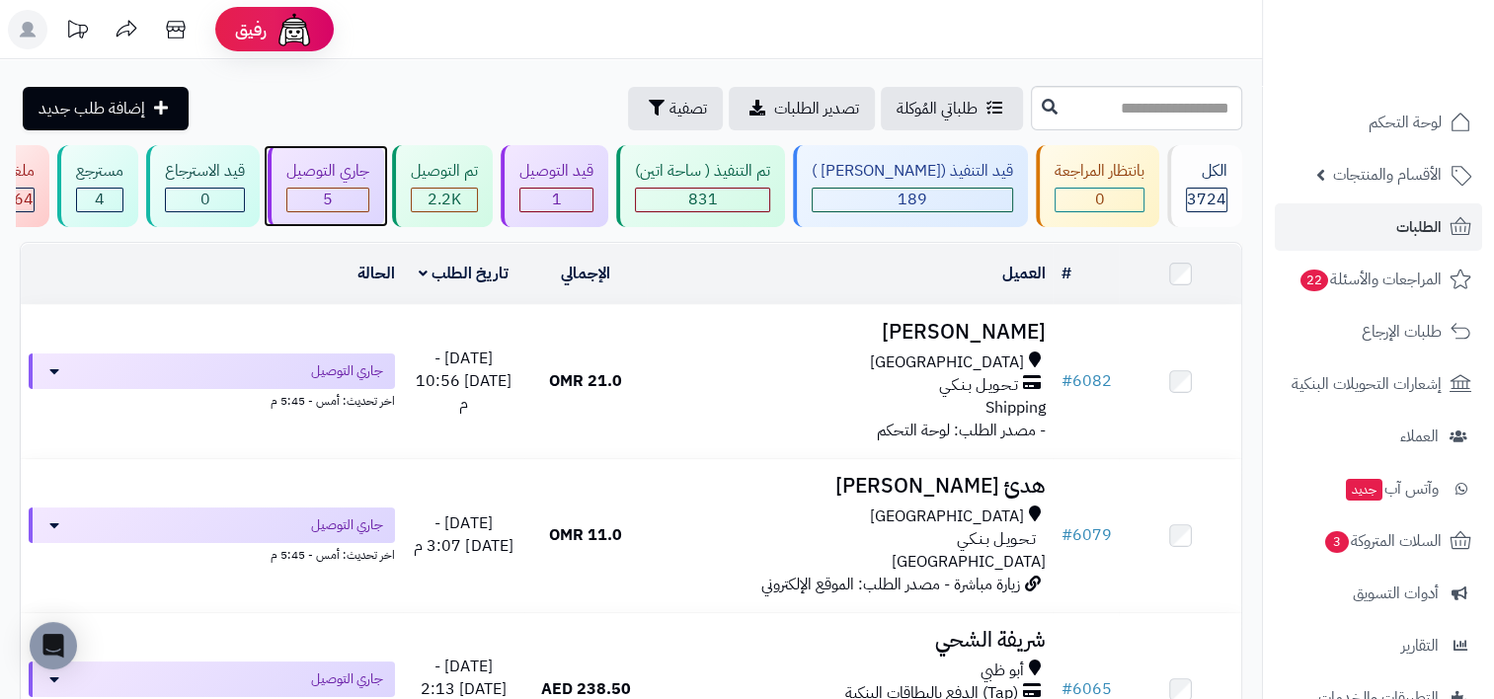
click at [368, 189] on div "5" at bounding box center [327, 200] width 81 height 23
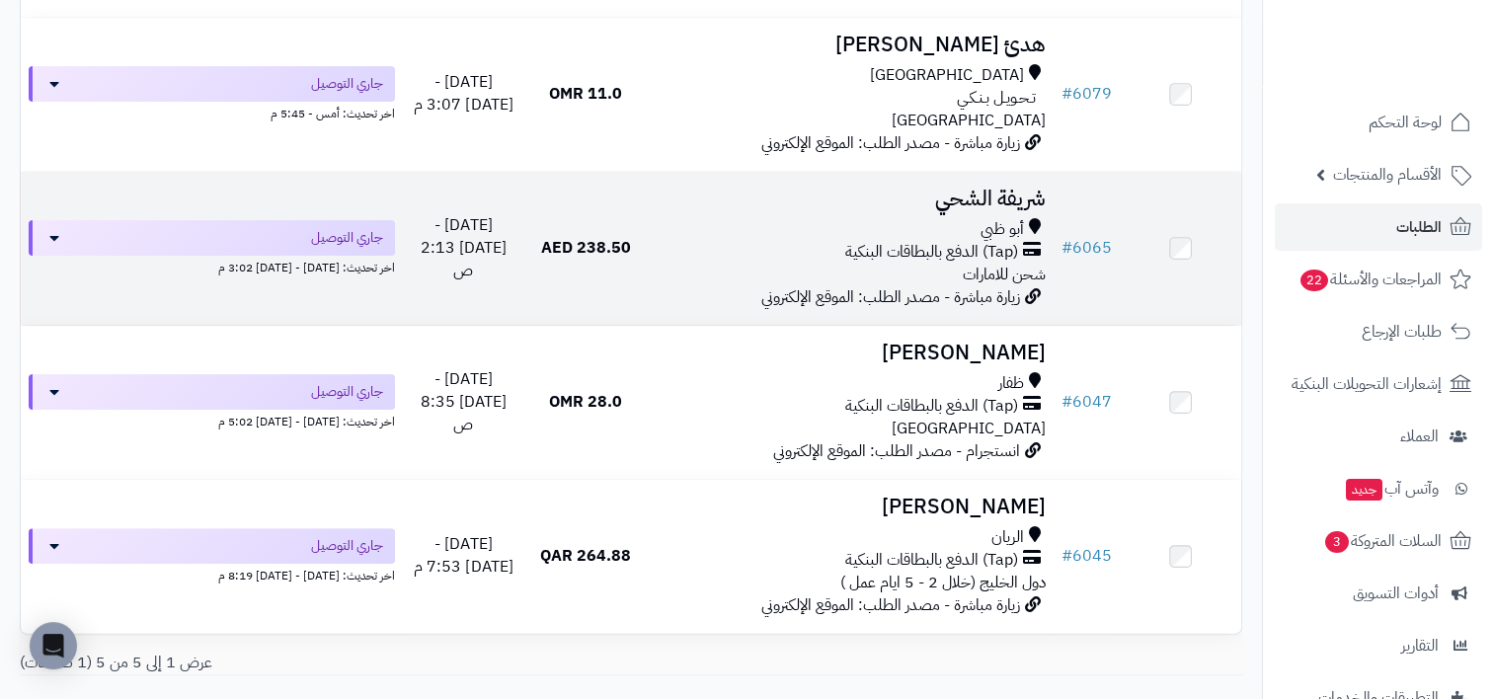
scroll to position [572, 0]
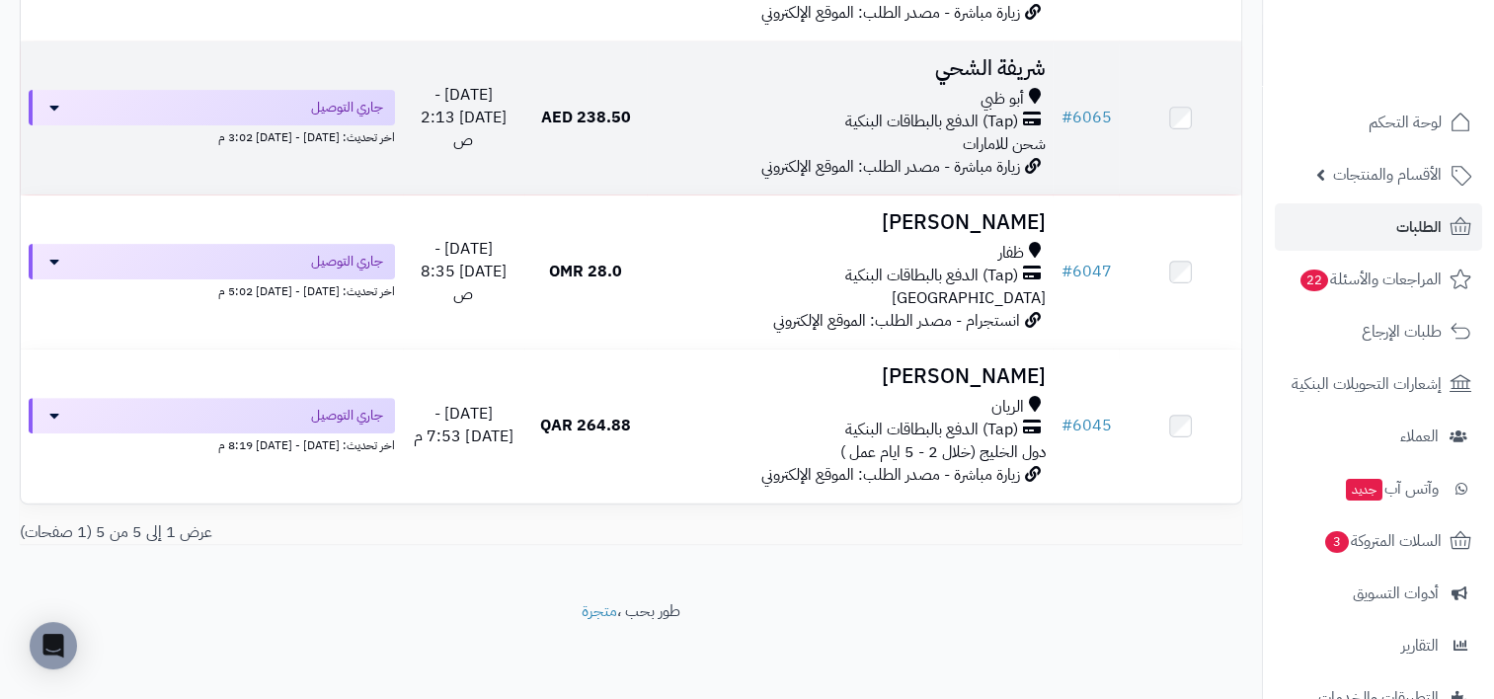
click at [944, 141] on div "أبو ظبي (Tap) الدفع بالبطاقات البنكية شحن للامارات" at bounding box center [850, 122] width 391 height 68
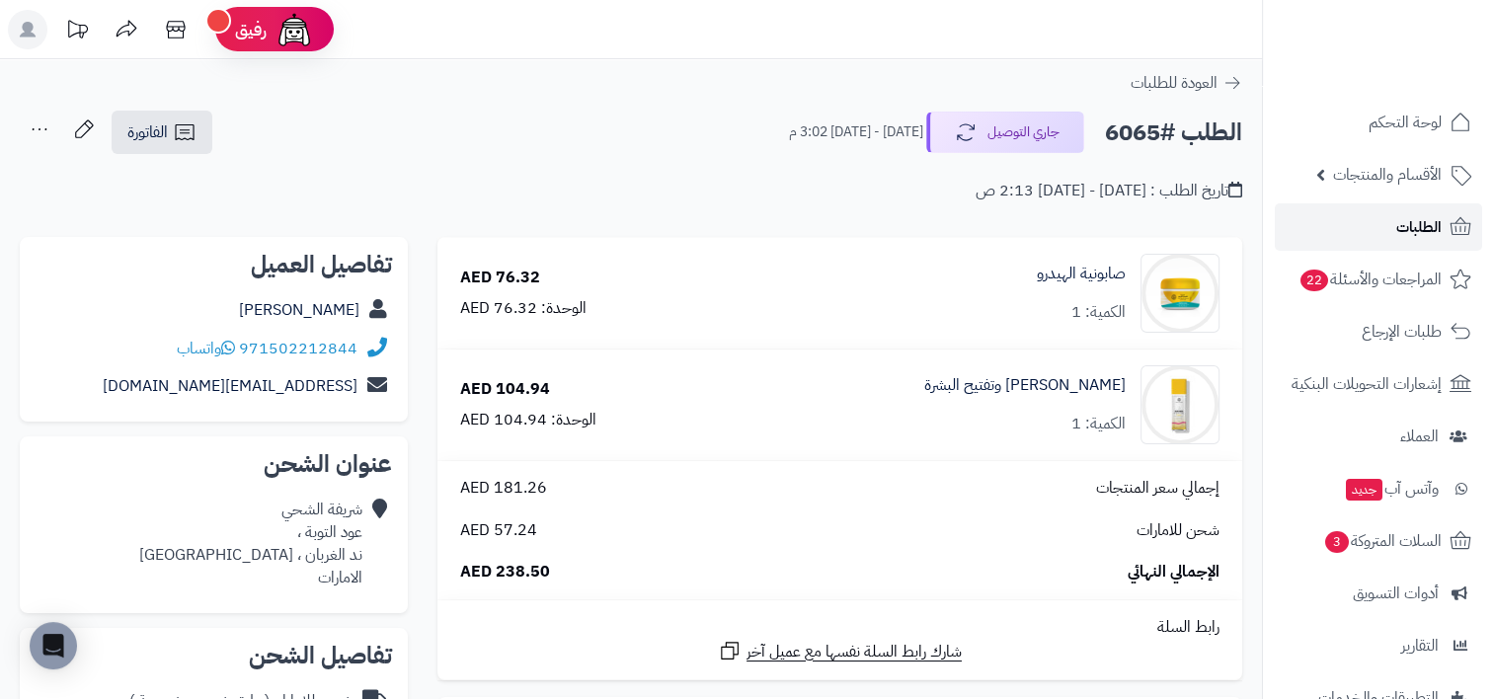
click at [1412, 230] on span "الطلبات" at bounding box center [1418, 227] width 45 height 28
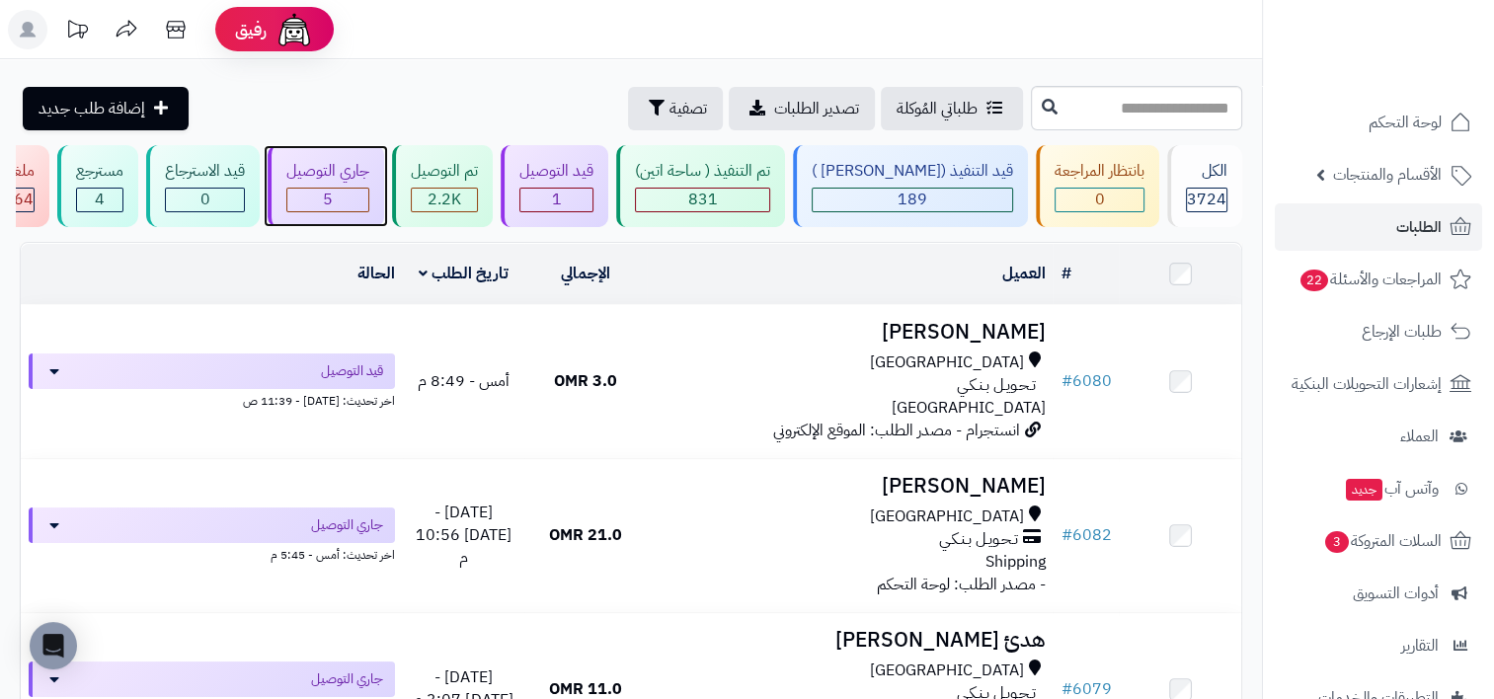
click at [333, 201] on span "5" at bounding box center [328, 200] width 10 height 24
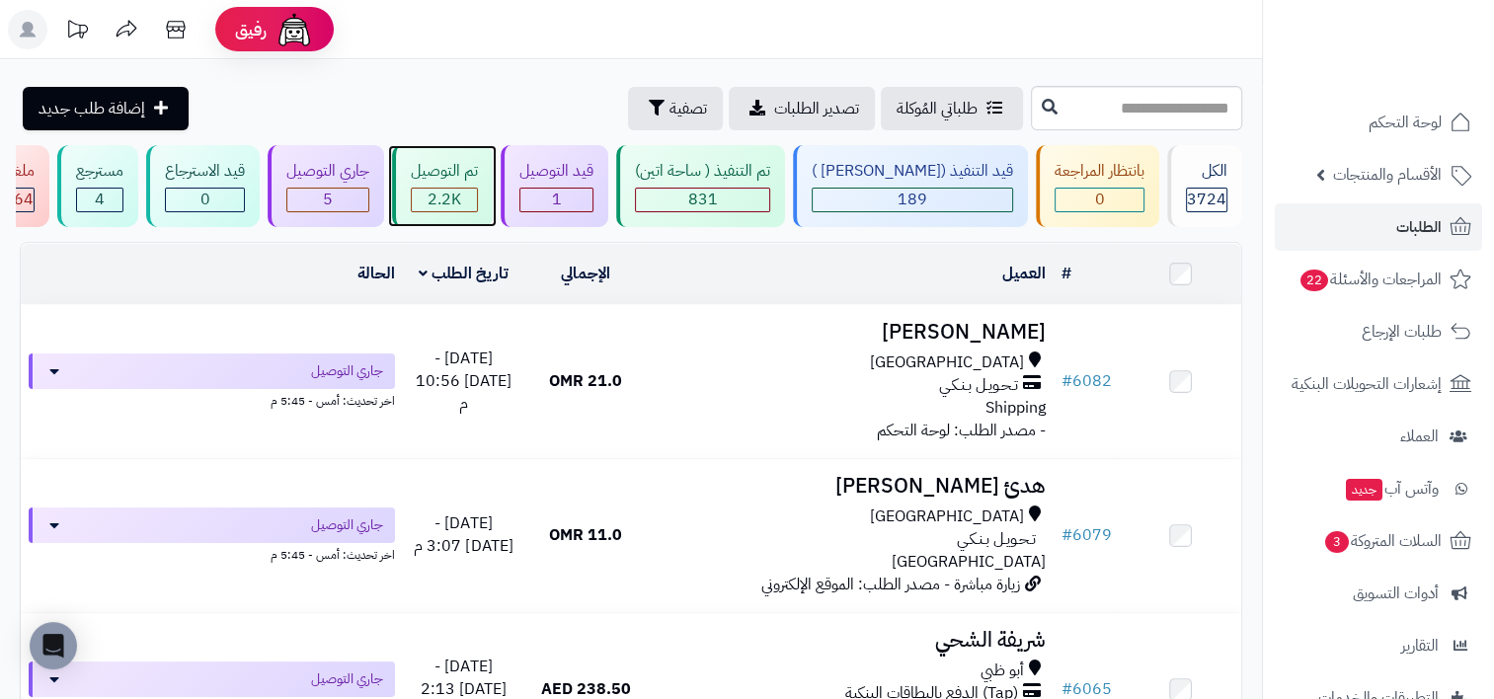
click at [477, 193] on div "2.2K" at bounding box center [444, 200] width 65 height 23
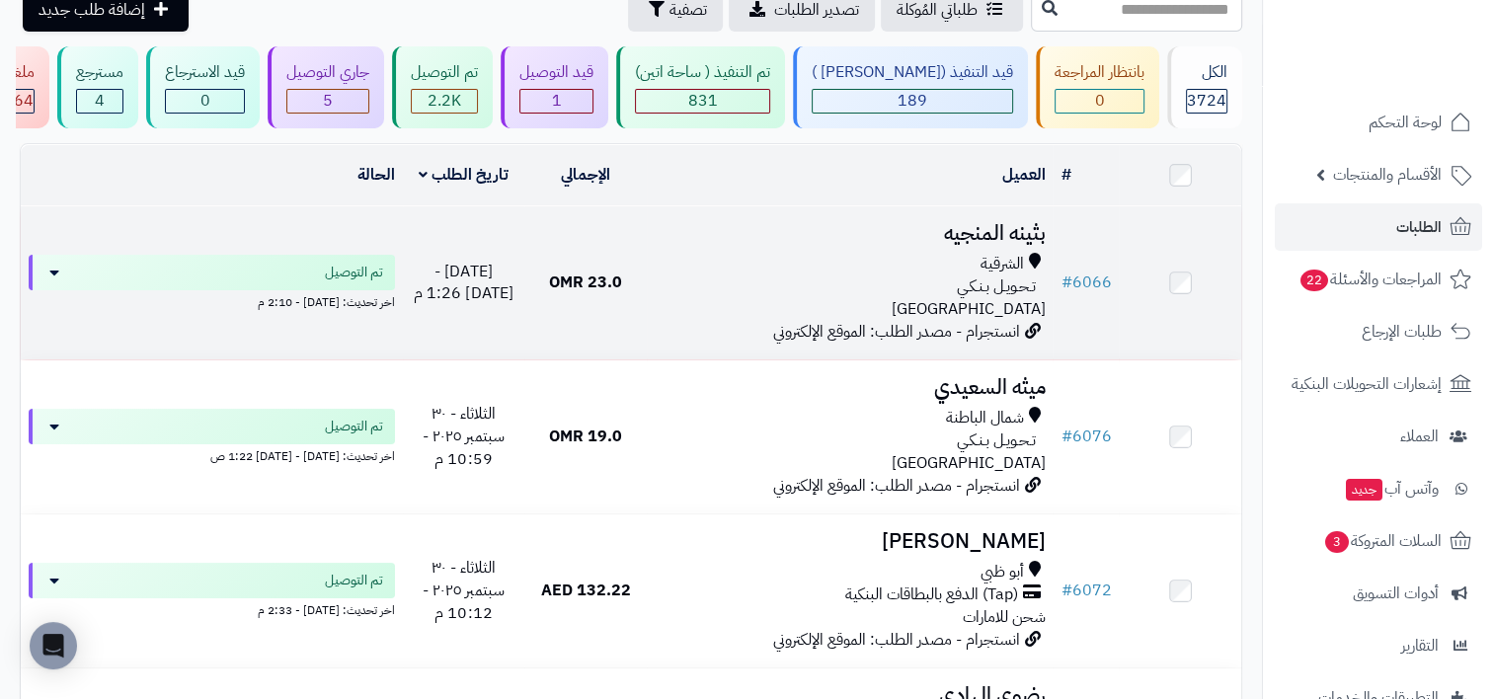
scroll to position [296, 0]
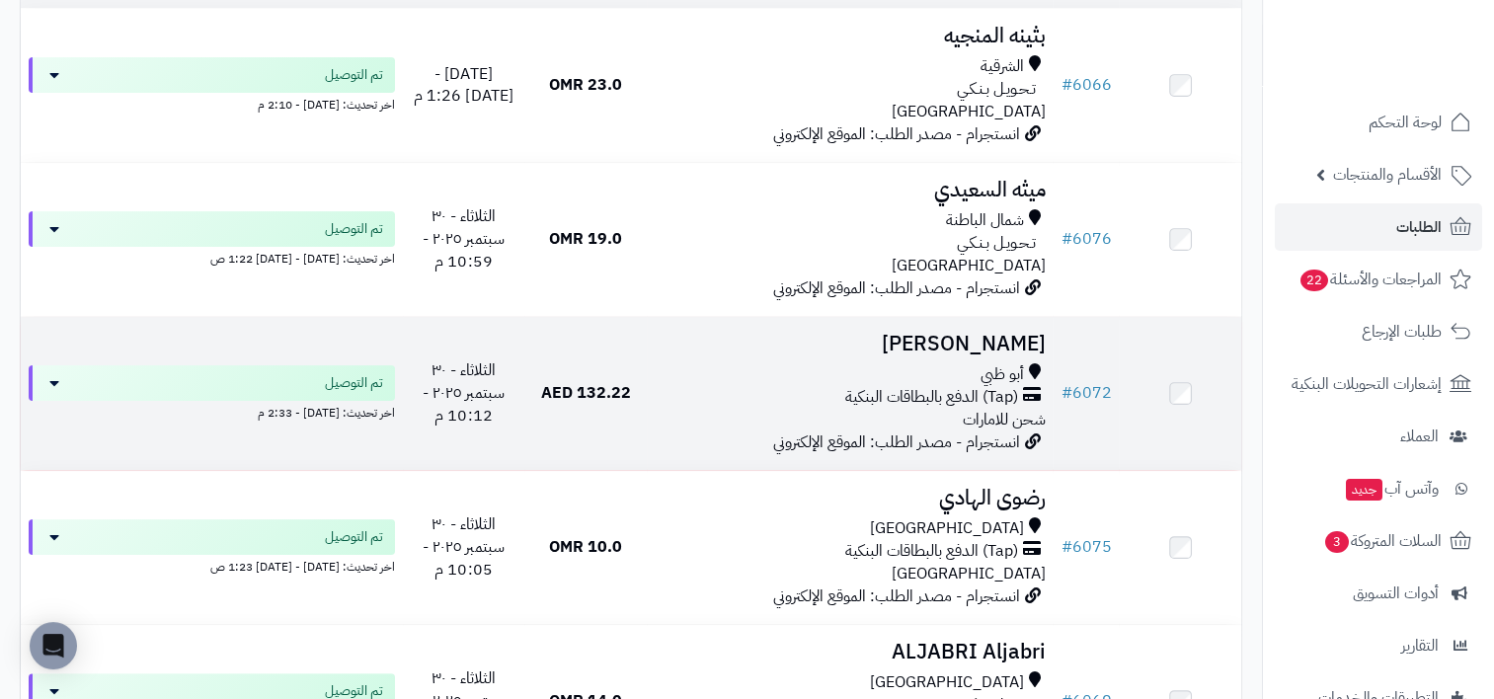
click at [829, 363] on div "أبو ظبي" at bounding box center [850, 374] width 391 height 23
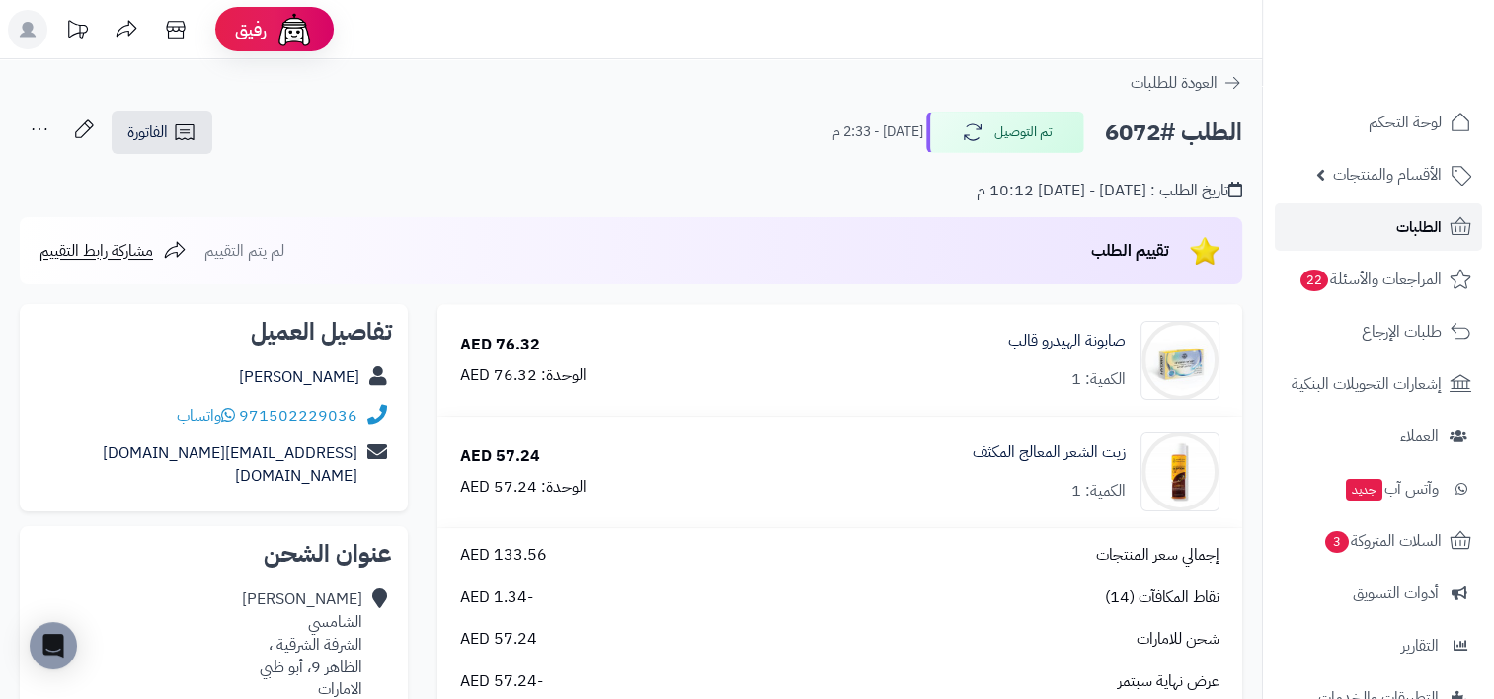
click at [1371, 242] on link "الطلبات" at bounding box center [1378, 226] width 207 height 47
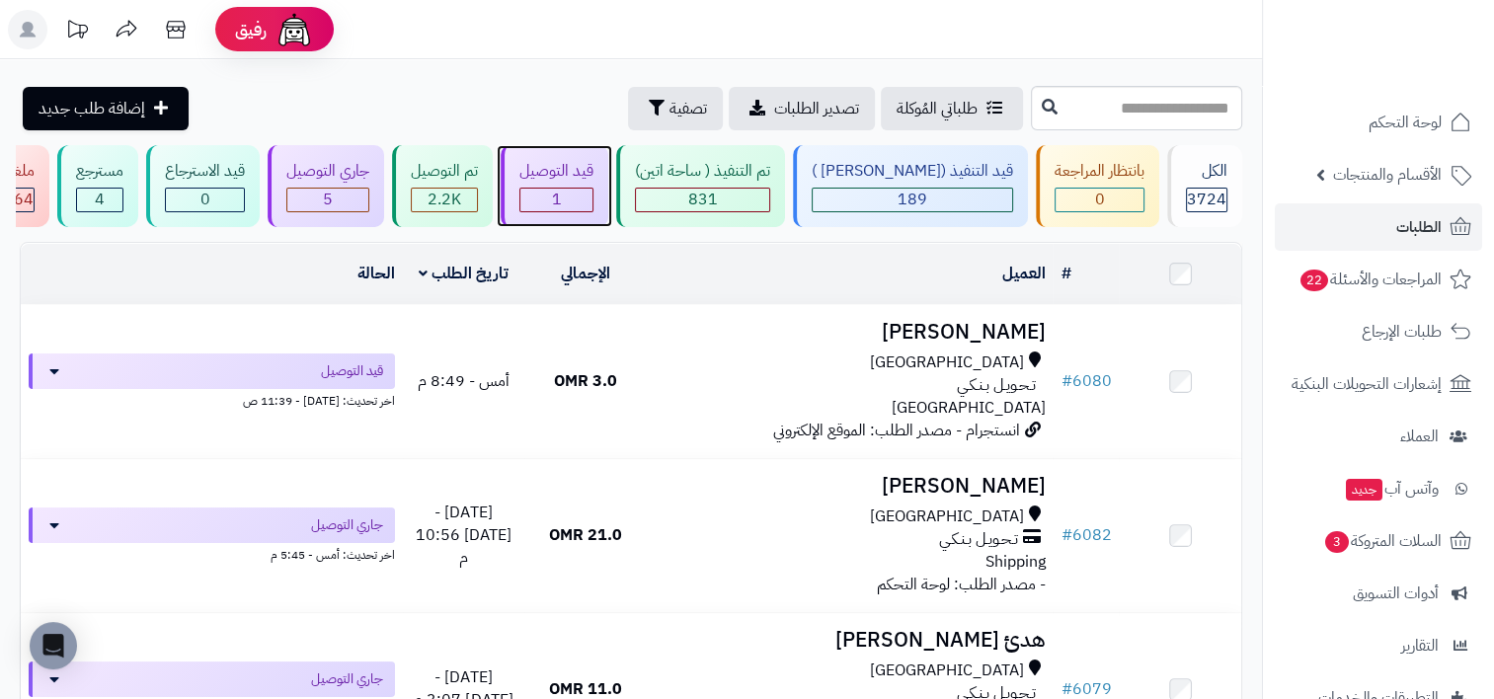
click at [577, 206] on div "1" at bounding box center [556, 200] width 72 height 23
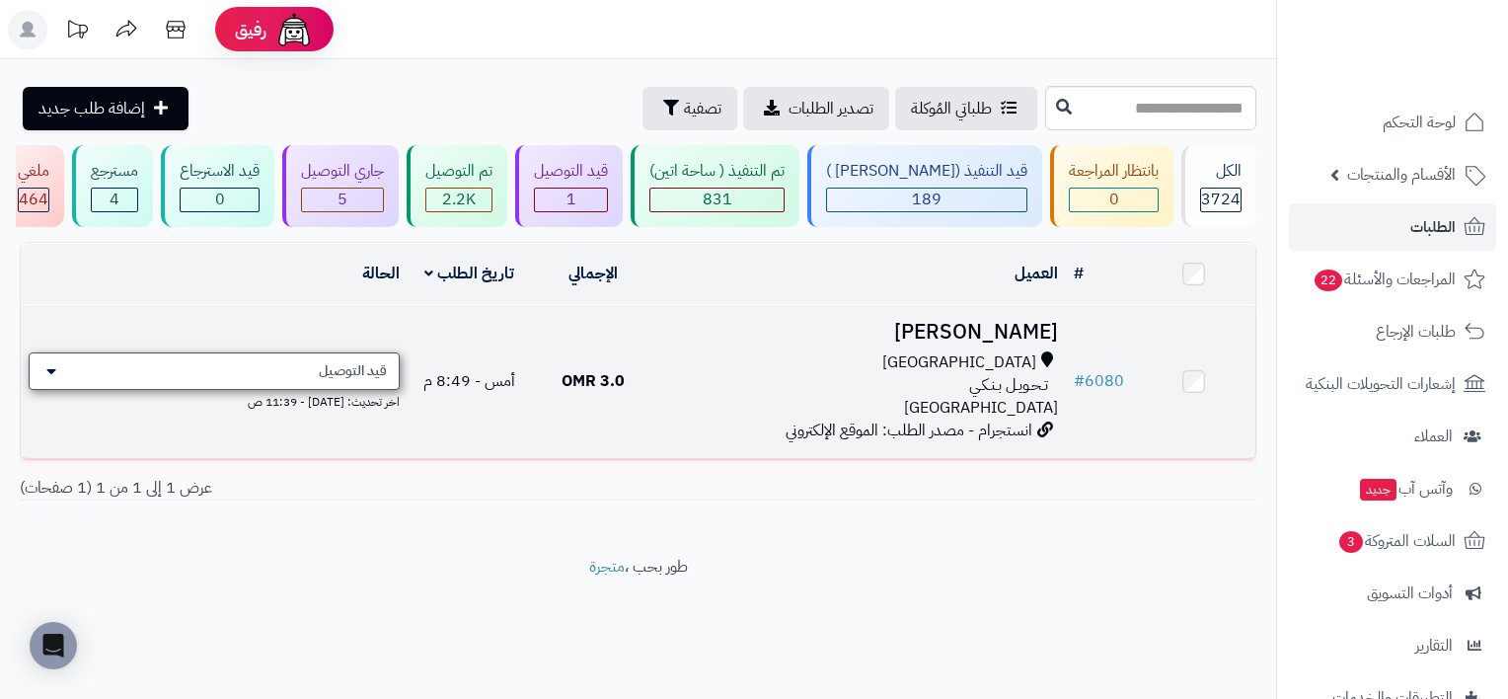
click at [345, 367] on span "قيد التوصيل" at bounding box center [353, 371] width 68 height 20
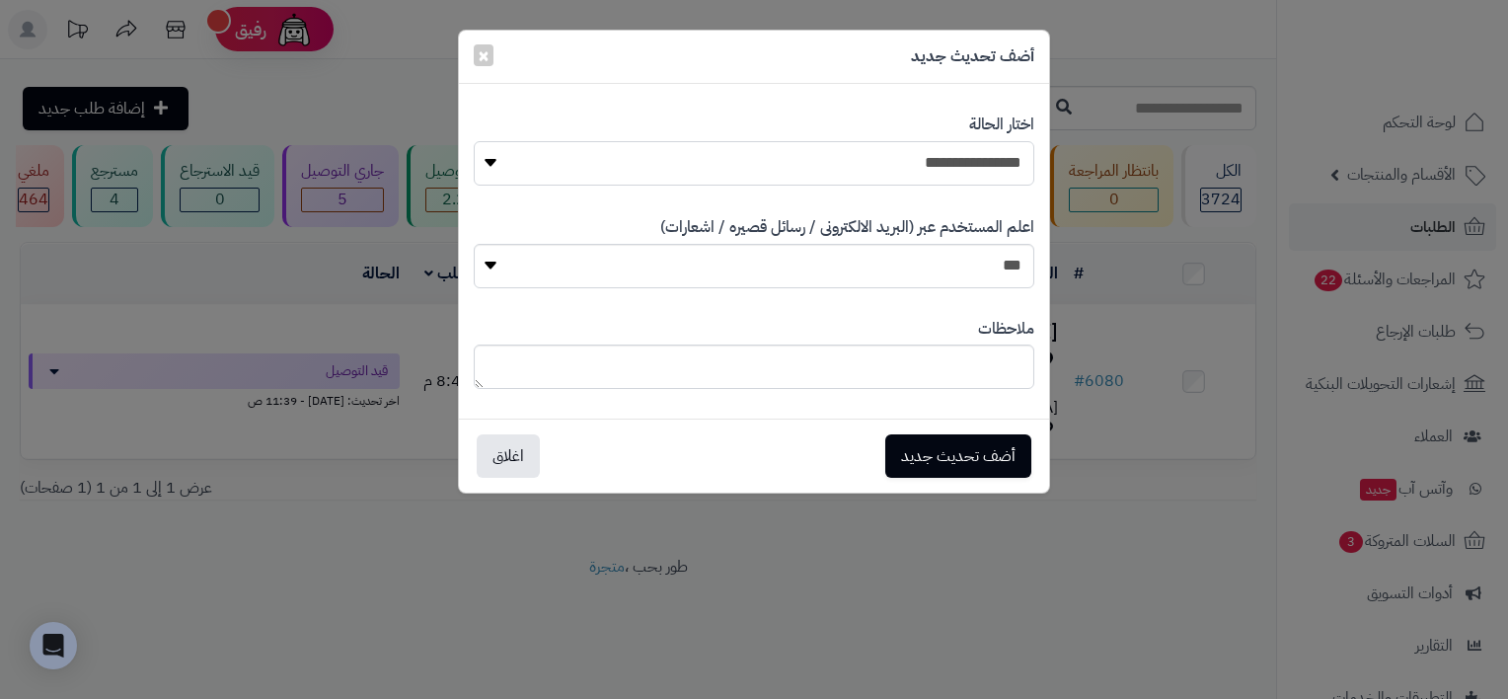
click at [941, 152] on select "**********" at bounding box center [754, 163] width 561 height 44
select select "**"
click at [474, 141] on select "**********" at bounding box center [754, 163] width 561 height 44
click at [987, 459] on button "أضف تحديث جديد" at bounding box center [959, 454] width 146 height 43
